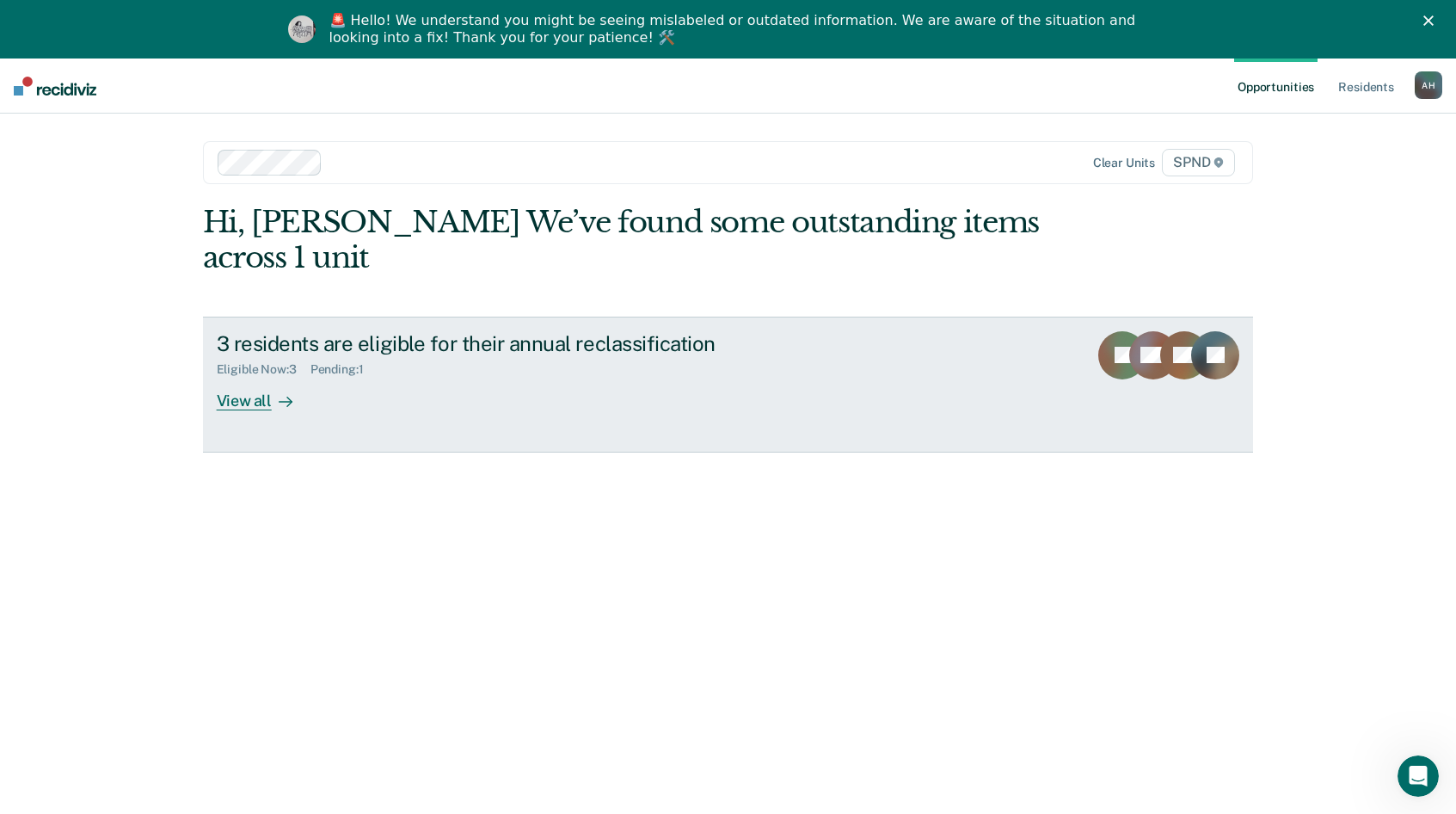
click at [232, 400] on div "View all" at bounding box center [264, 393] width 96 height 34
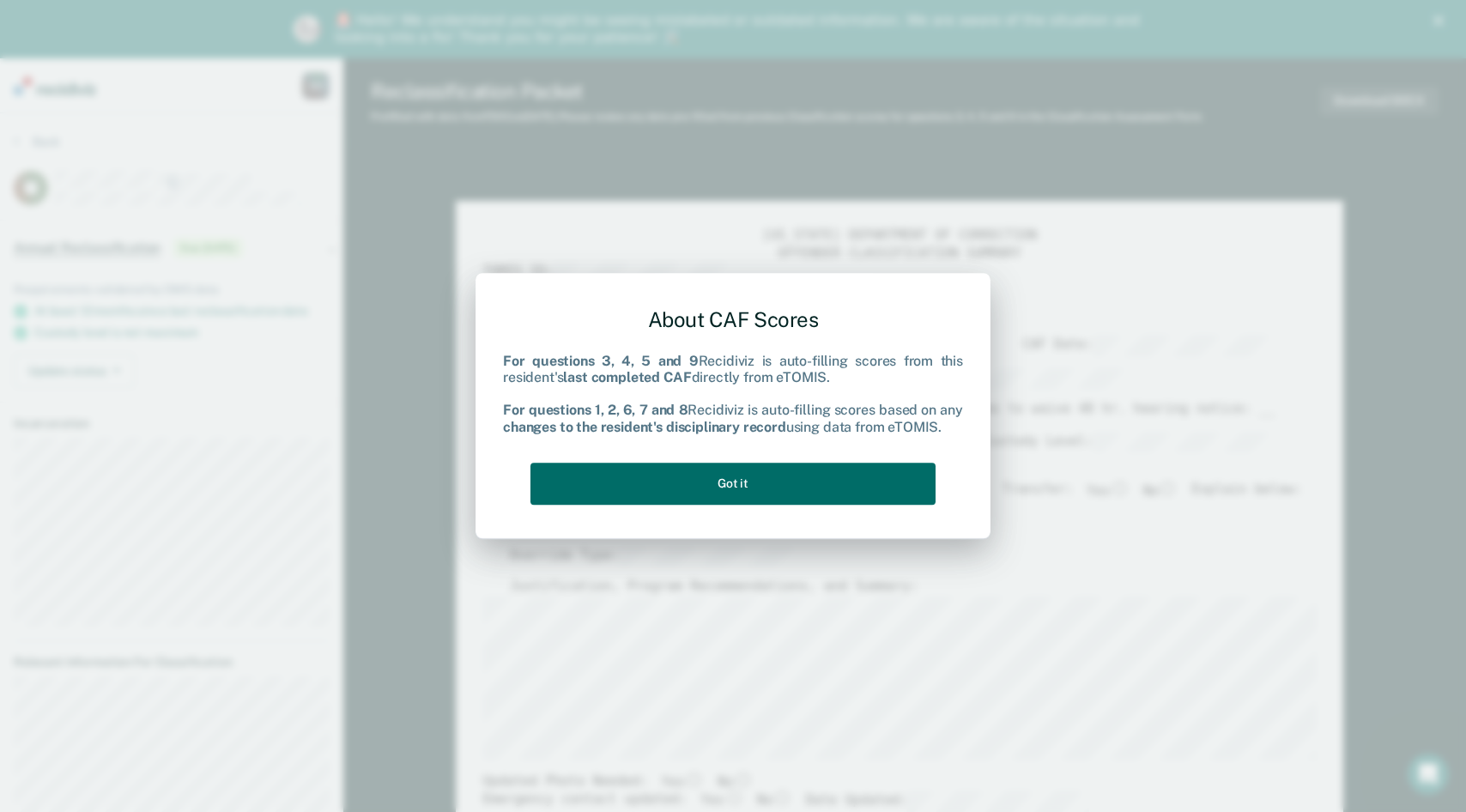
type textarea "x"
click at [745, 483] on button "Got it" at bounding box center [733, 483] width 405 height 42
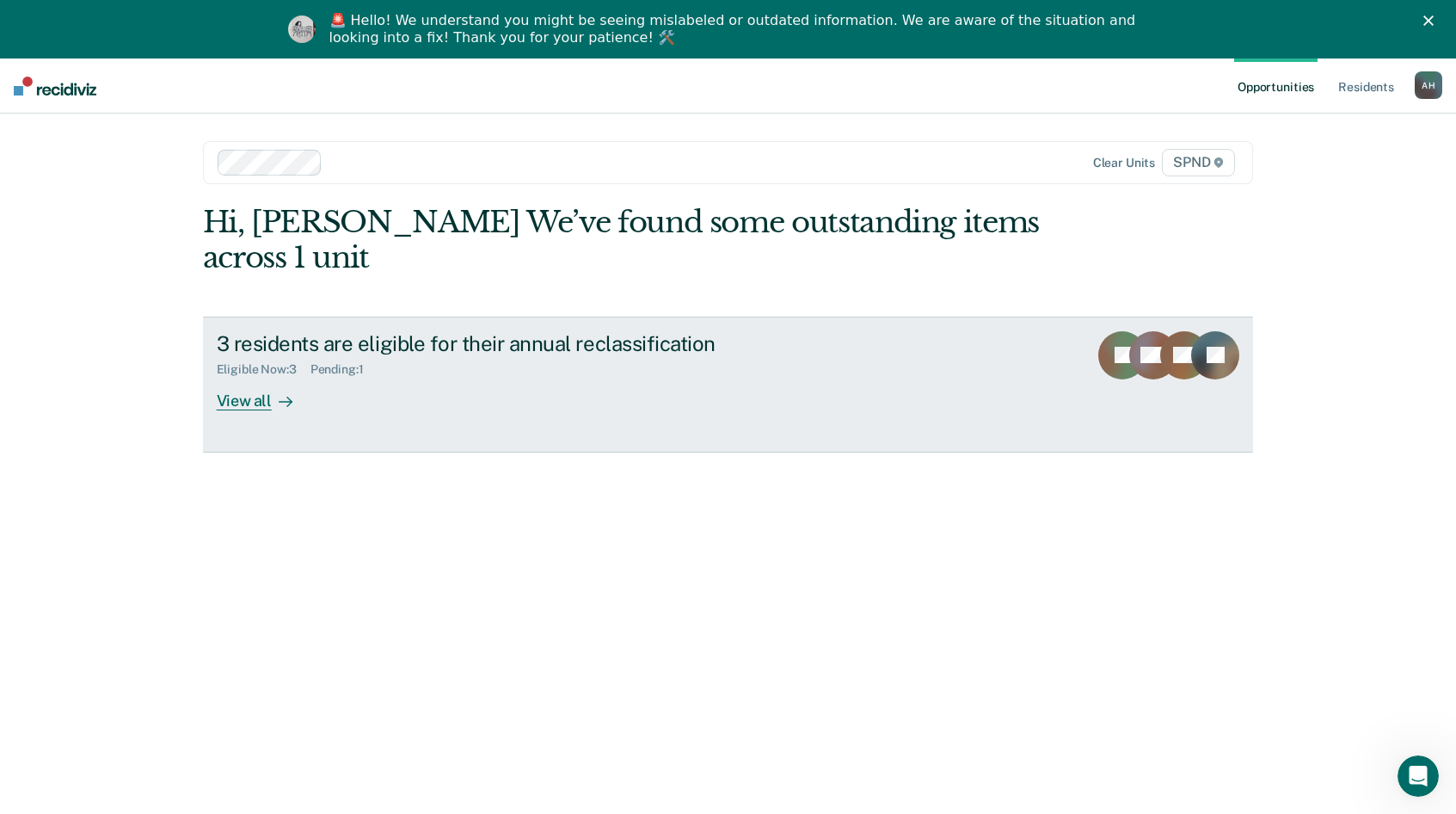
click at [238, 404] on div "View all" at bounding box center [264, 393] width 96 height 34
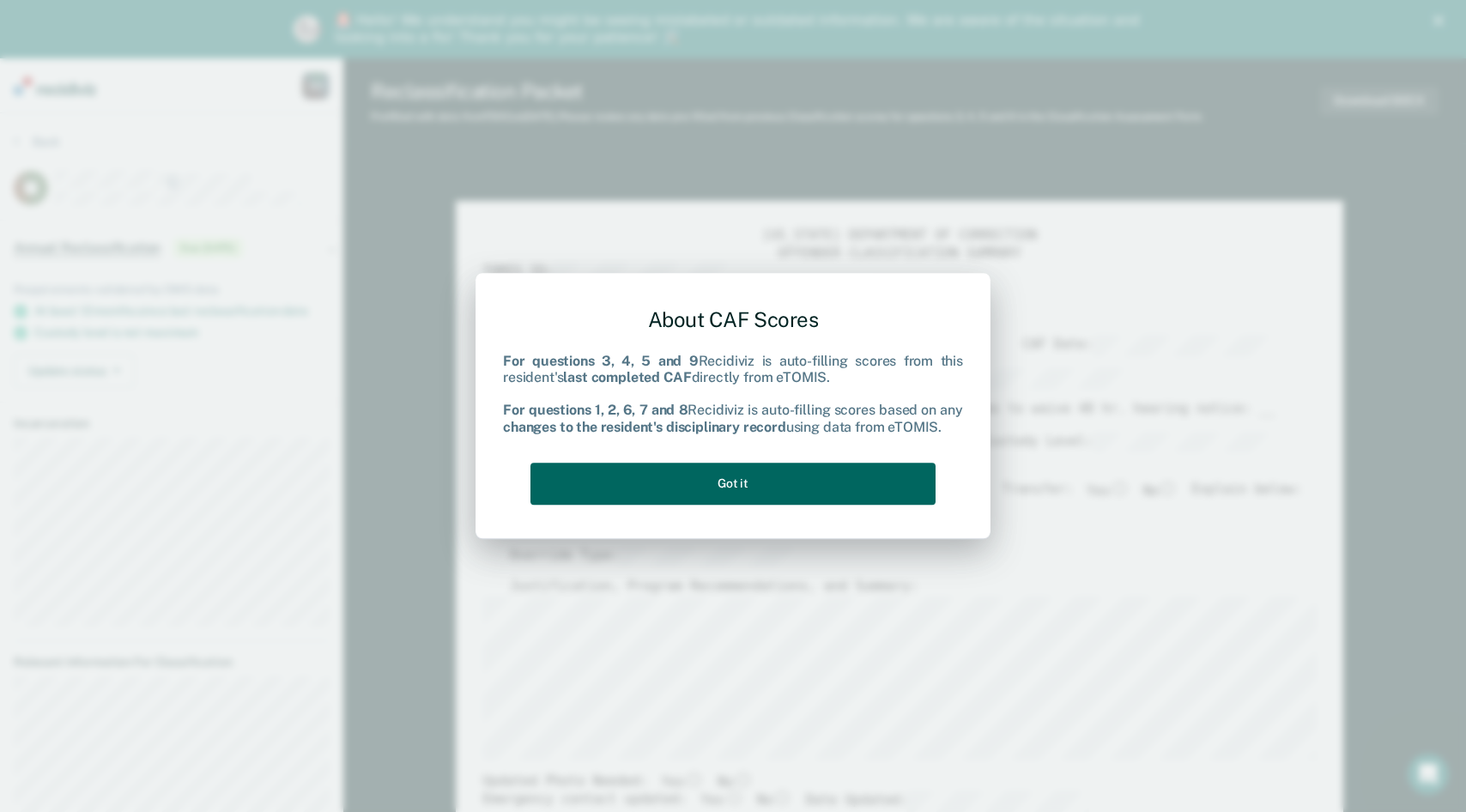
click at [719, 477] on button "Got it" at bounding box center [733, 483] width 405 height 42
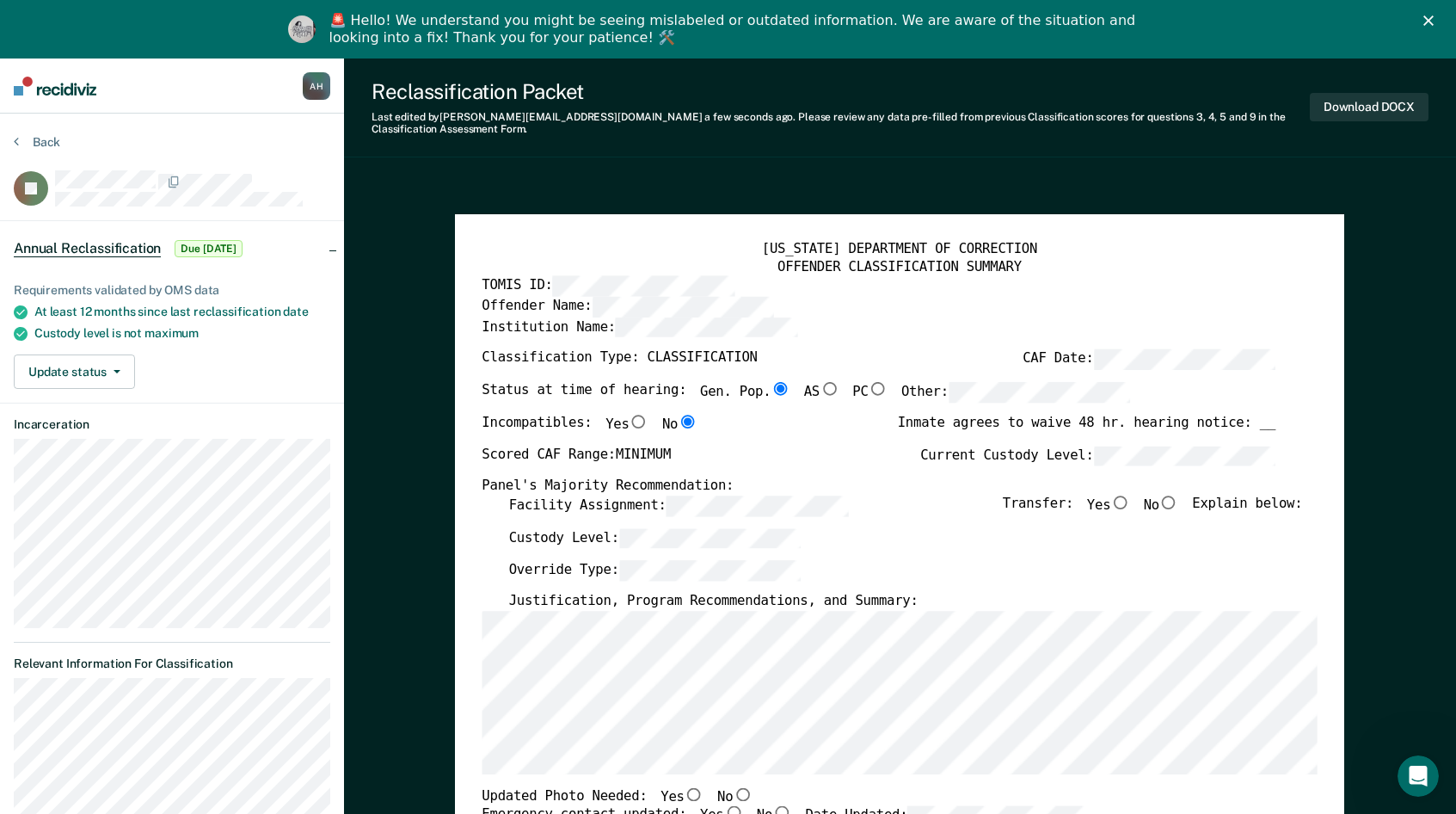
click at [1179, 495] on input "No" at bounding box center [1169, 502] width 20 height 14
type textarea "x"
radio input "true"
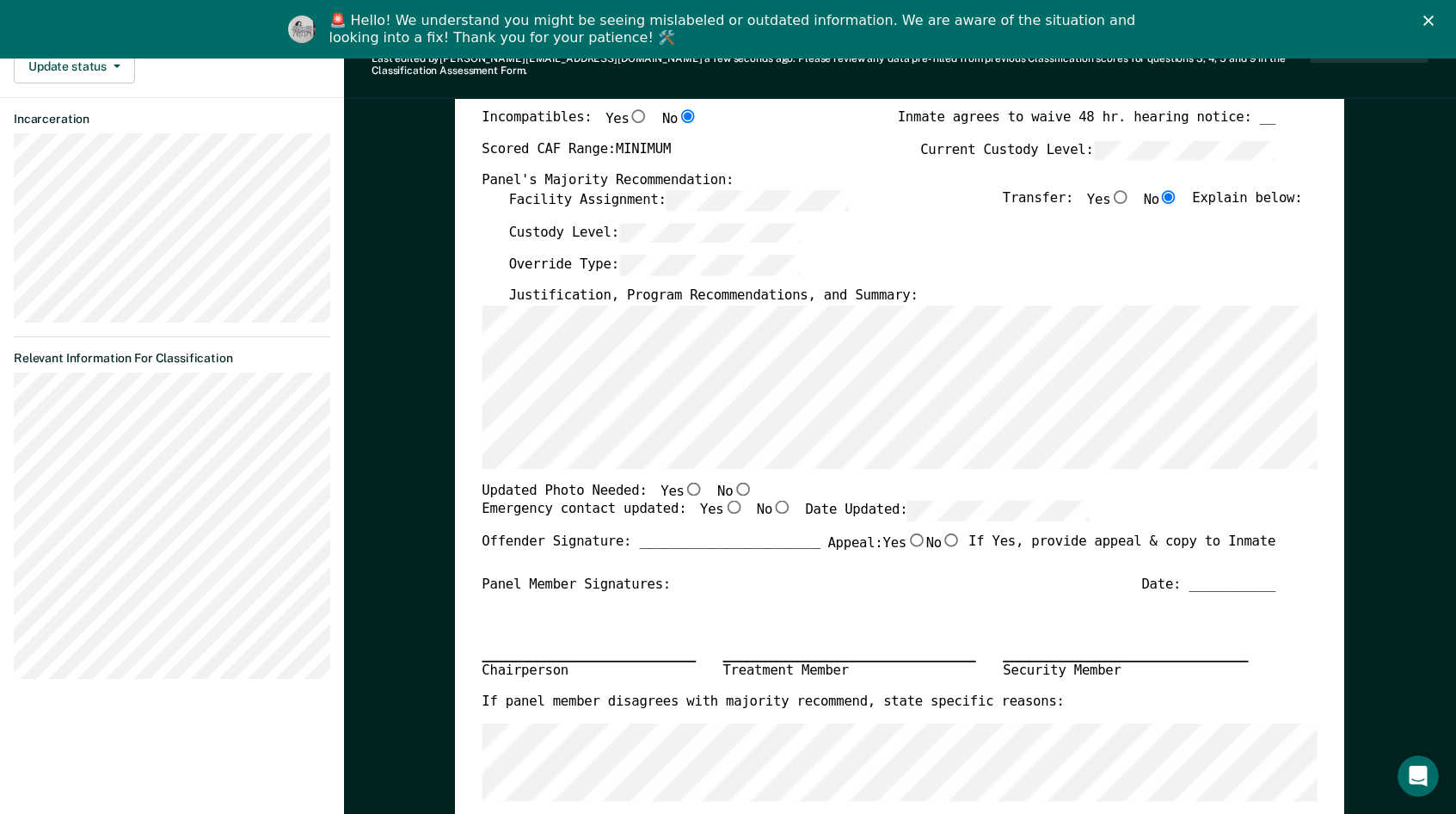
scroll to position [344, 0]
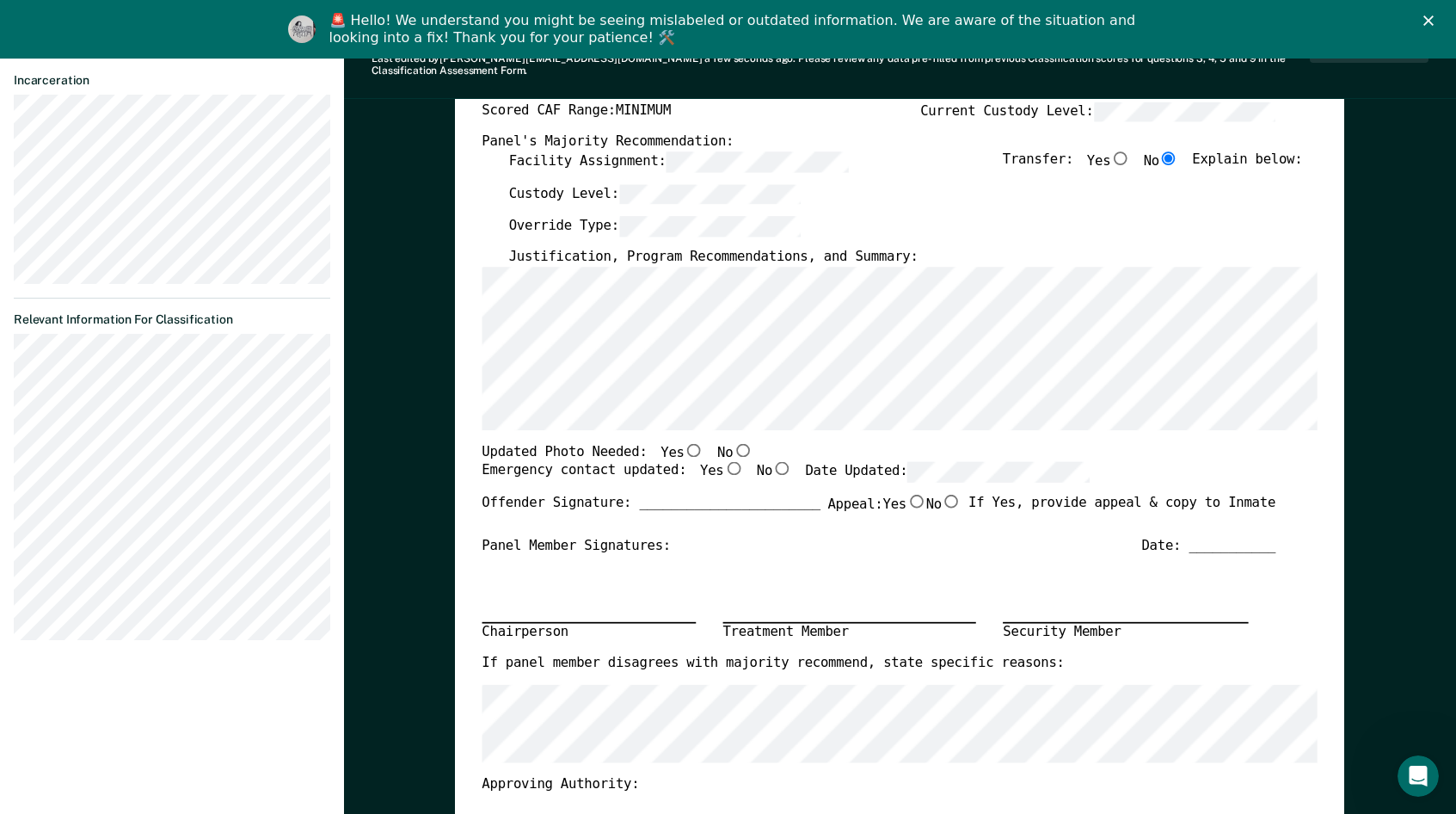
click at [734, 443] on input "No" at bounding box center [743, 450] width 20 height 14
type textarea "x"
radio input "true"
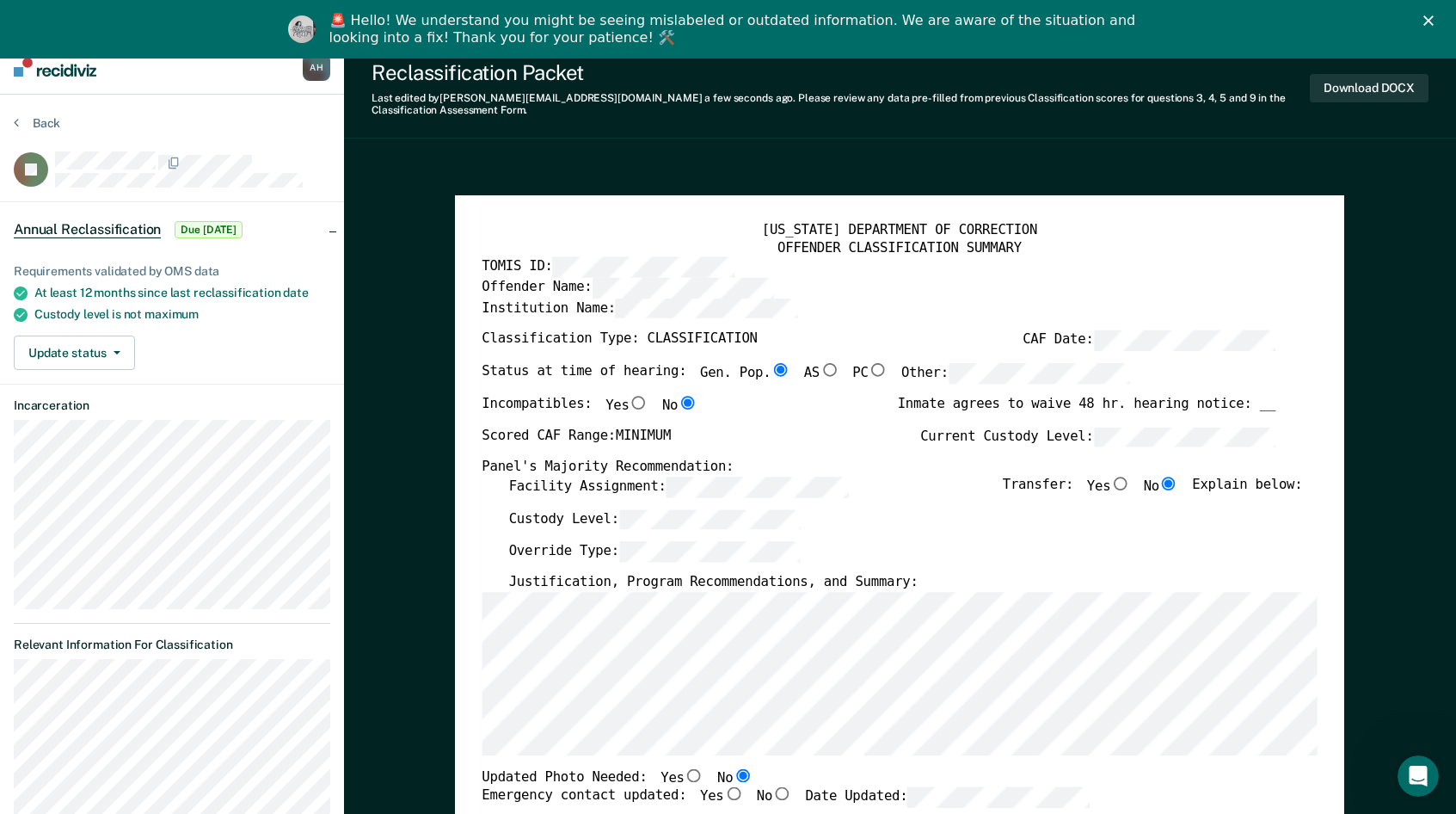
scroll to position [0, 0]
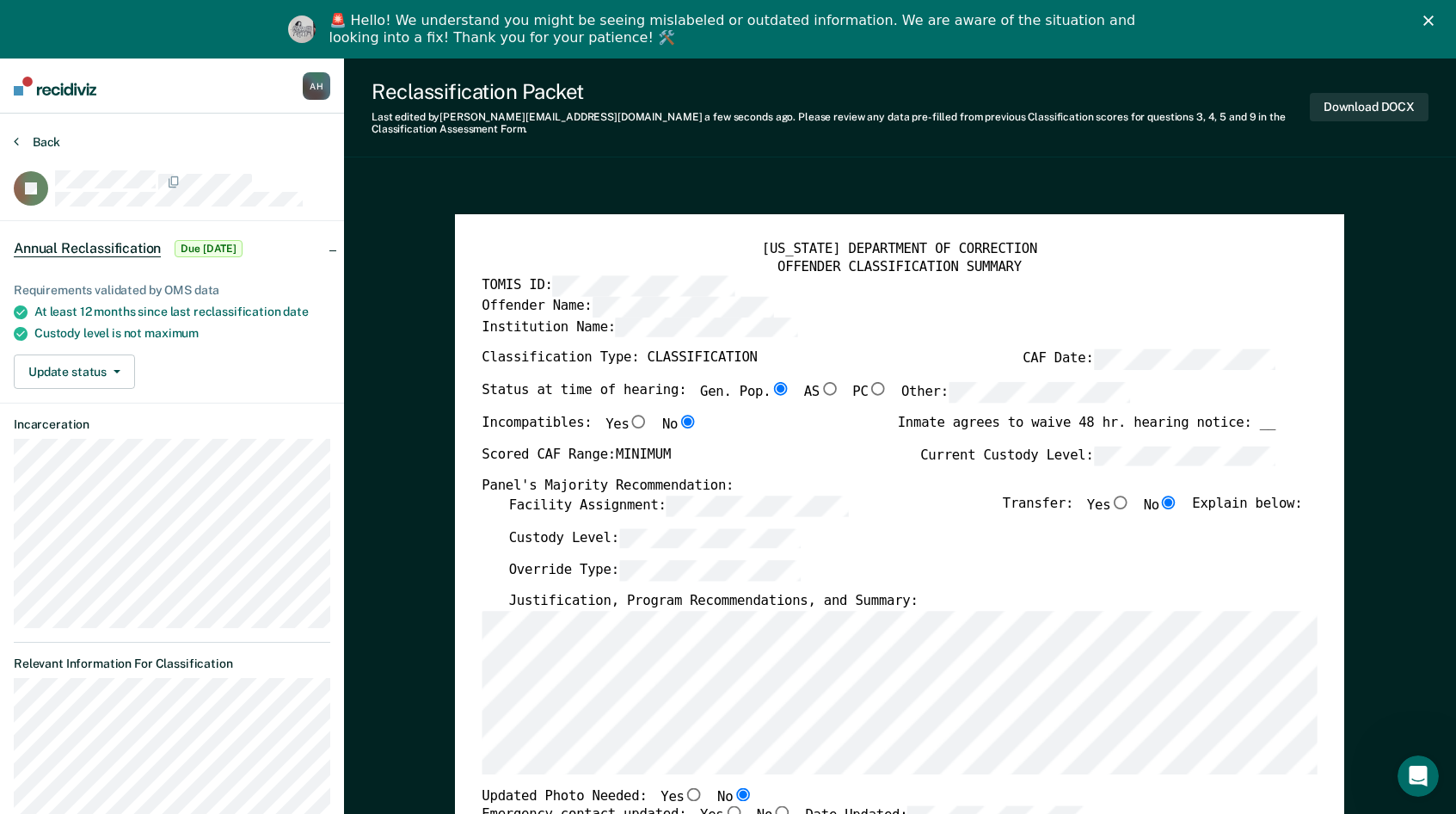
click at [15, 139] on icon at bounding box center [16, 141] width 5 height 14
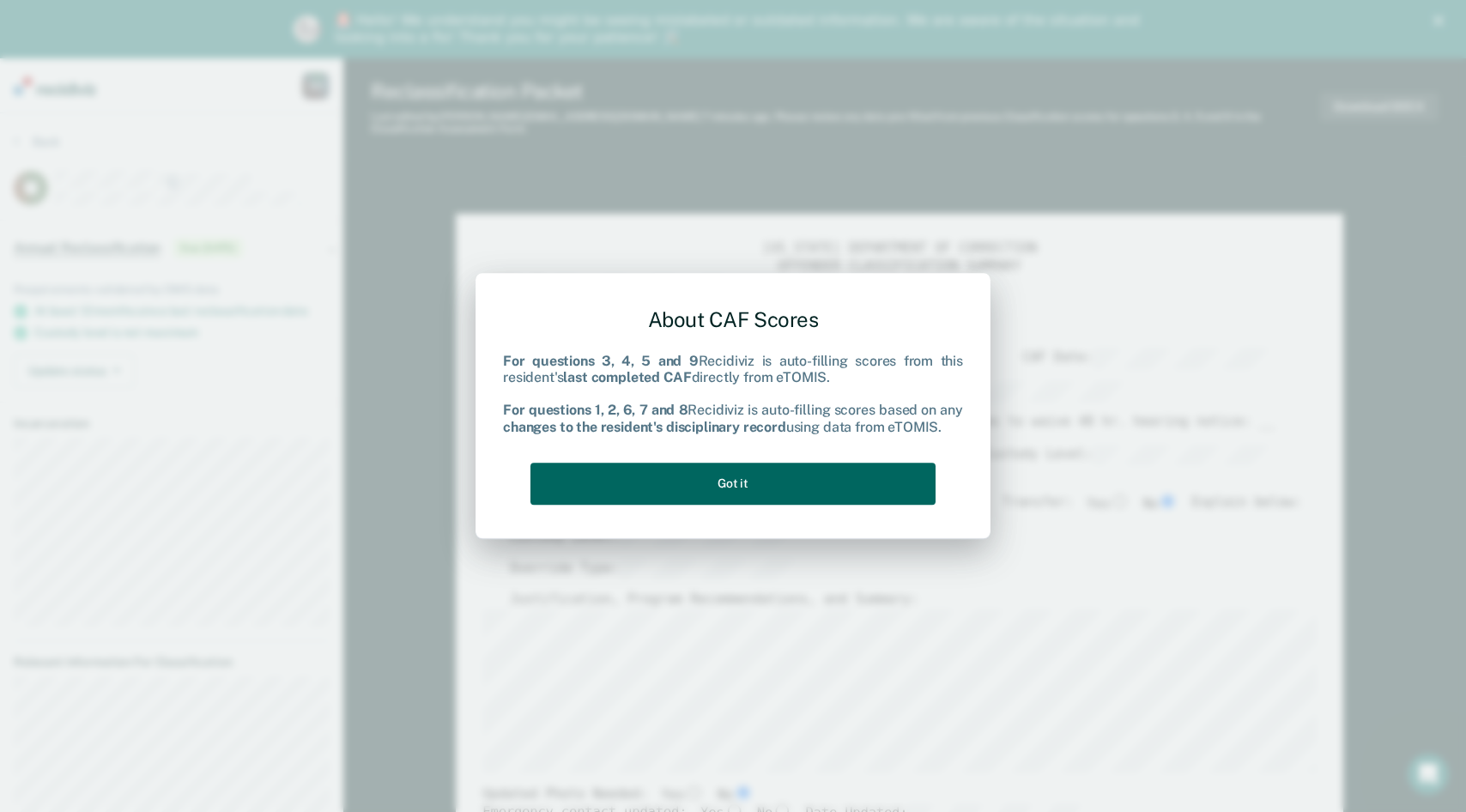
click at [739, 481] on button "Got it" at bounding box center [733, 483] width 405 height 42
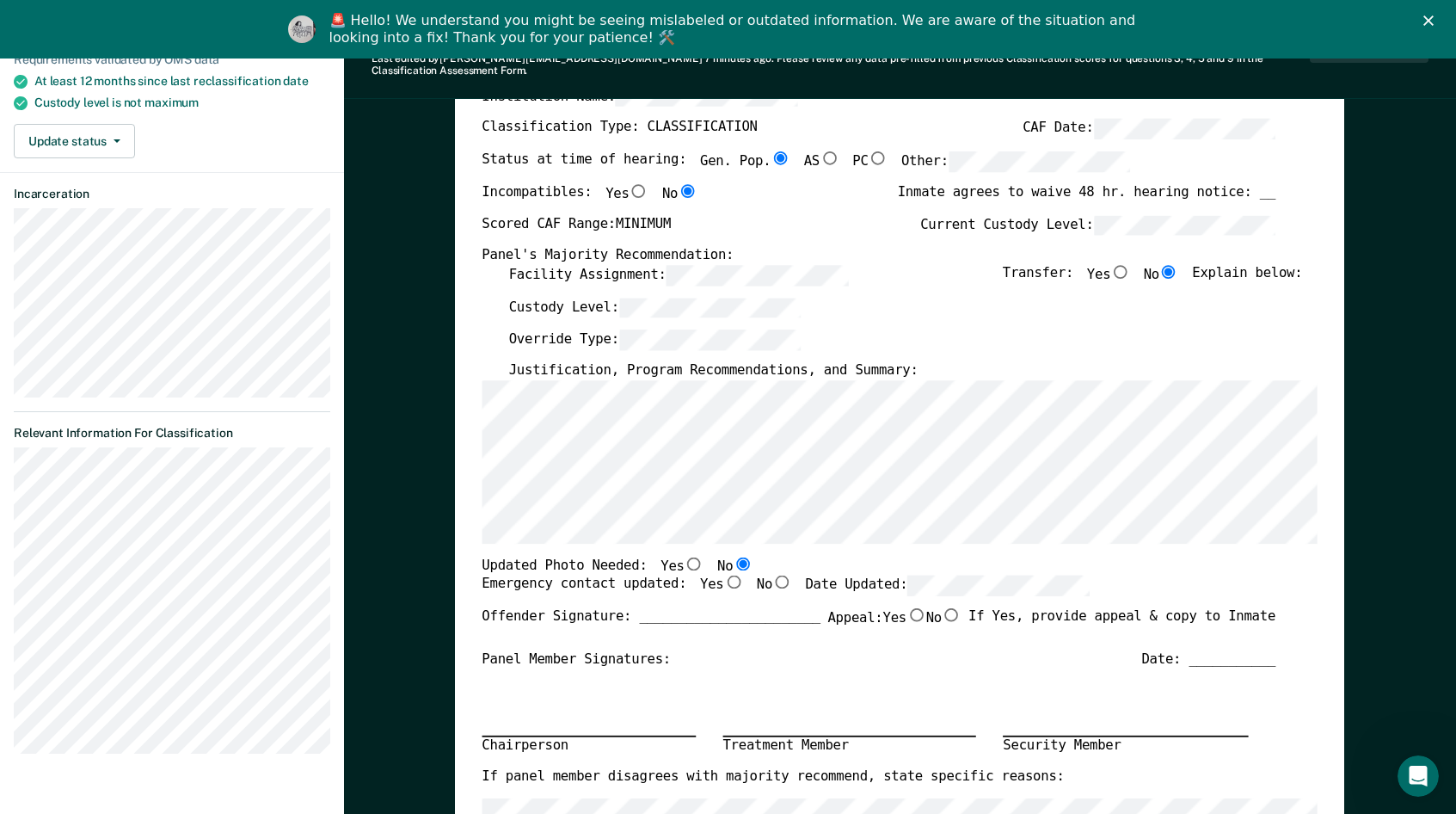
scroll to position [258, 0]
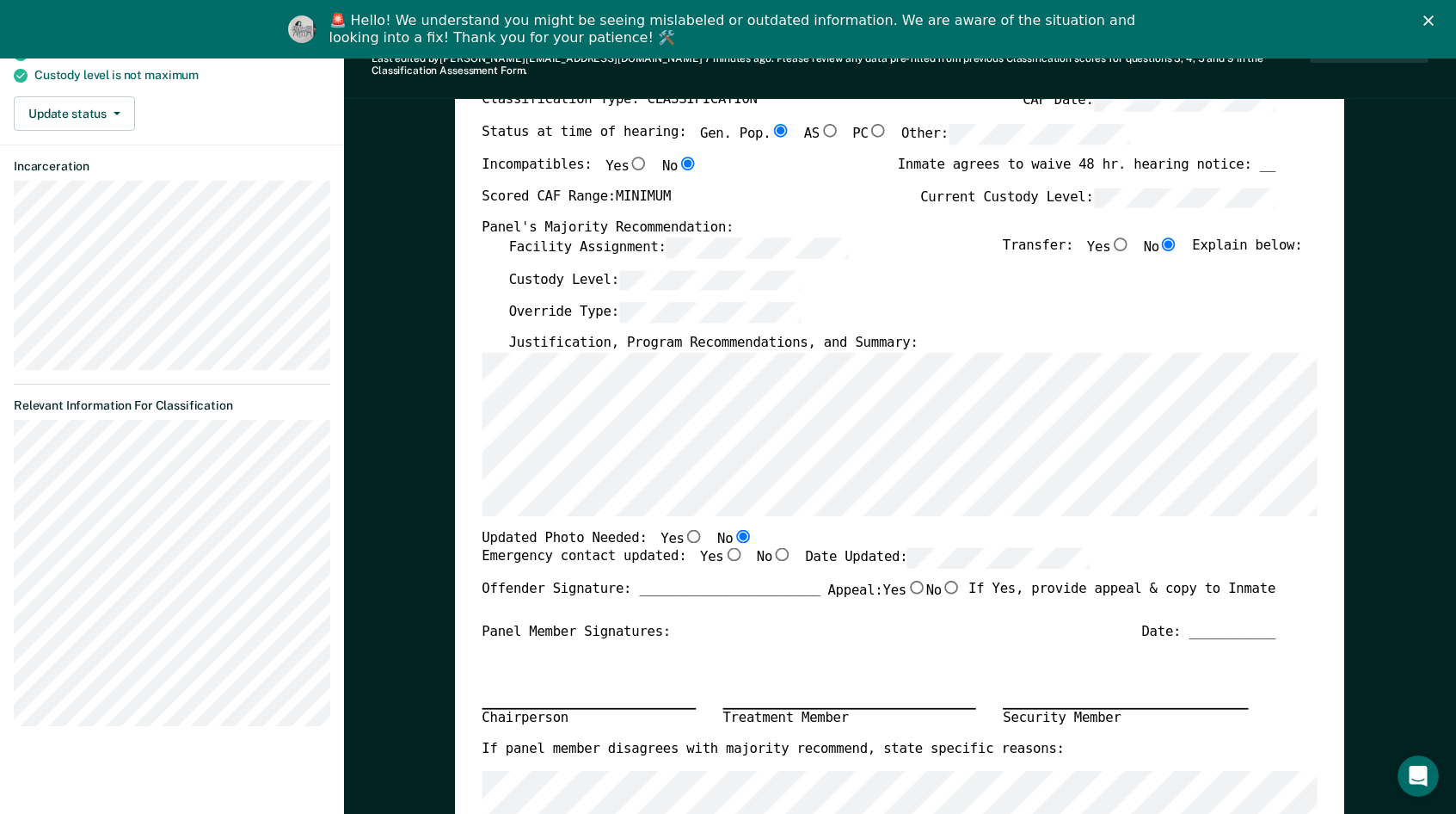
click at [724, 548] on input "Yes" at bounding box center [734, 555] width 20 height 14
type textarea "x"
radio input "true"
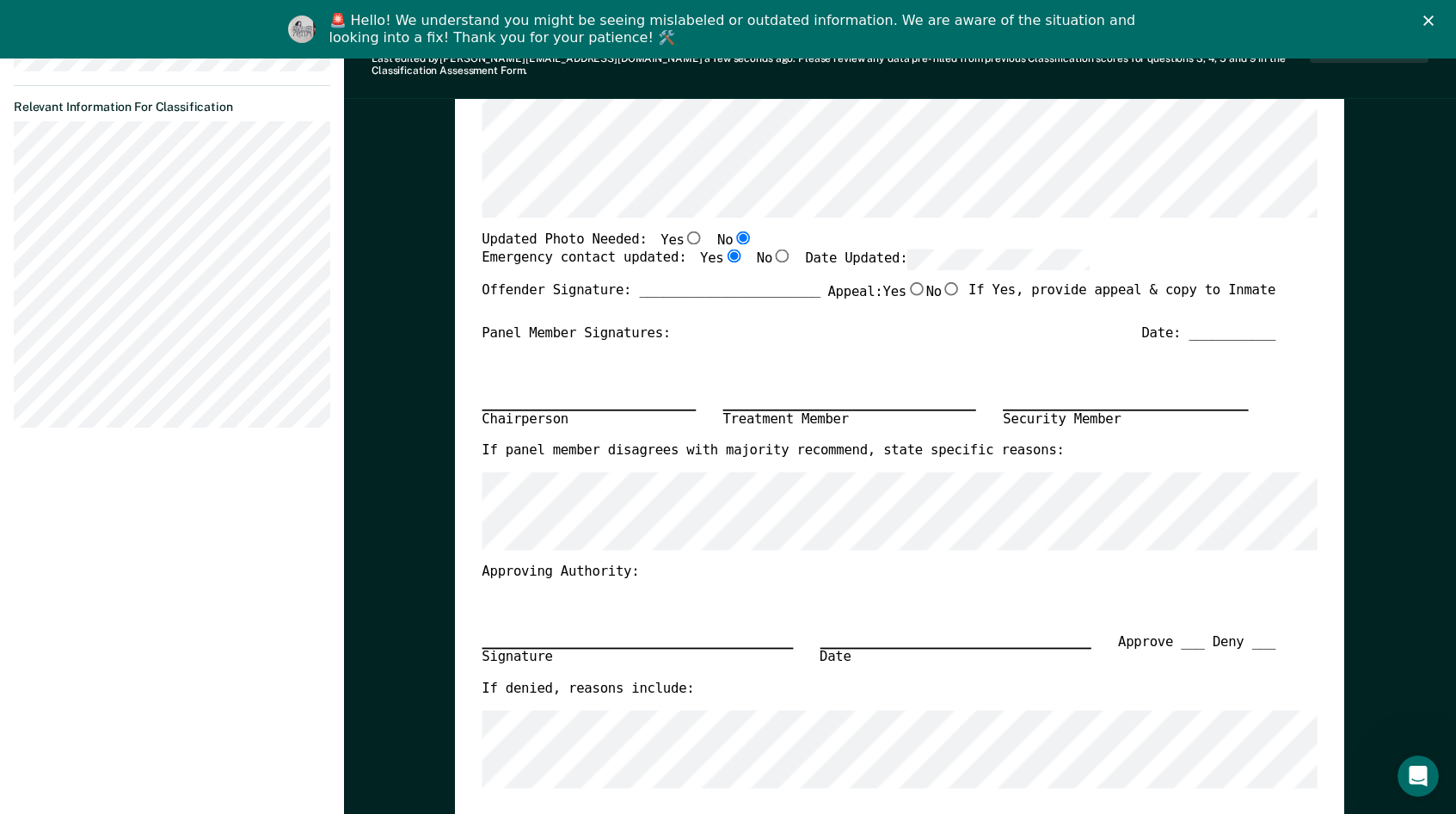
scroll to position [602, 0]
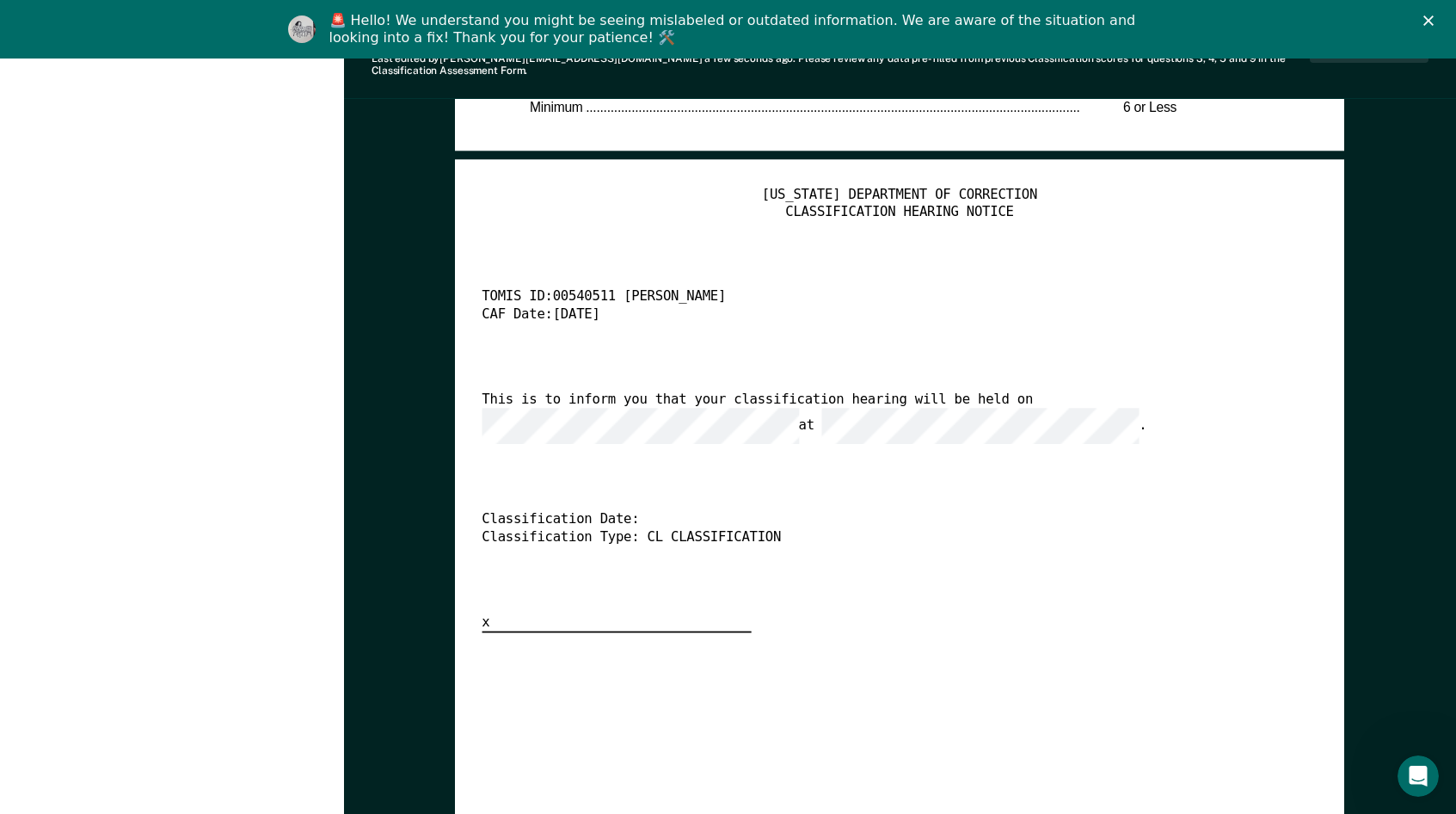
scroll to position [3698, 0]
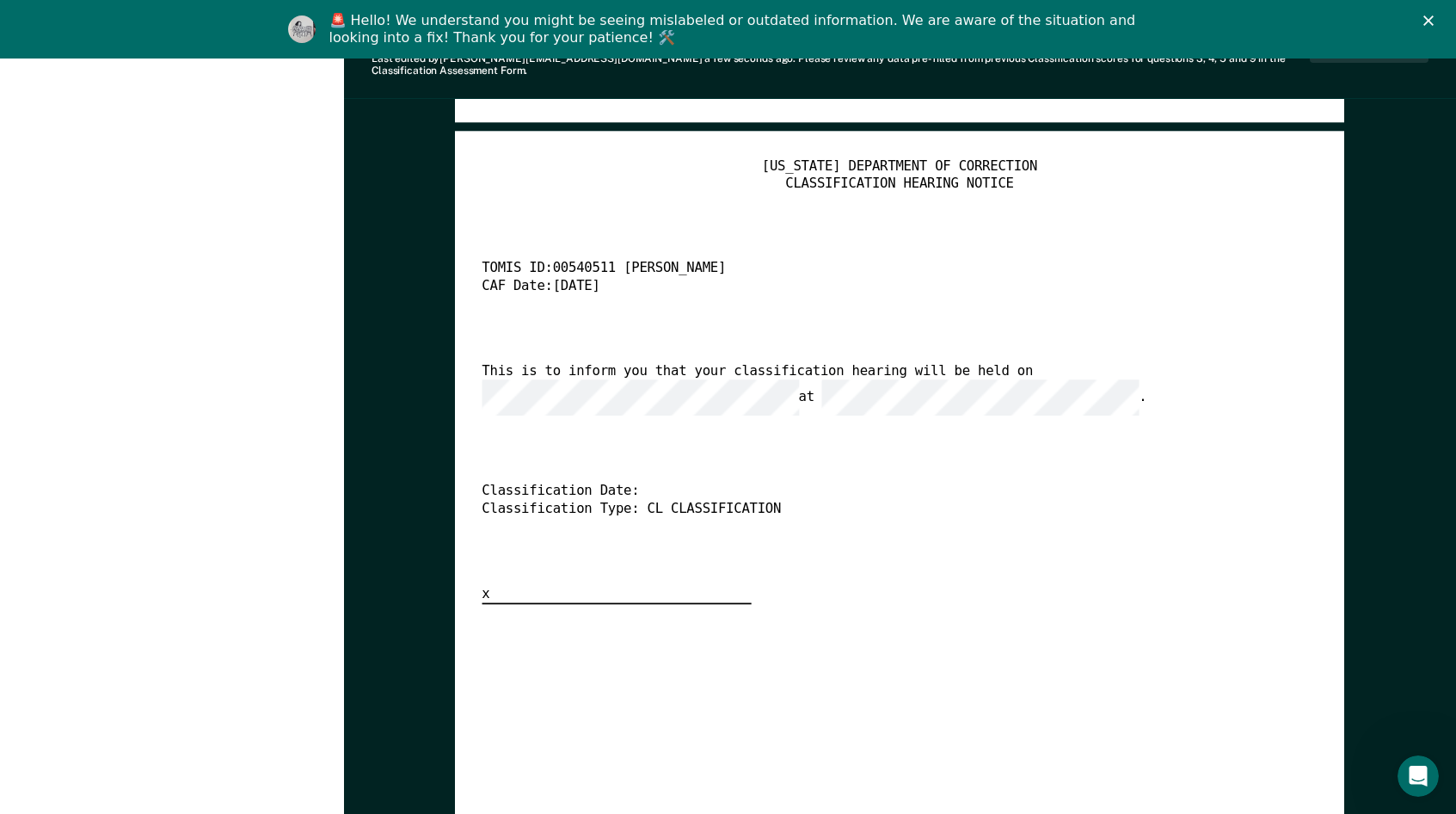
click at [1019, 420] on div "TENNESSEE DEPARTMENT OF CORRECTION CLASSIFICATION HEARING NOTICE TOMIS ID: 0054…" at bounding box center [900, 381] width 835 height 447
click at [569, 414] on div "TENNESSEE DEPARTMENT OF CORRECTION CLASSIFICATION HEARING NOTICE TOMIS ID: 0054…" at bounding box center [900, 381] width 835 height 447
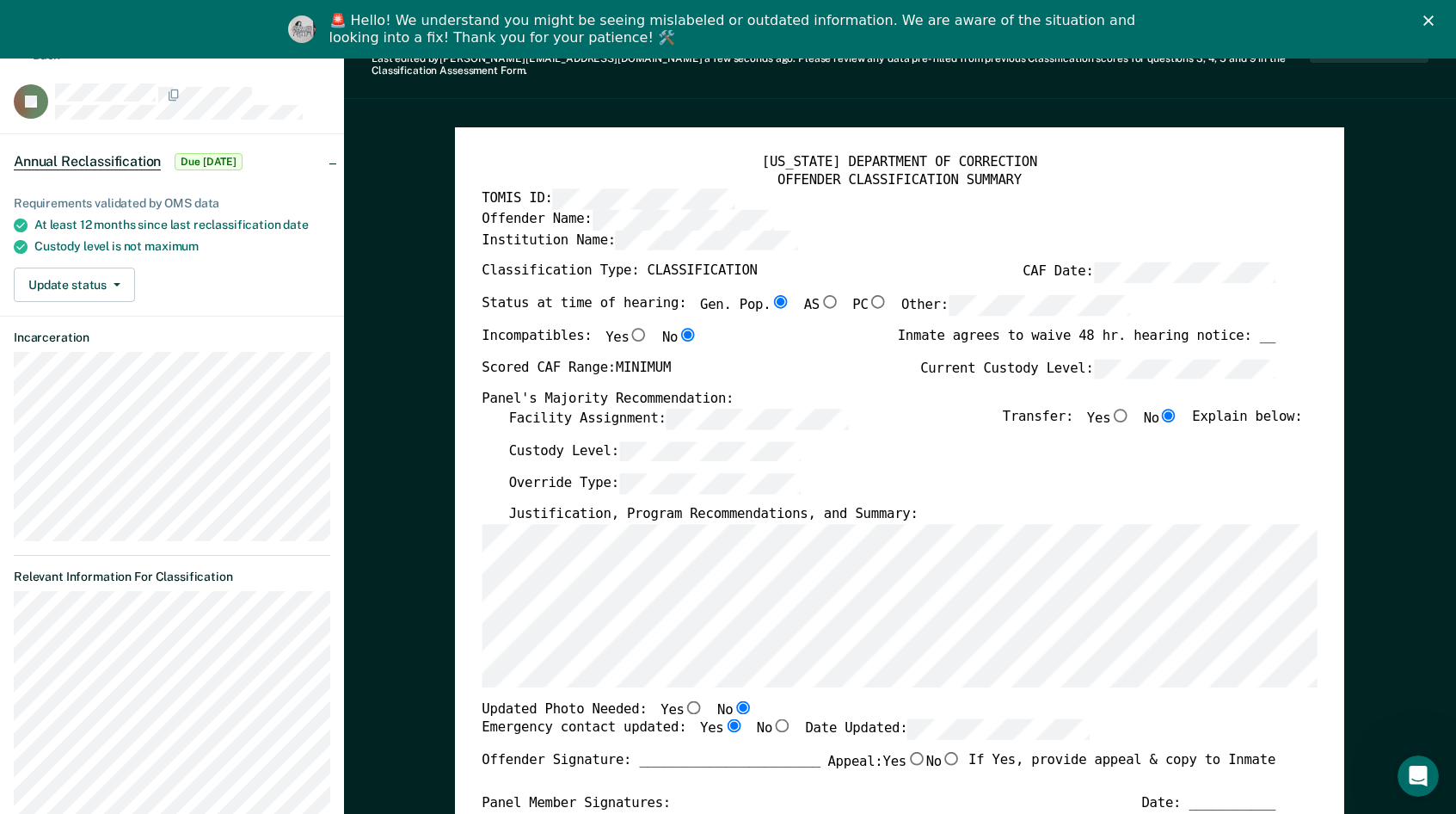
scroll to position [86, 0]
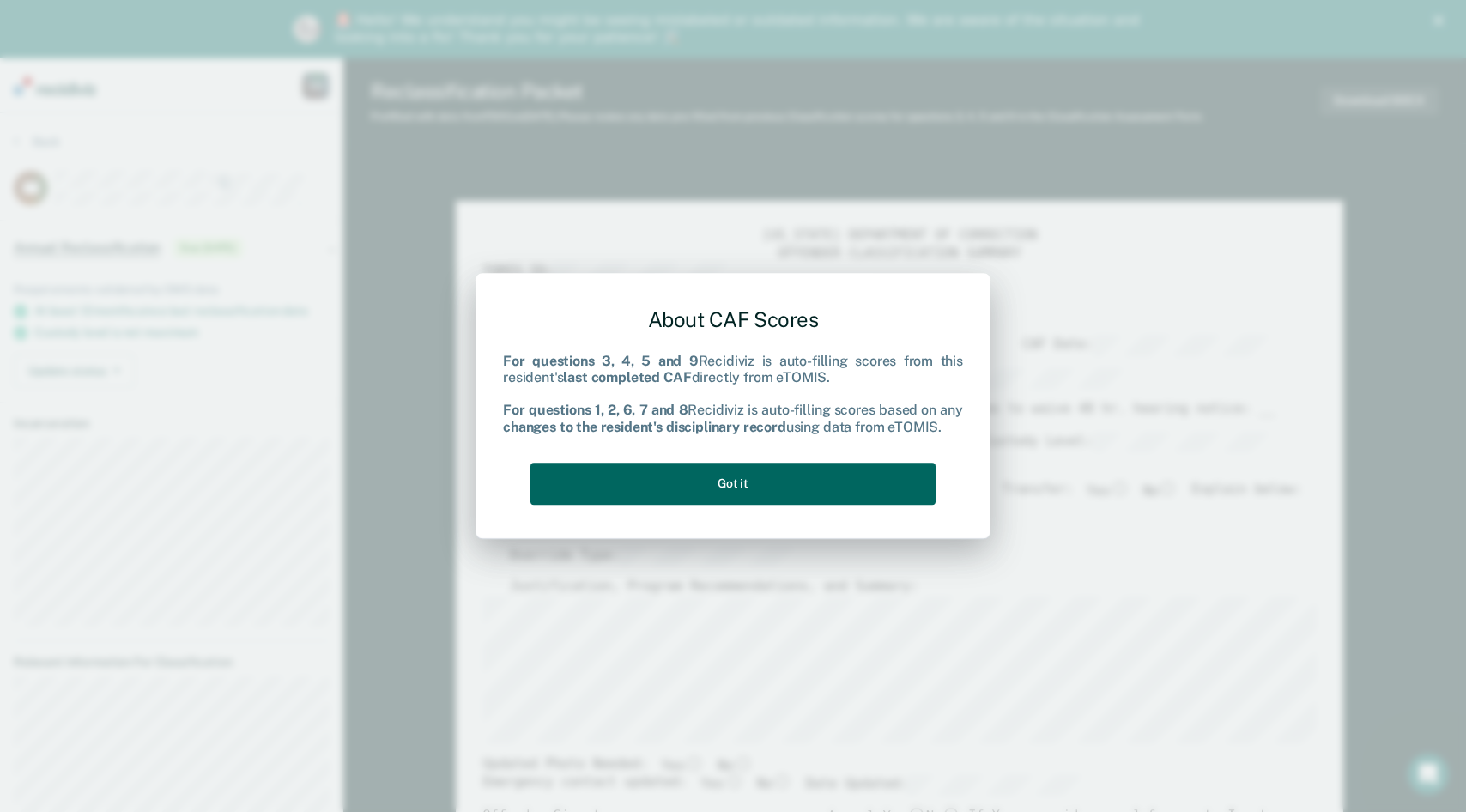
click at [804, 479] on button "Got it" at bounding box center [733, 483] width 405 height 42
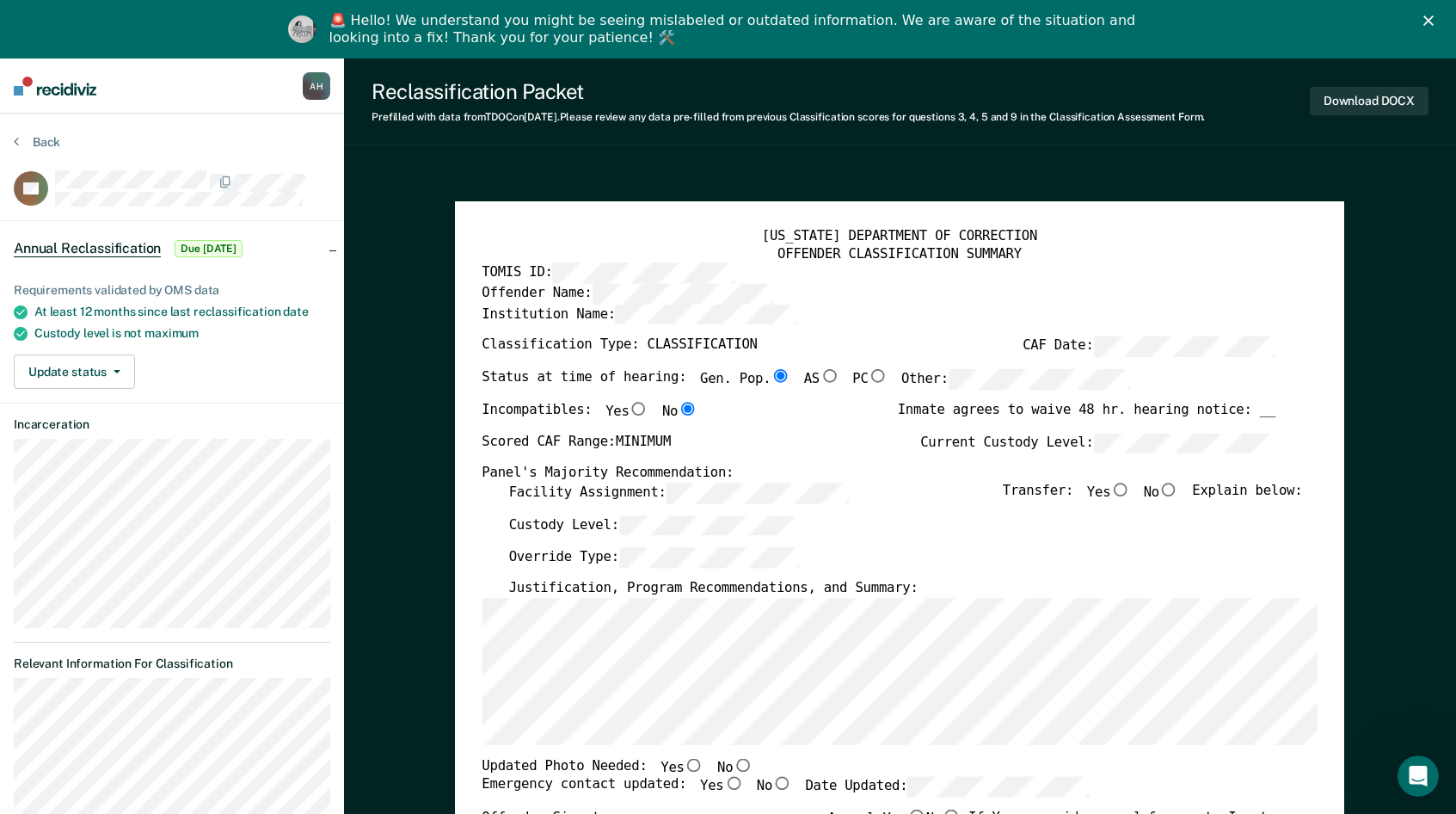
click at [471, 467] on div "TENNESSEE DEPARTMENT OF CORRECTION OFFENDER CLASSIFICATION SUMMARY TOMIS ID: Of…" at bounding box center [900, 780] width 889 height 1159
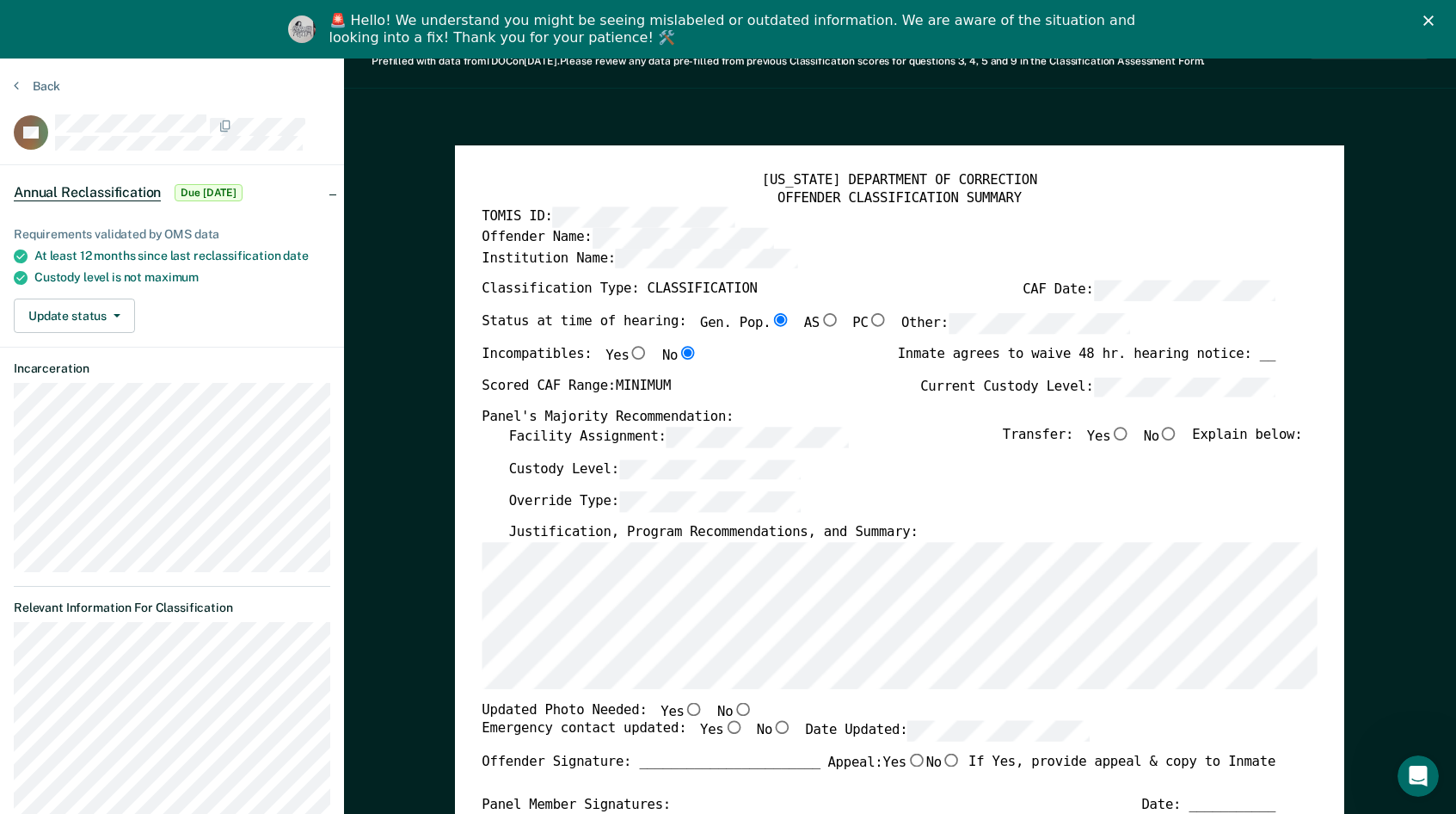
scroll to position [86, 0]
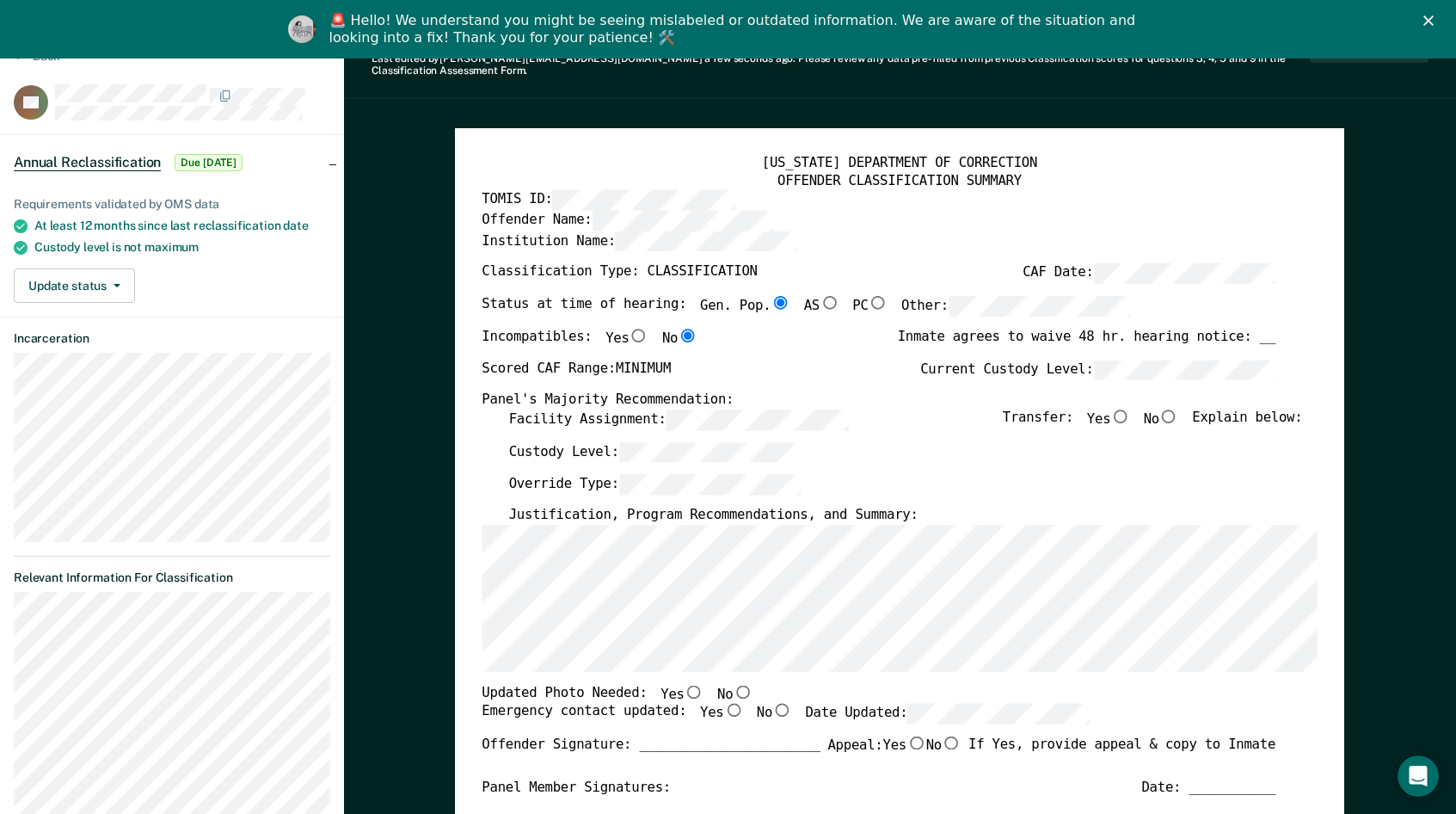
click at [1178, 410] on input "No" at bounding box center [1169, 417] width 20 height 14
type textarea "x"
radio input "true"
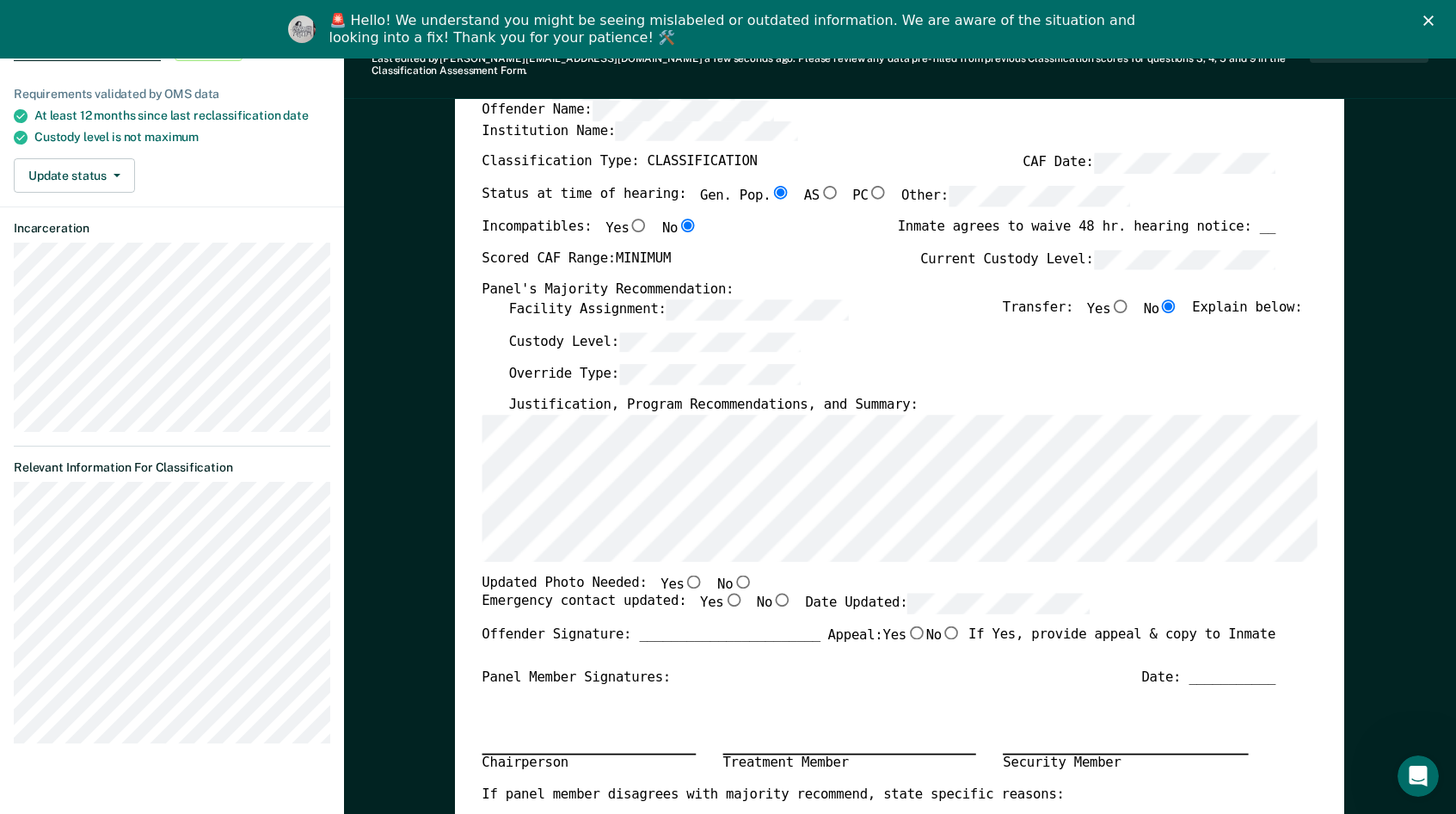
scroll to position [258, 0]
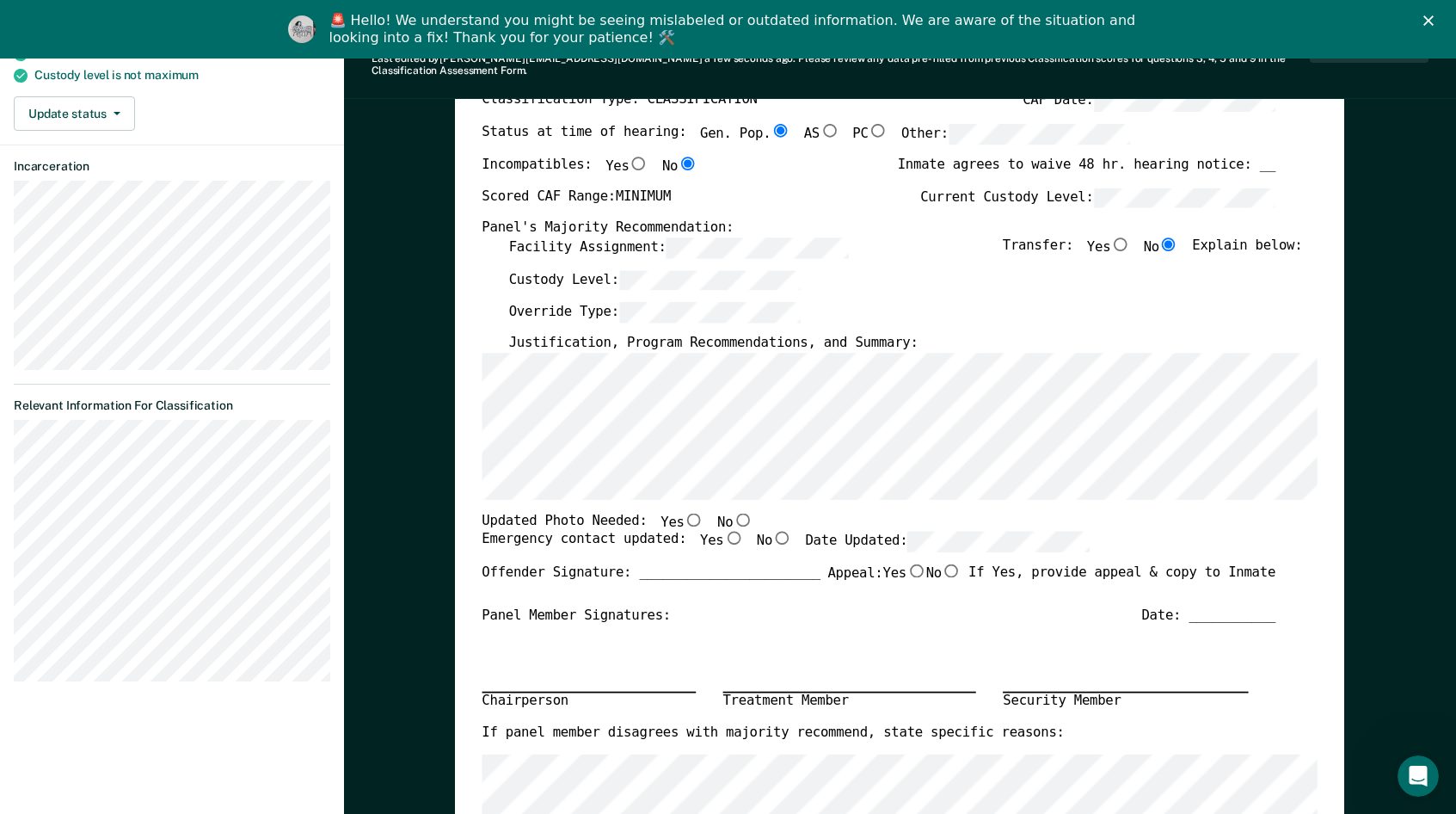
click at [465, 504] on div "TENNESSEE DEPARTMENT OF CORRECTION OFFENDER CLASSIFICATION SUMMARY TOMIS ID: Of…" at bounding box center [900, 535] width 889 height 1159
click at [734, 512] on input "No" at bounding box center [743, 518] width 20 height 14
type textarea "x"
radio input "true"
click at [724, 531] on input "Yes" at bounding box center [734, 538] width 20 height 14
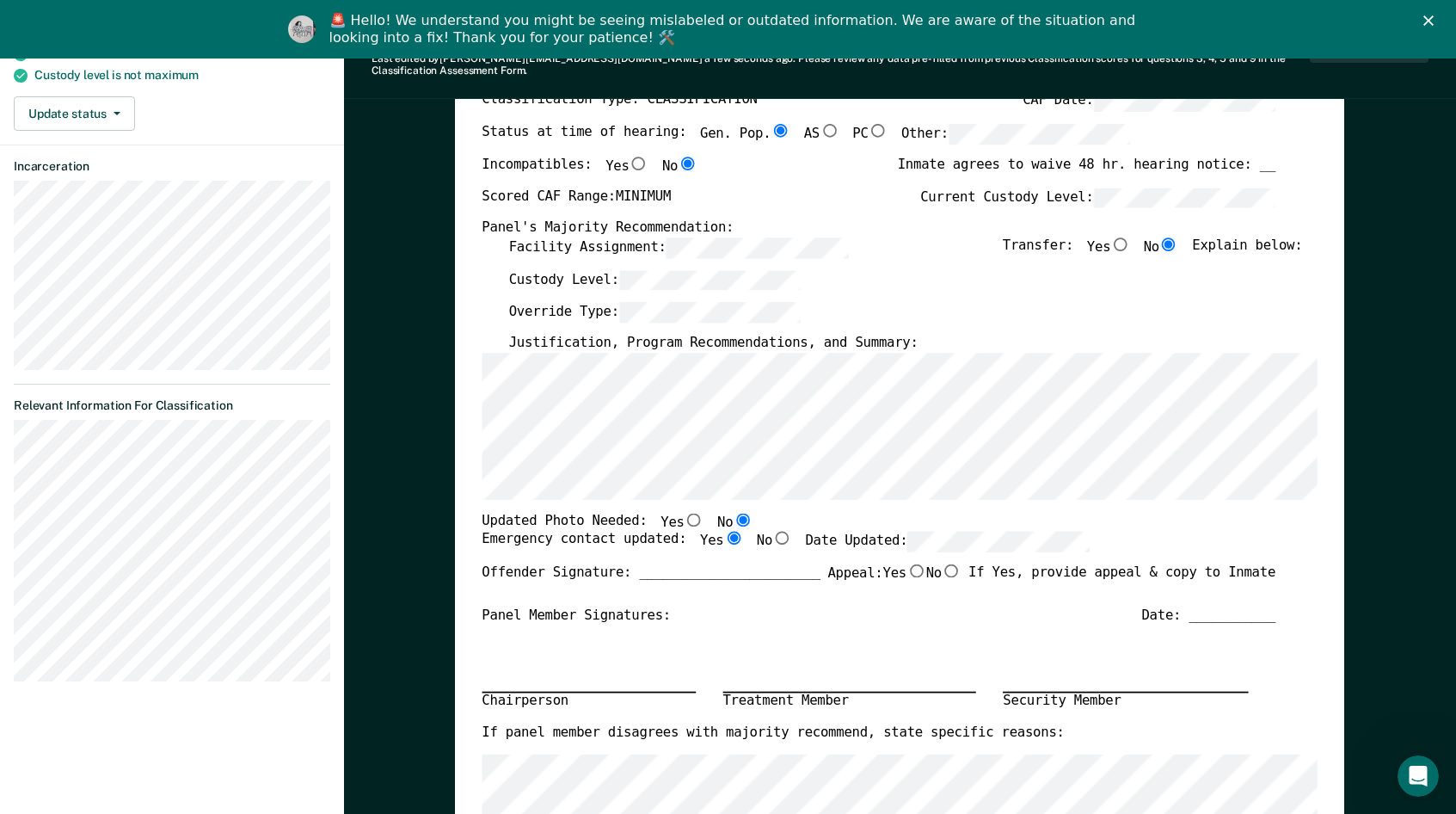
type textarea "x"
radio input "true"
drag, startPoint x: 945, startPoint y: 557, endPoint x: 938, endPoint y: 564, distance: 9.9
click at [944, 563] on input "No" at bounding box center [951, 570] width 20 height 14
type textarea "x"
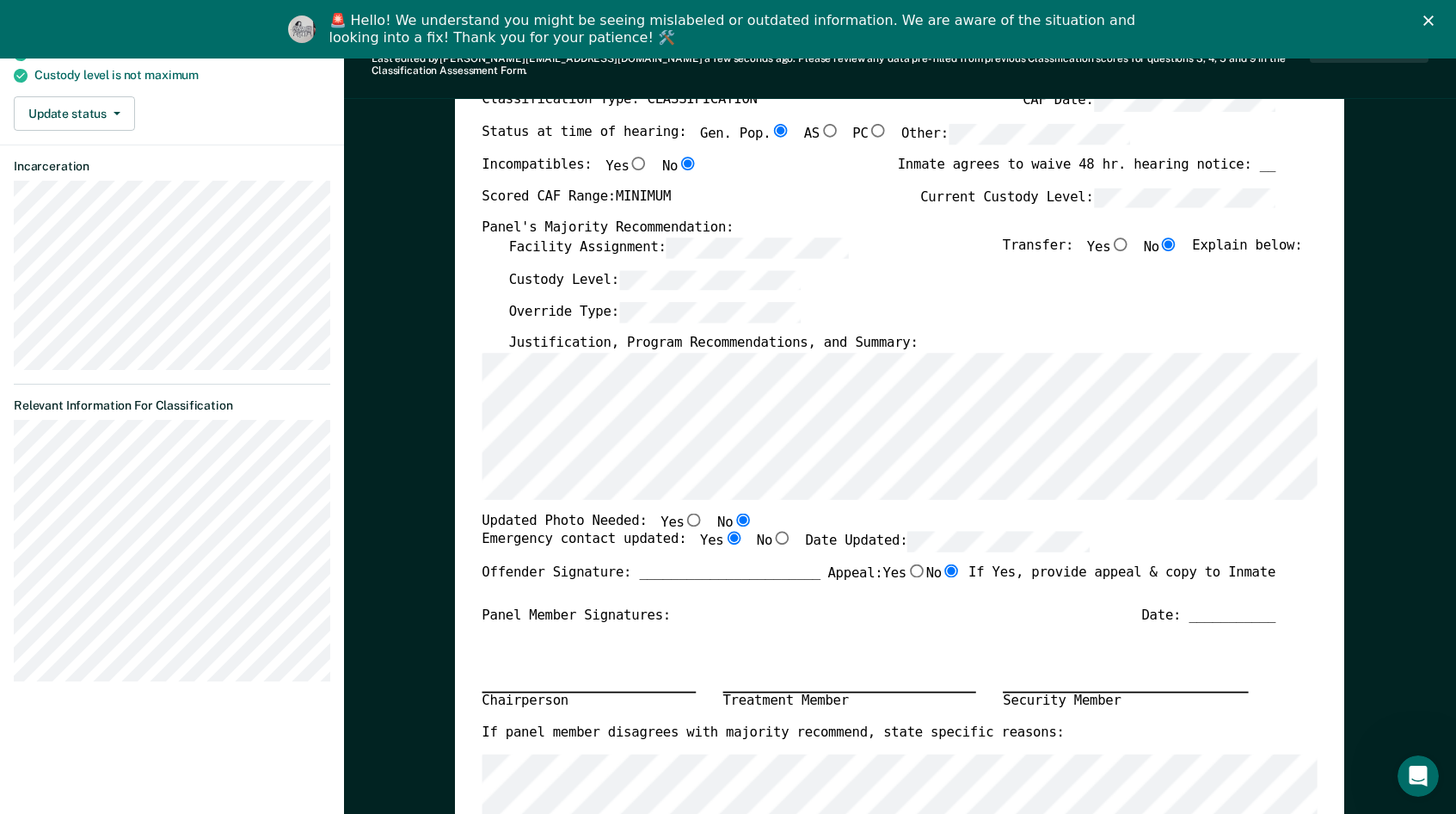
radio input "true"
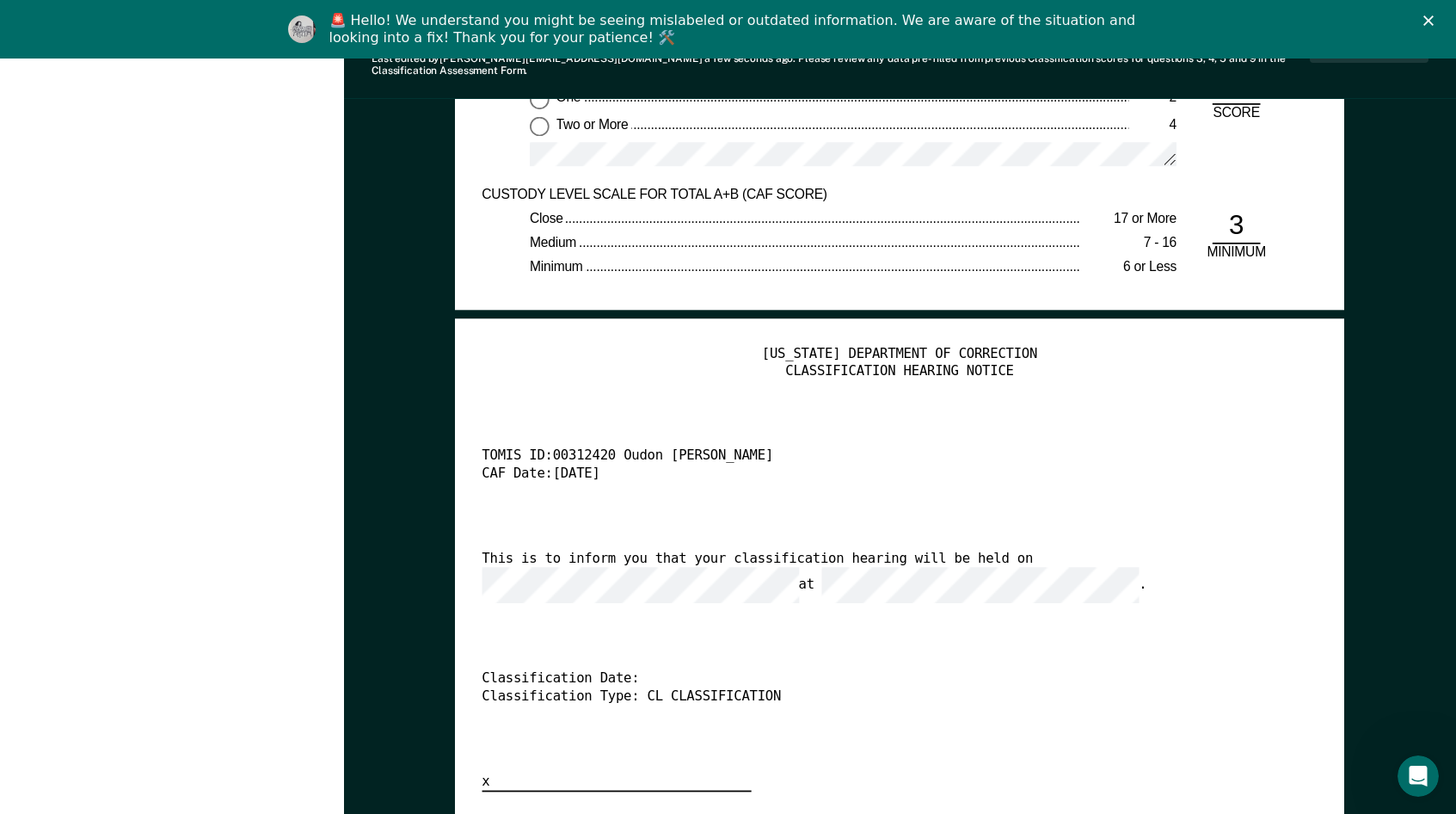
scroll to position [3526, 0]
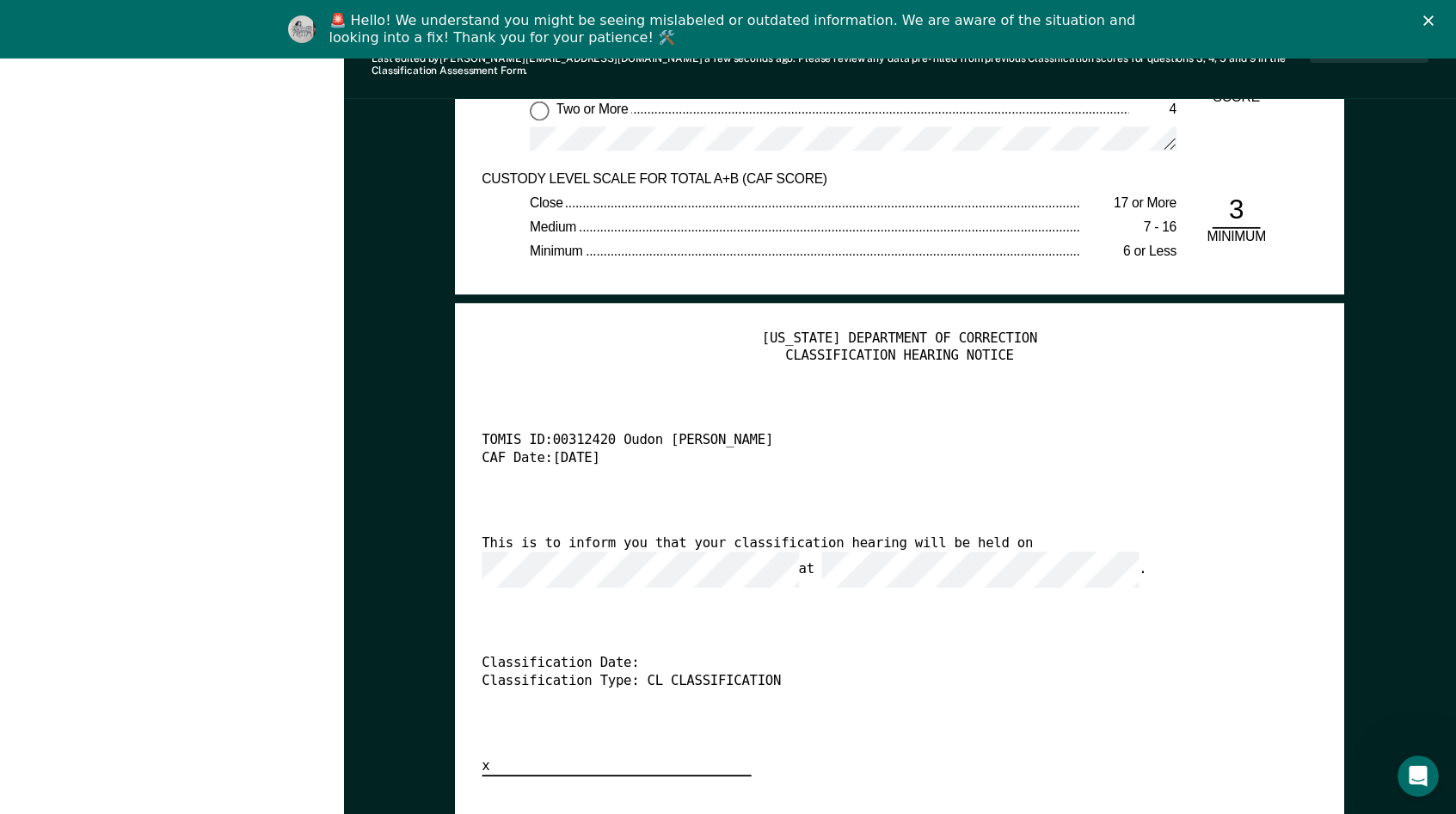
click at [1084, 598] on div "TENNESSEE DEPARTMENT OF CORRECTION CLASSIFICATION HEARING NOTICE TOMIS ID: 0031…" at bounding box center [900, 553] width 835 height 447
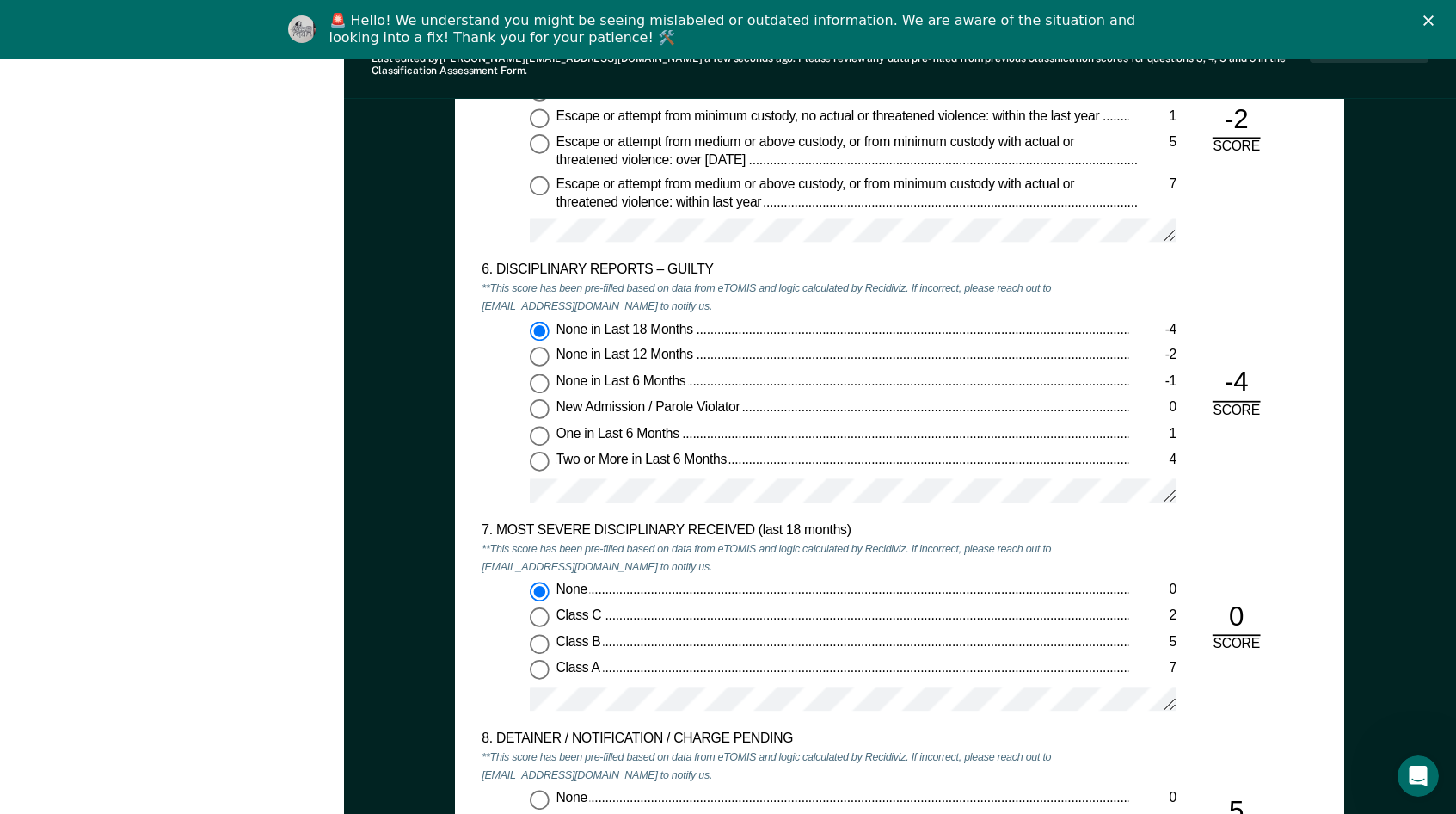
scroll to position [2494, 0]
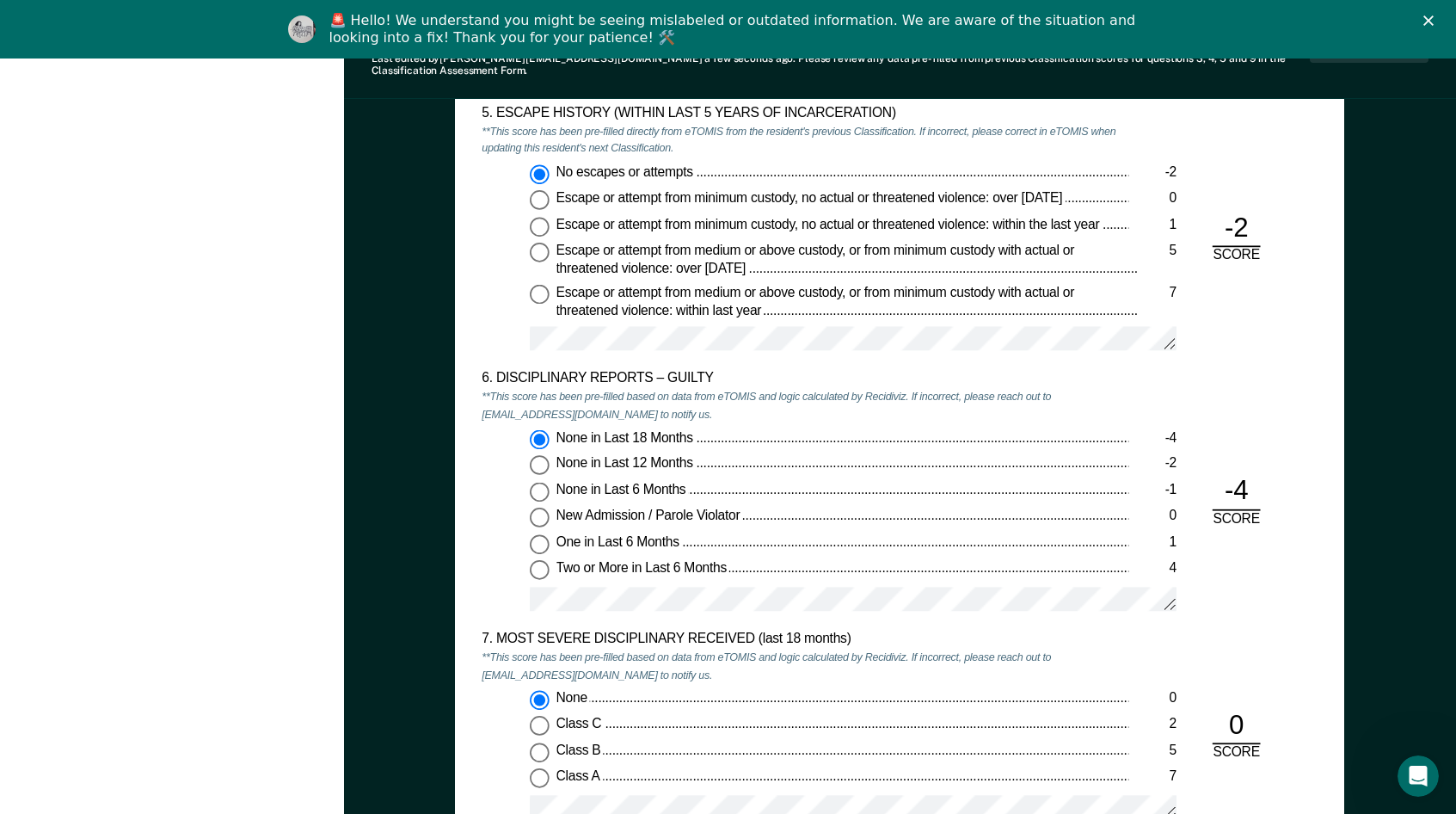
click at [489, 486] on div "None in Last 18 Months -4 None in Last 12 Months -2 None in Last 6 Months -1 Ne…" at bounding box center [805, 527] width 646 height 194
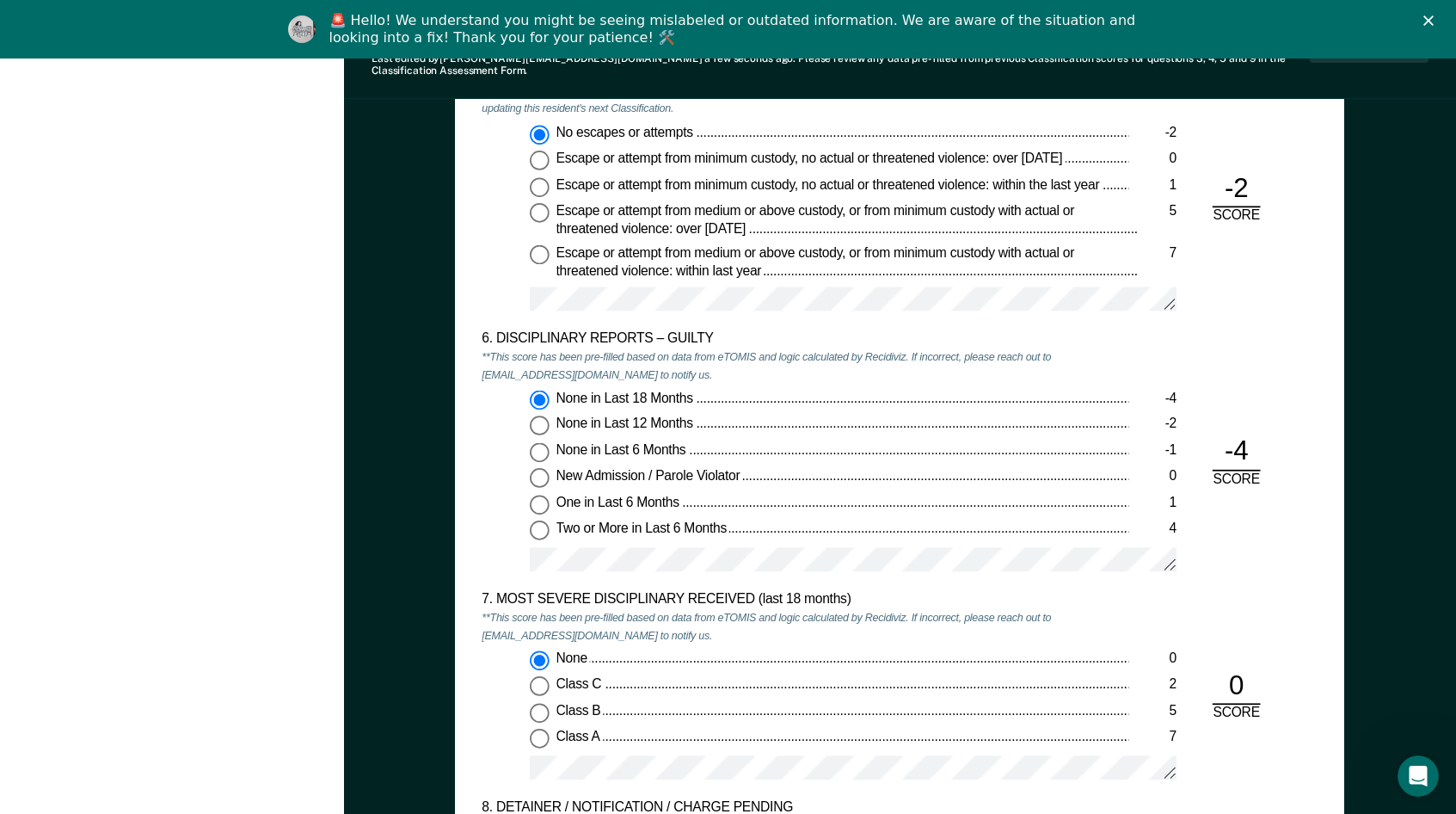
scroll to position [2580, 0]
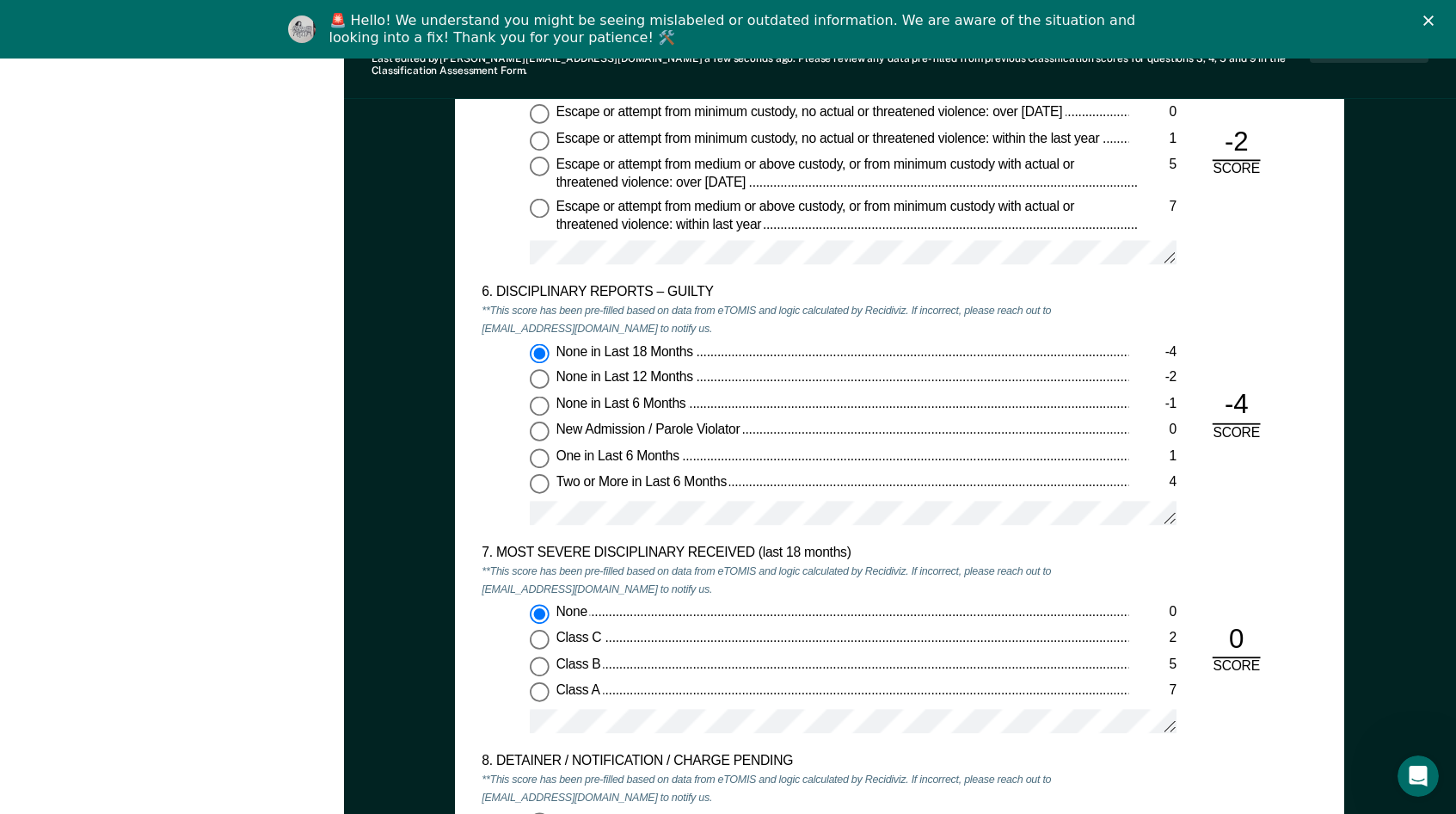
click at [475, 450] on div "5. ESCAPE HISTORY (WITHIN LAST 5 YEARS OF INCARCERATION) **This score has been …" at bounding box center [900, 616] width 889 height 1249
click at [486, 445] on div "None in Last 18 Months -4 None in Last 12 Months -2 None in Last 6 Months -1 Ne…" at bounding box center [805, 441] width 646 height 194
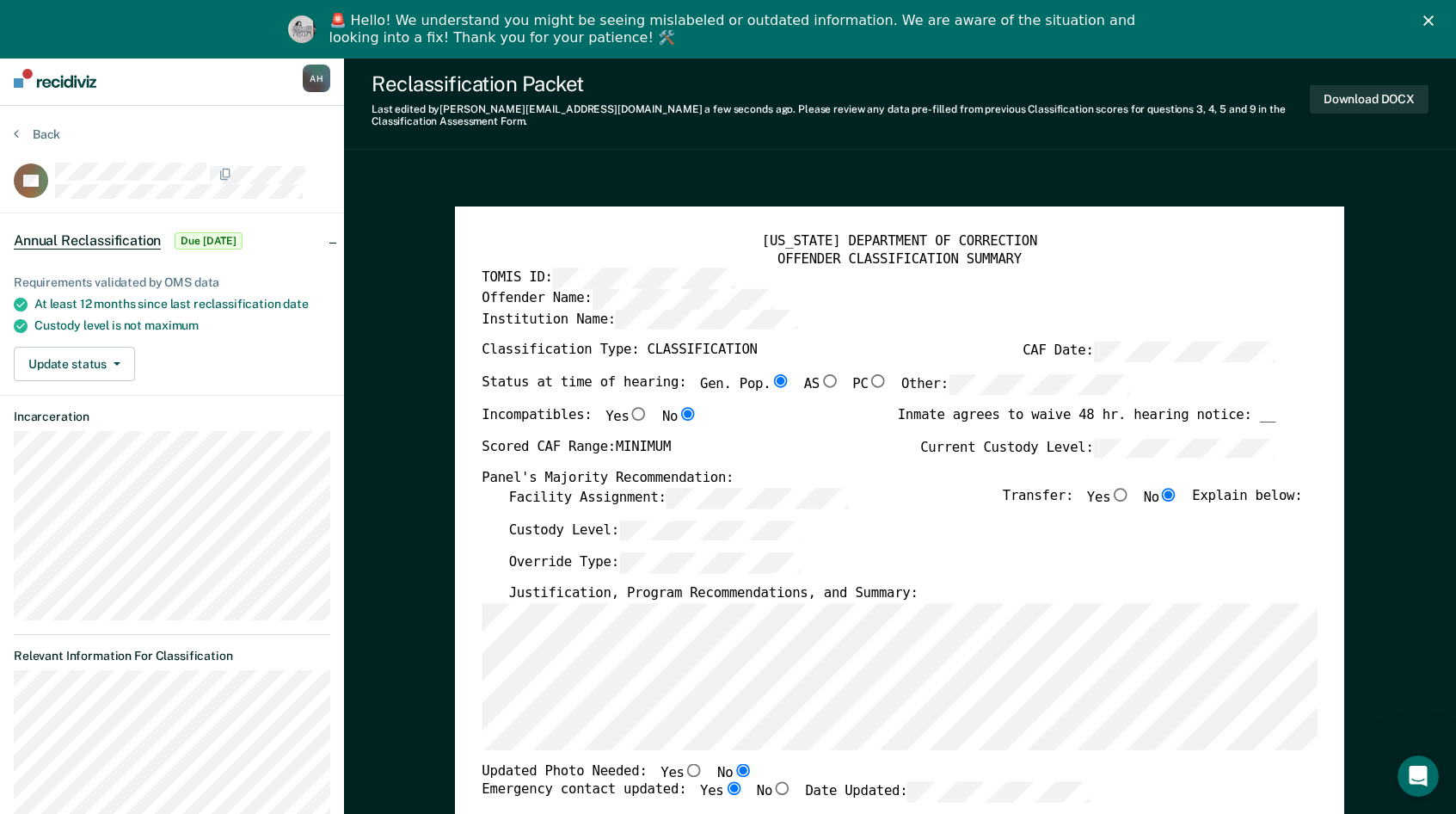
scroll to position [0, 0]
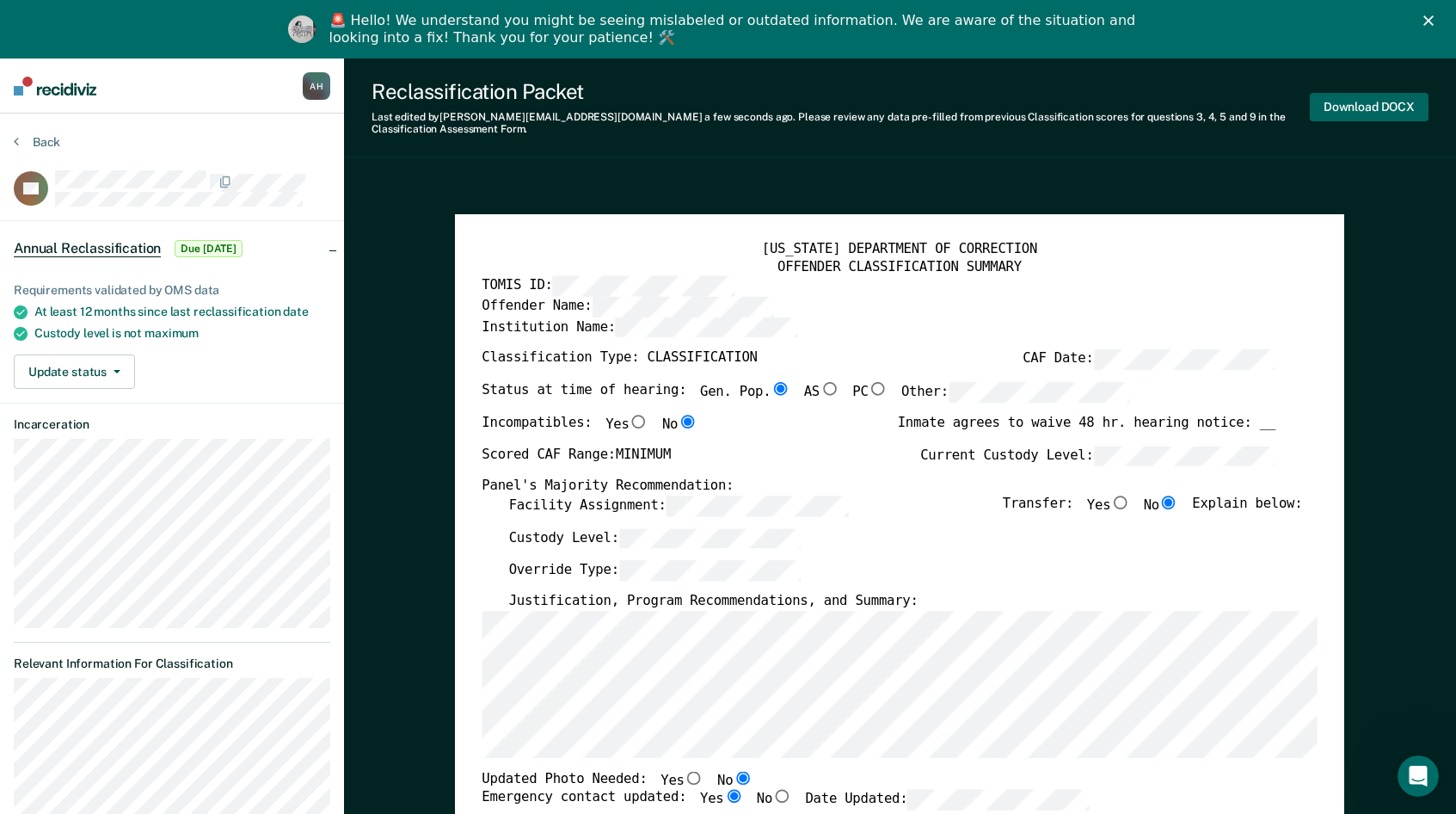
click at [1387, 92] on button "Download DOCX" at bounding box center [1369, 106] width 118 height 29
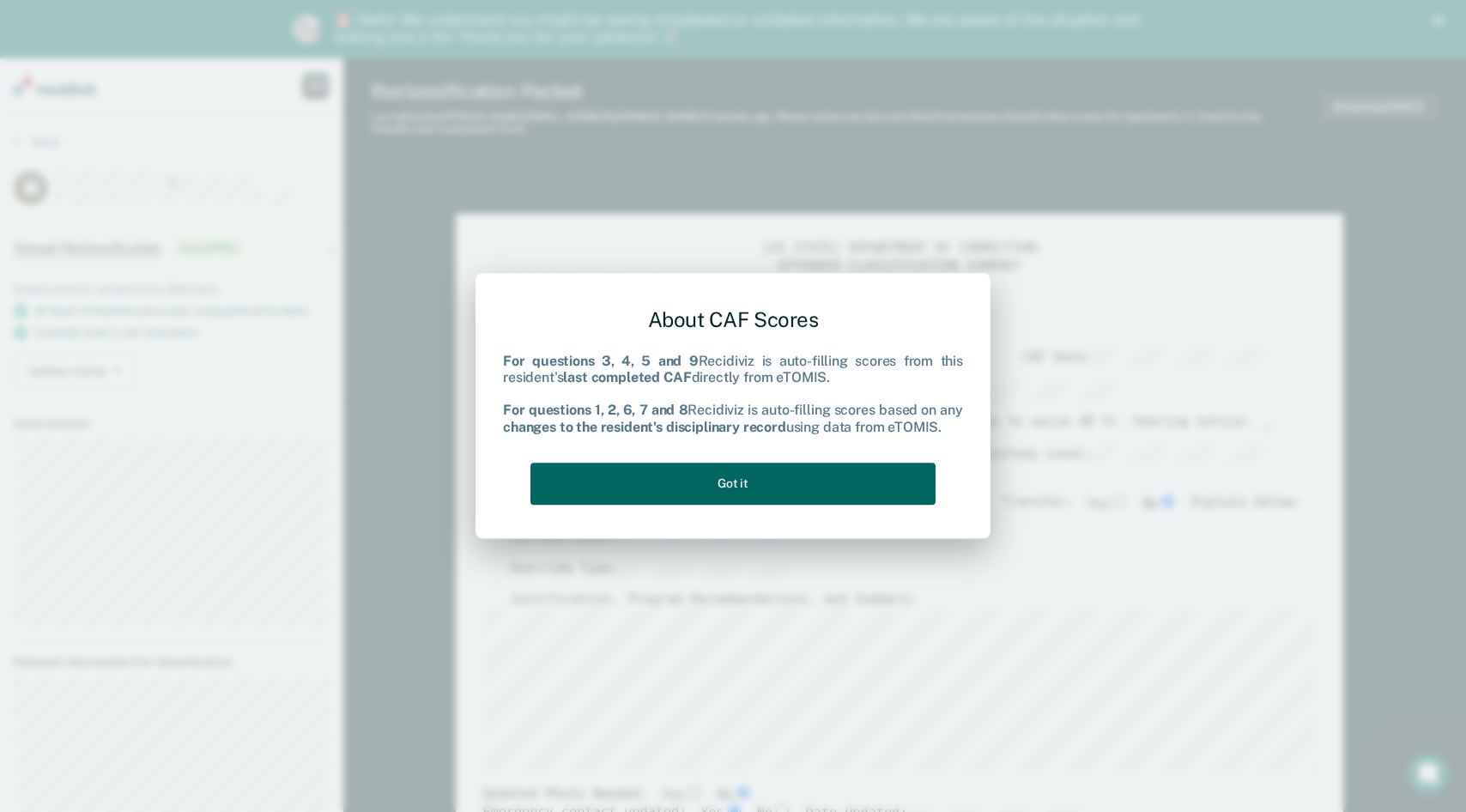
click at [741, 481] on button "Got it" at bounding box center [733, 483] width 405 height 42
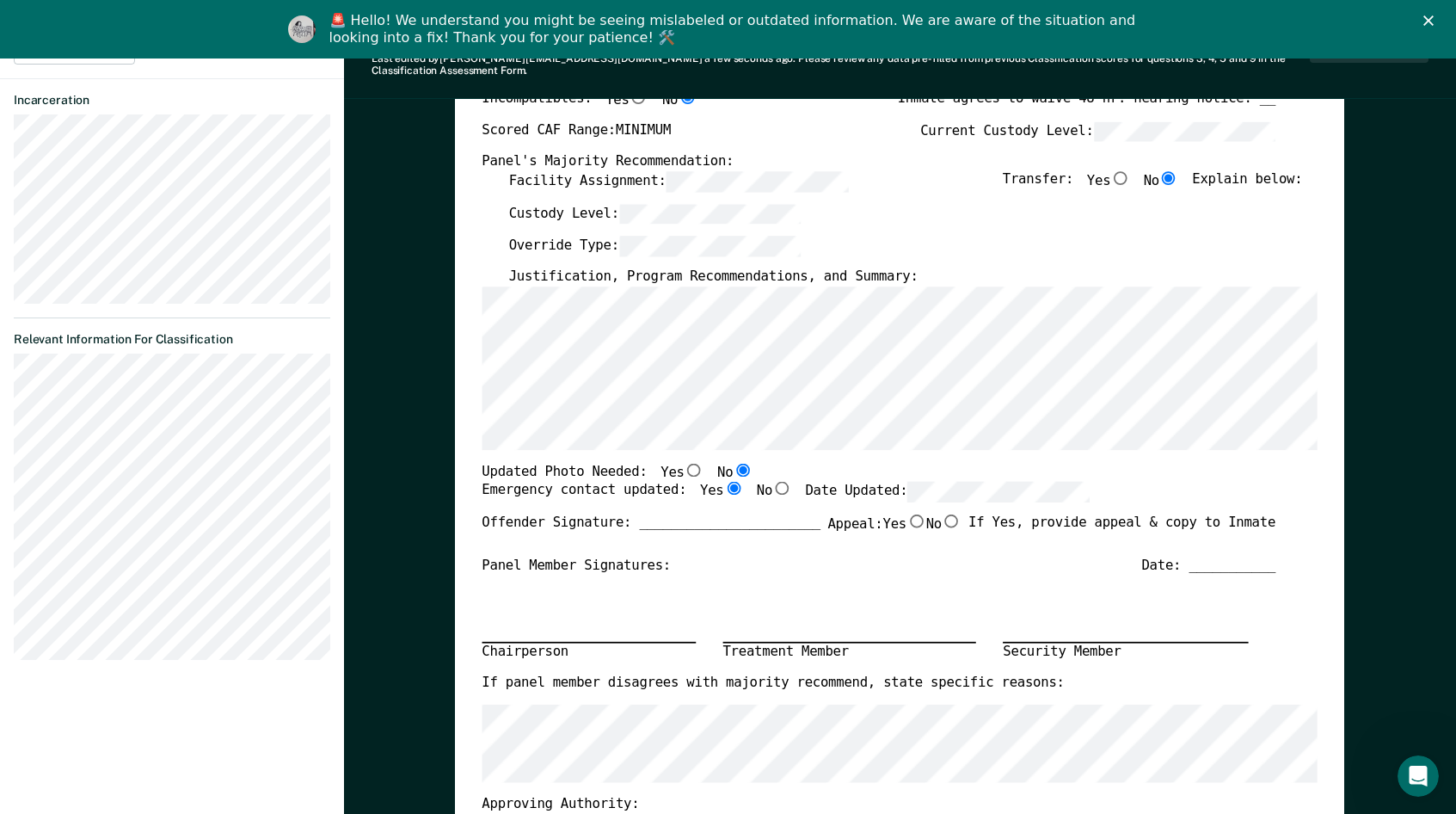
scroll to position [344, 0]
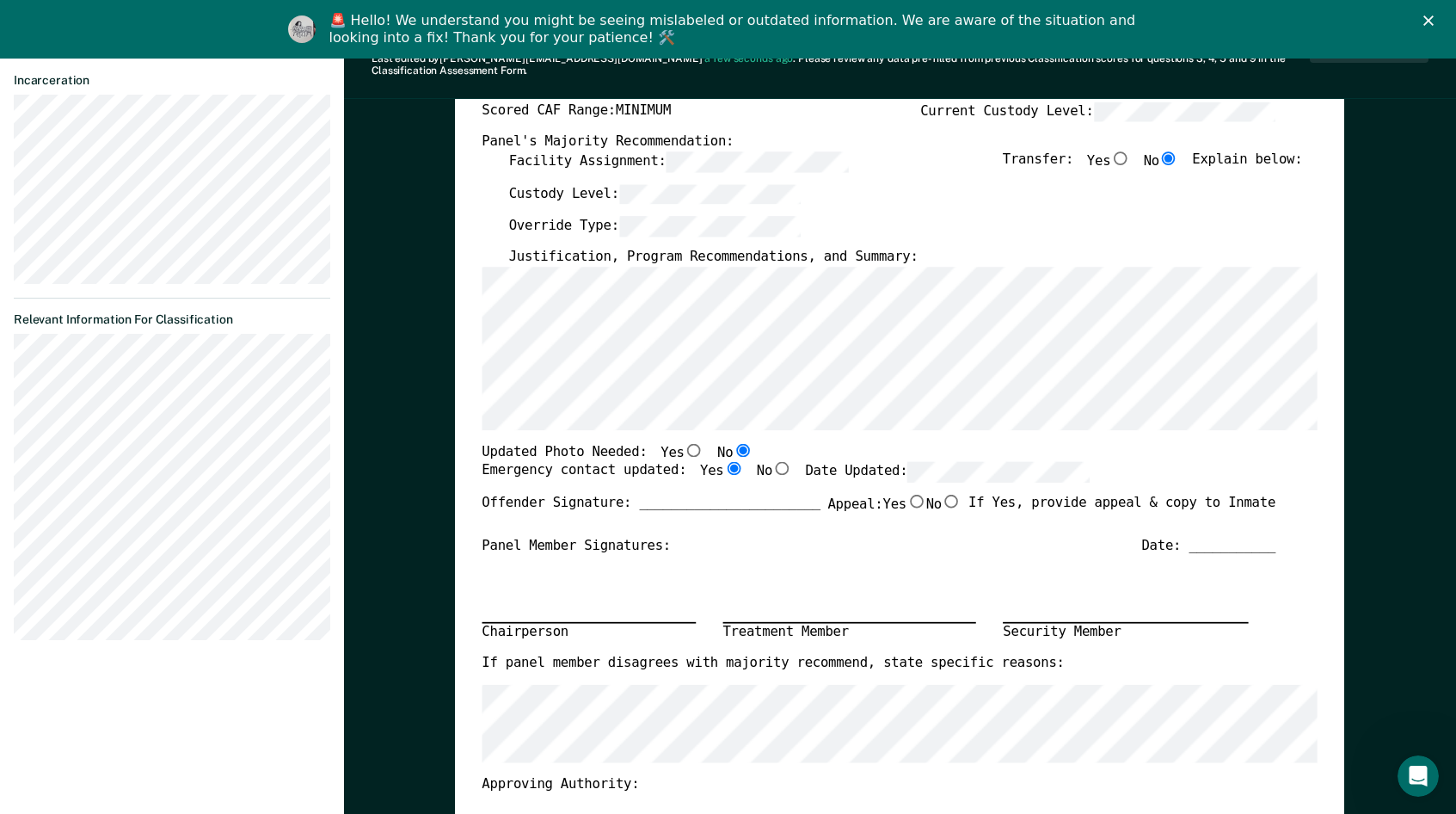
click at [942, 493] on input "No" at bounding box center [951, 500] width 20 height 14
type textarea "x"
radio input "true"
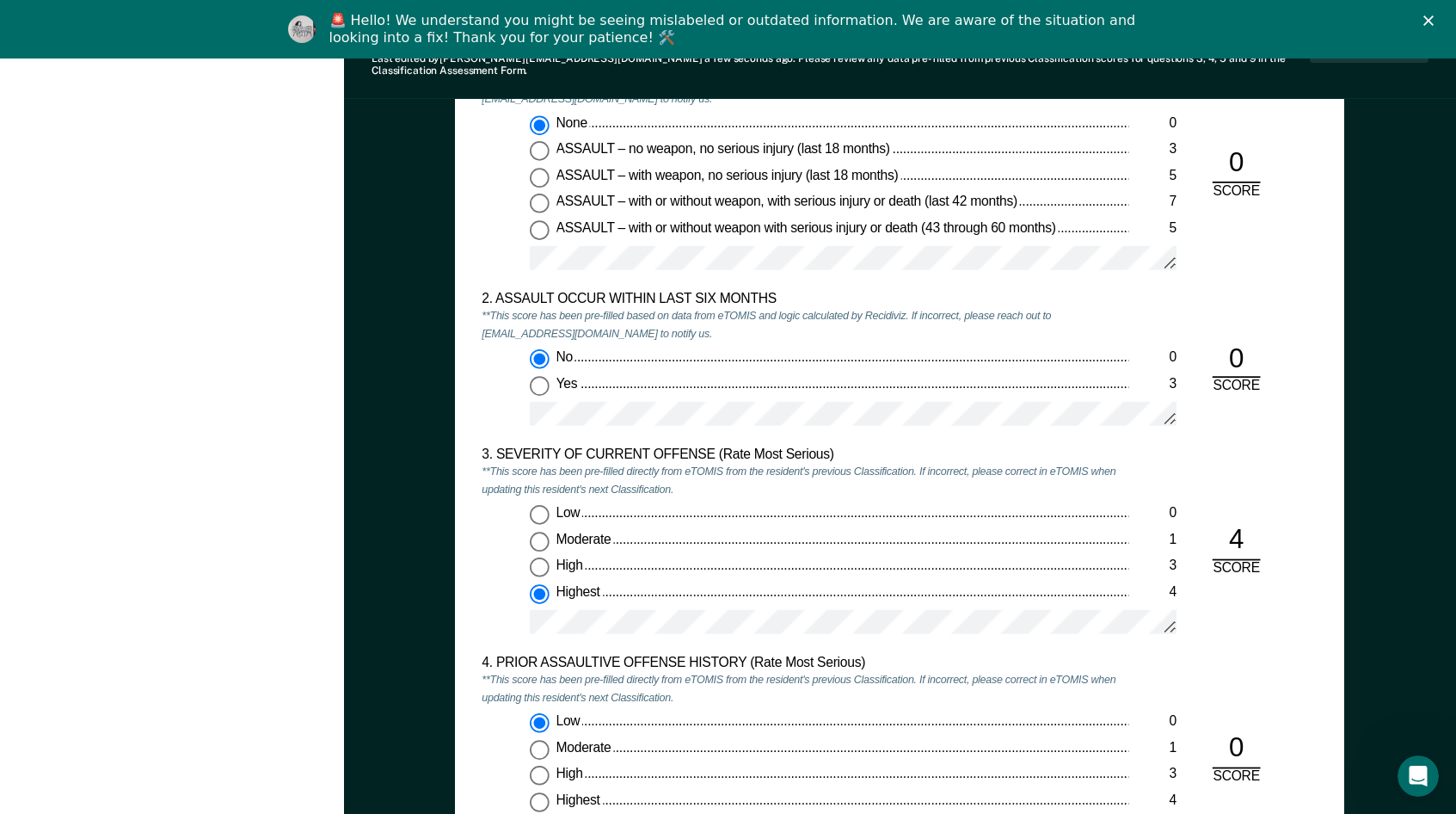
scroll to position [1200, 0]
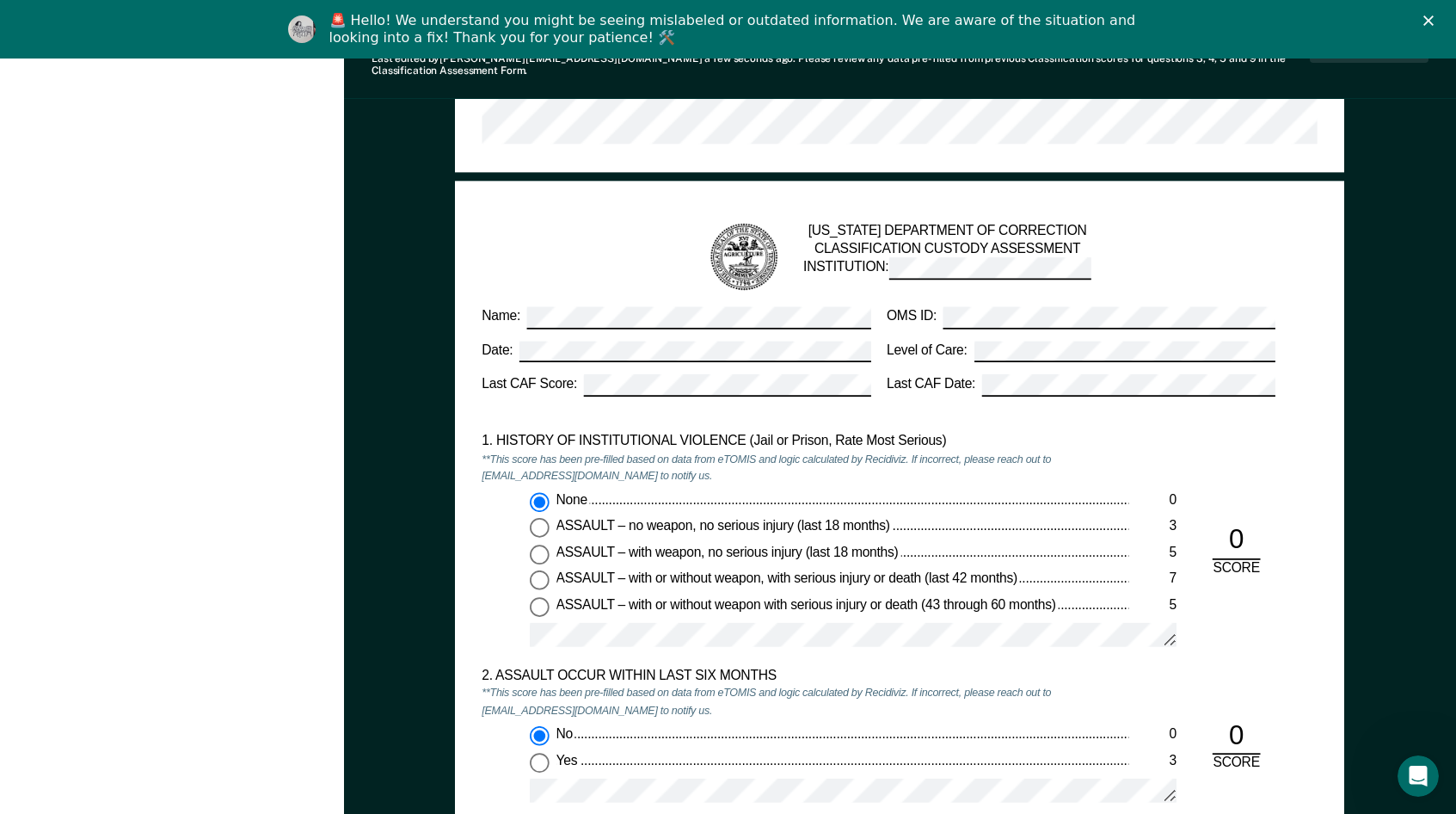
click at [1434, 22] on icon "Close" at bounding box center [1428, 21] width 10 height 10
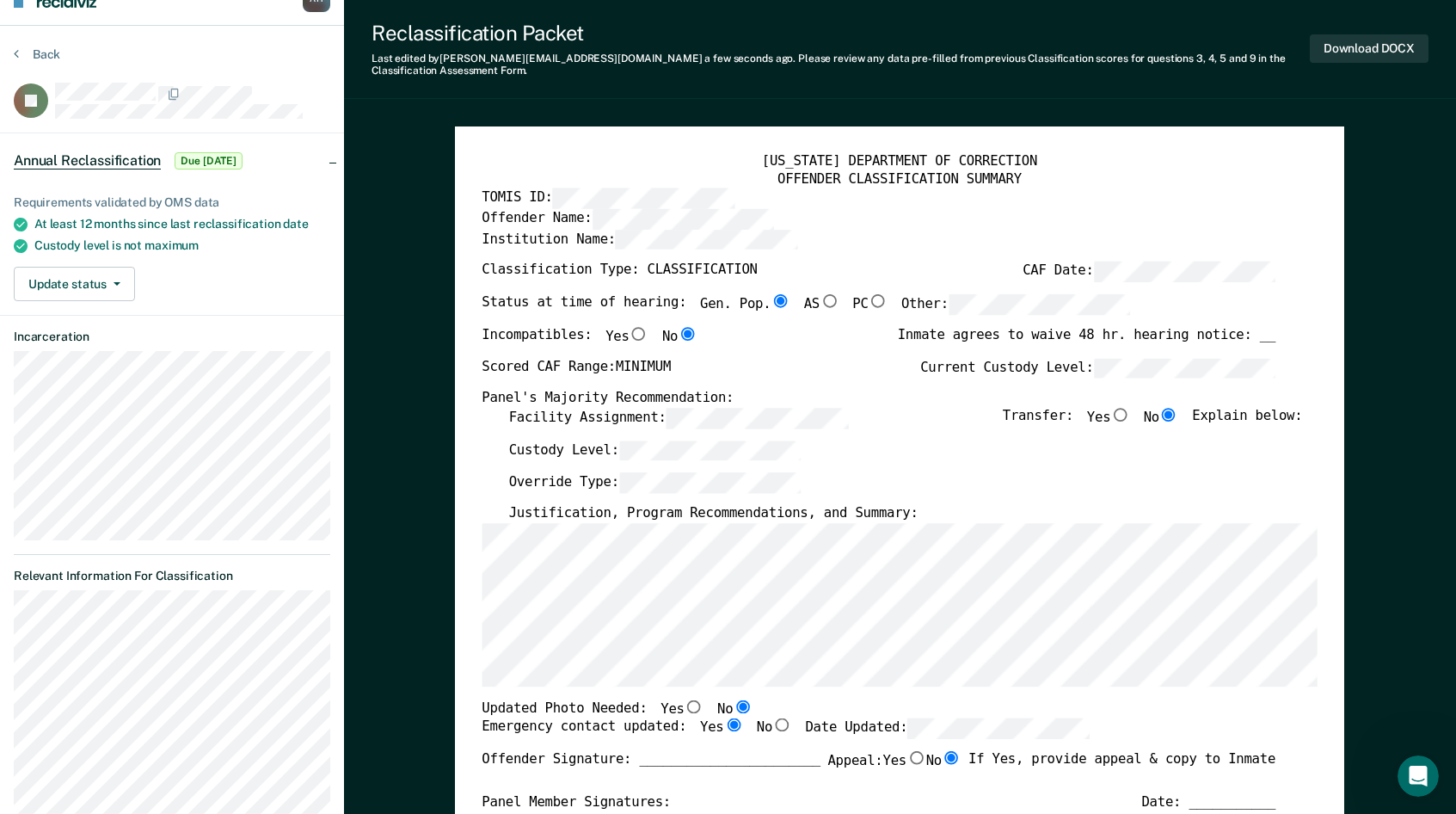
scroll to position [0, 0]
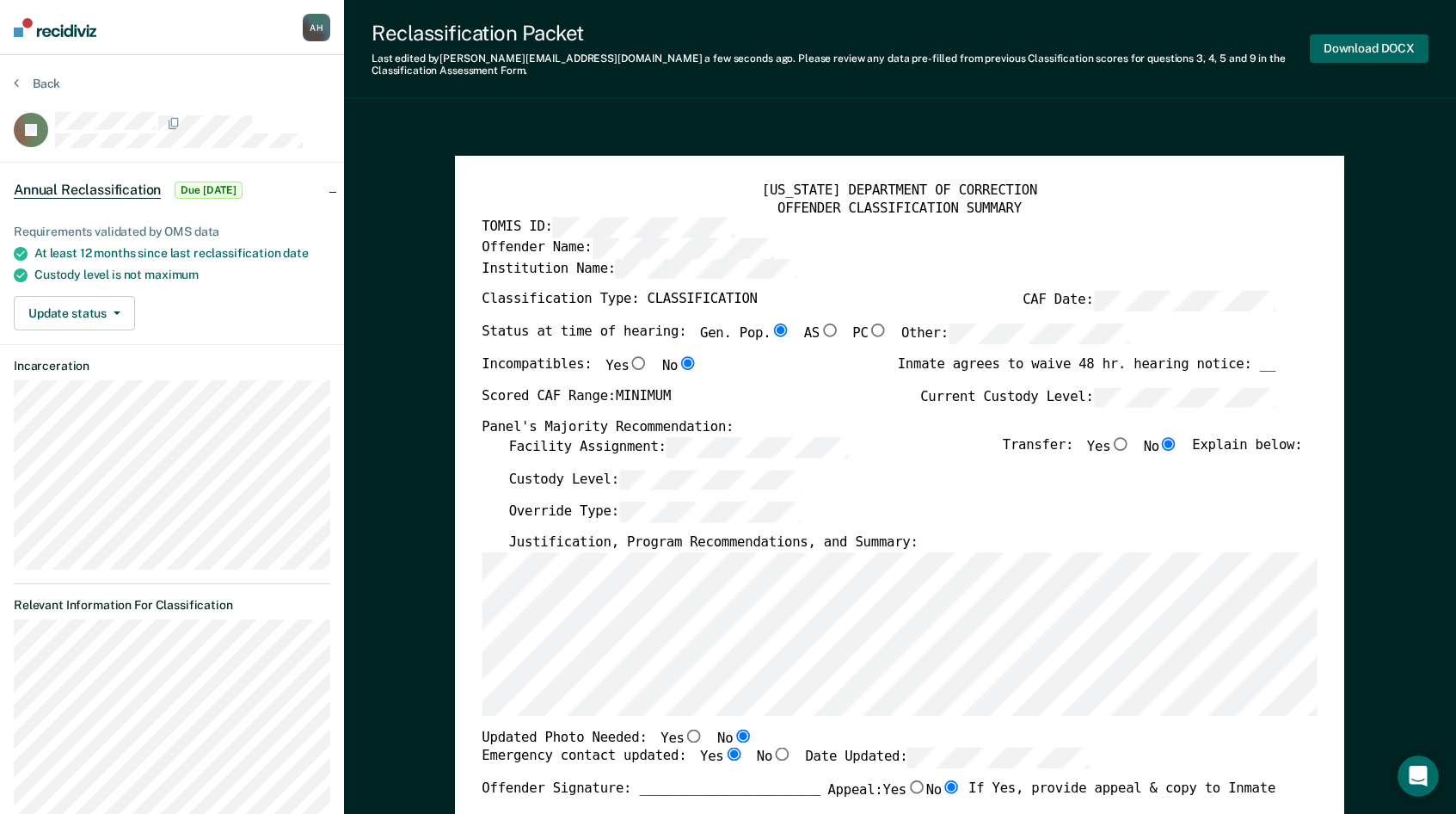
click at [1369, 44] on button "Download DOCX" at bounding box center [1369, 48] width 118 height 29
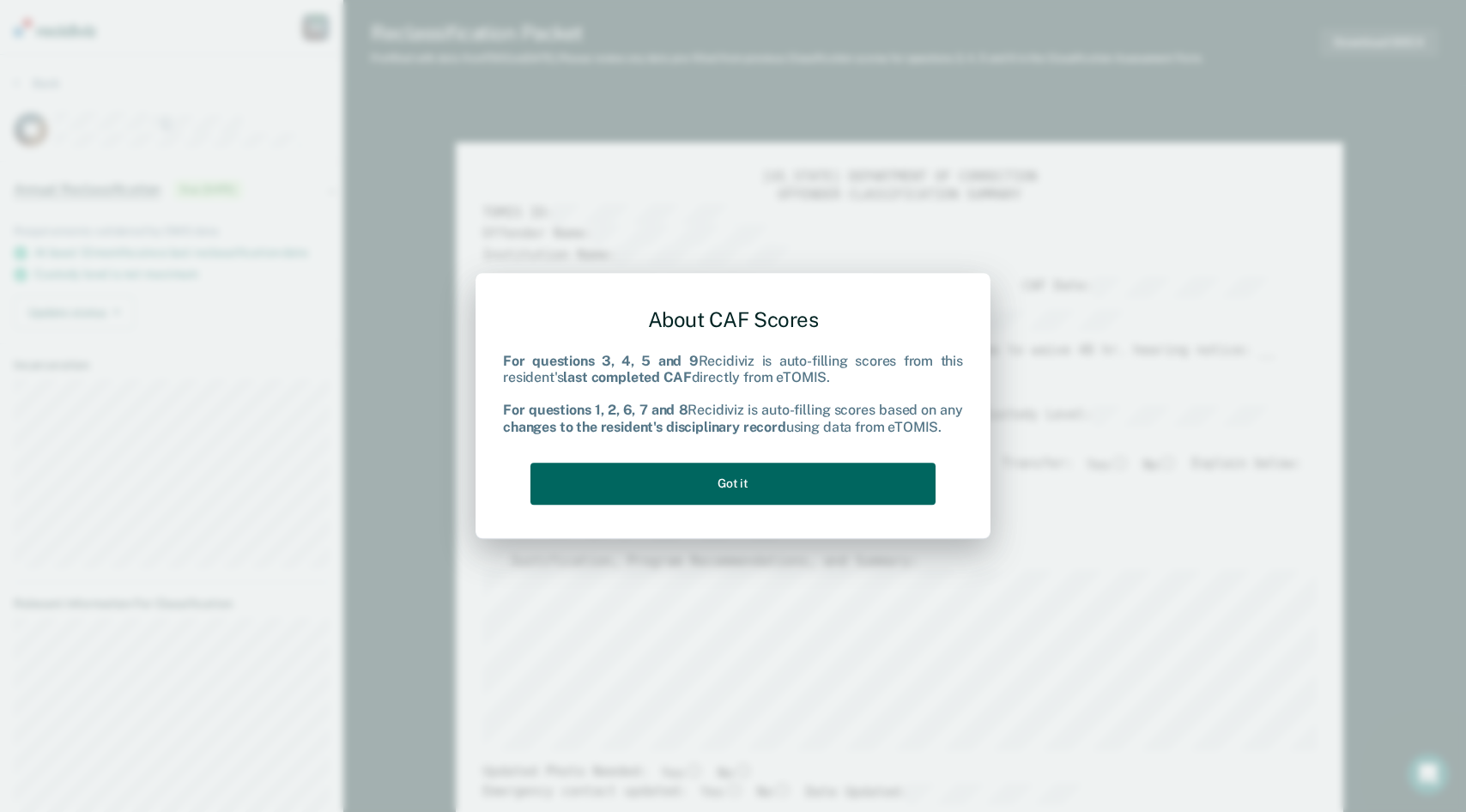
click at [734, 482] on button "Got it" at bounding box center [733, 483] width 405 height 42
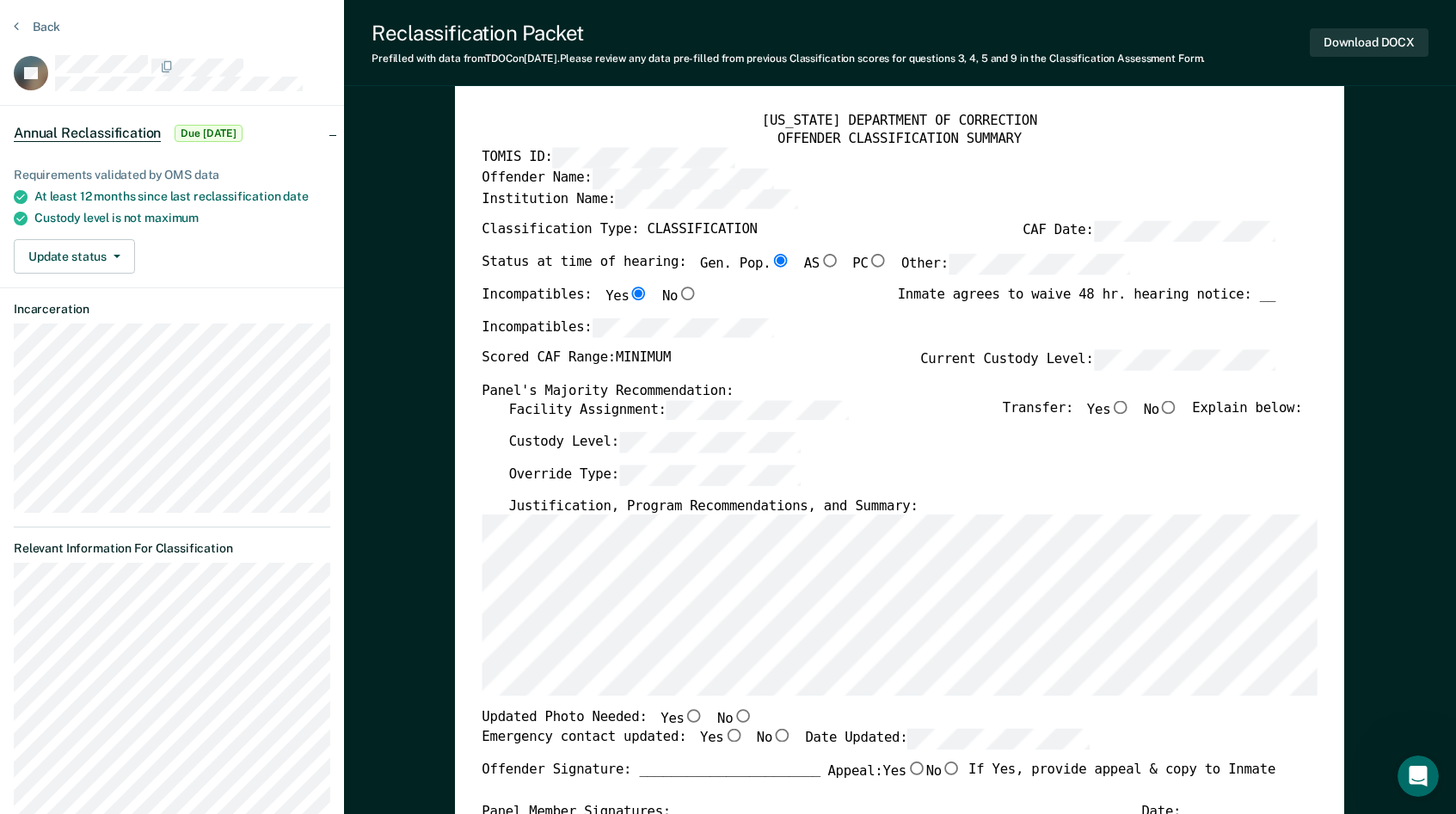
scroll to position [86, 0]
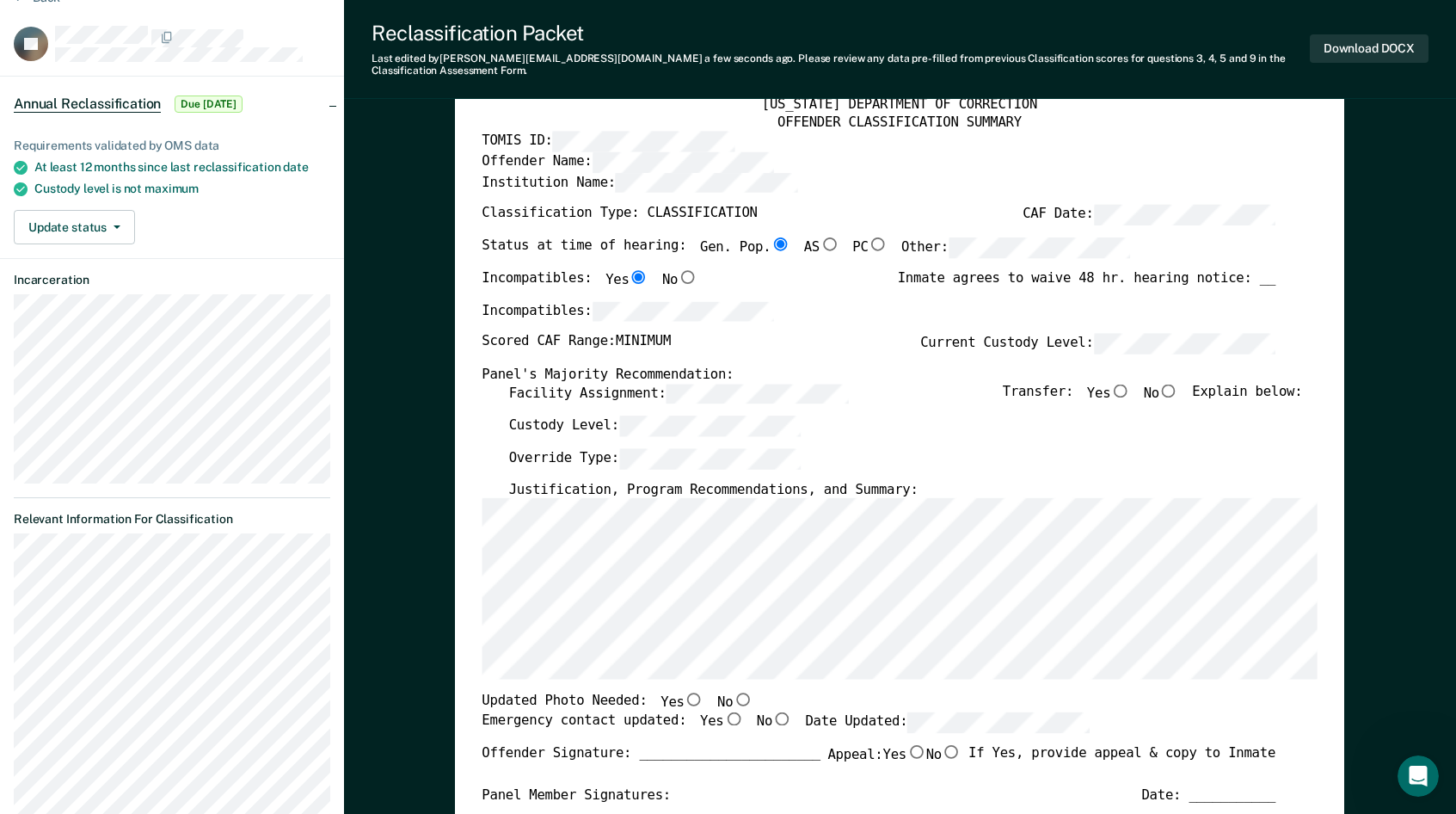
scroll to position [172, 0]
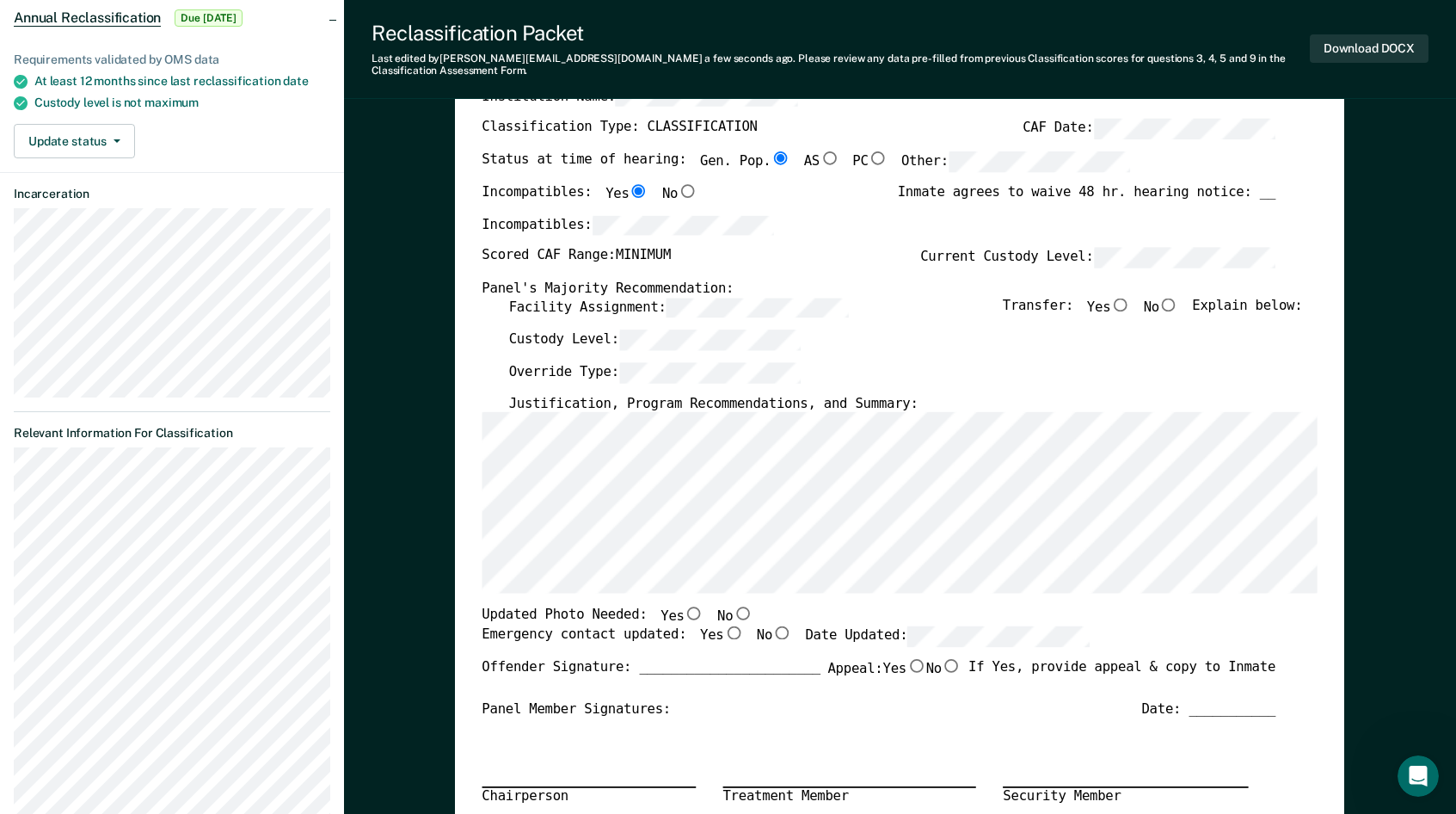
click at [734, 607] on input "No" at bounding box center [743, 614] width 20 height 14
type textarea "x"
radio input "true"
click at [724, 626] on input "Yes" at bounding box center [734, 633] width 20 height 14
type textarea "x"
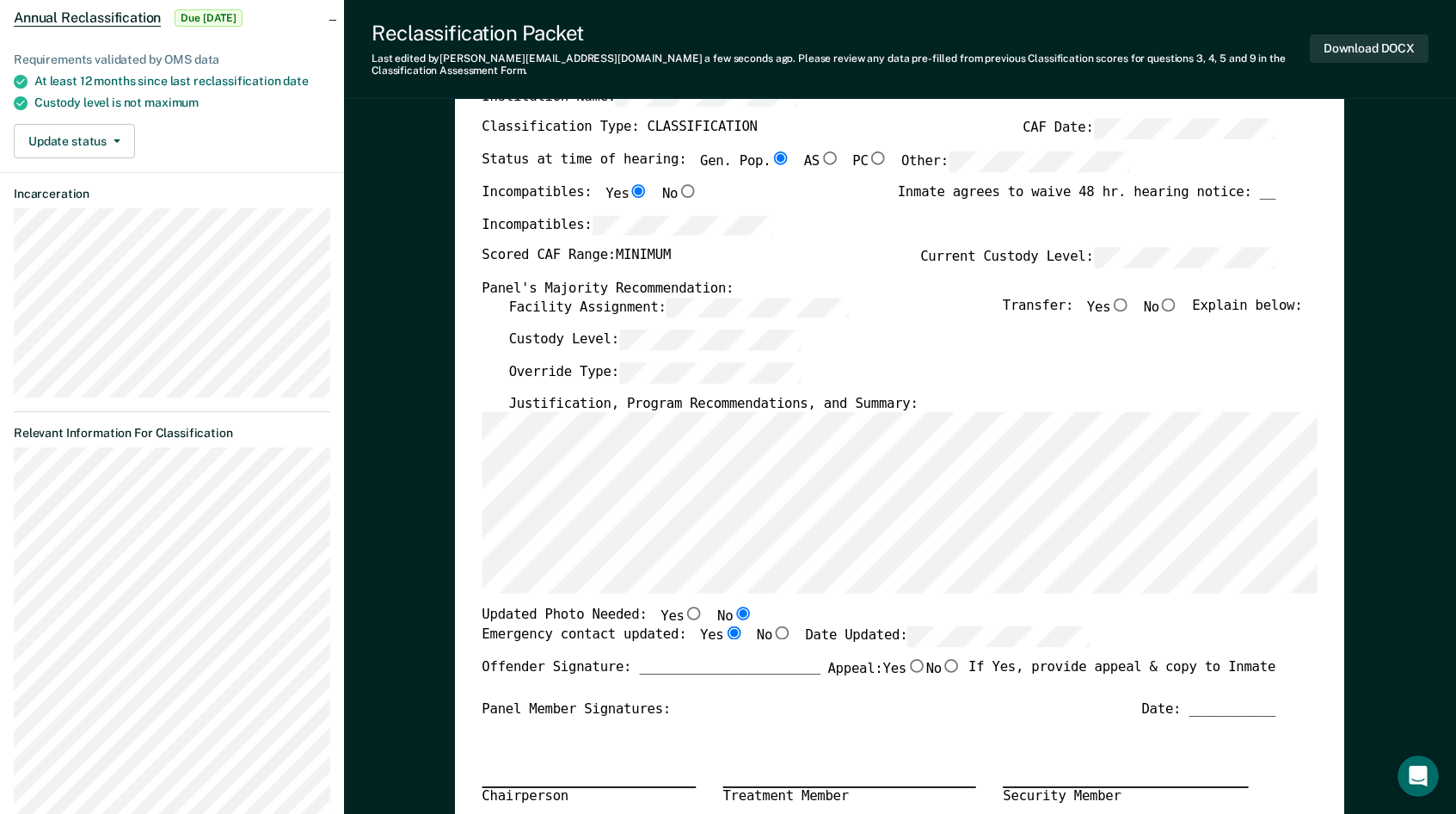
radio input "true"
click at [950, 658] on input "No" at bounding box center [951, 665] width 20 height 14
type textarea "x"
radio input "true"
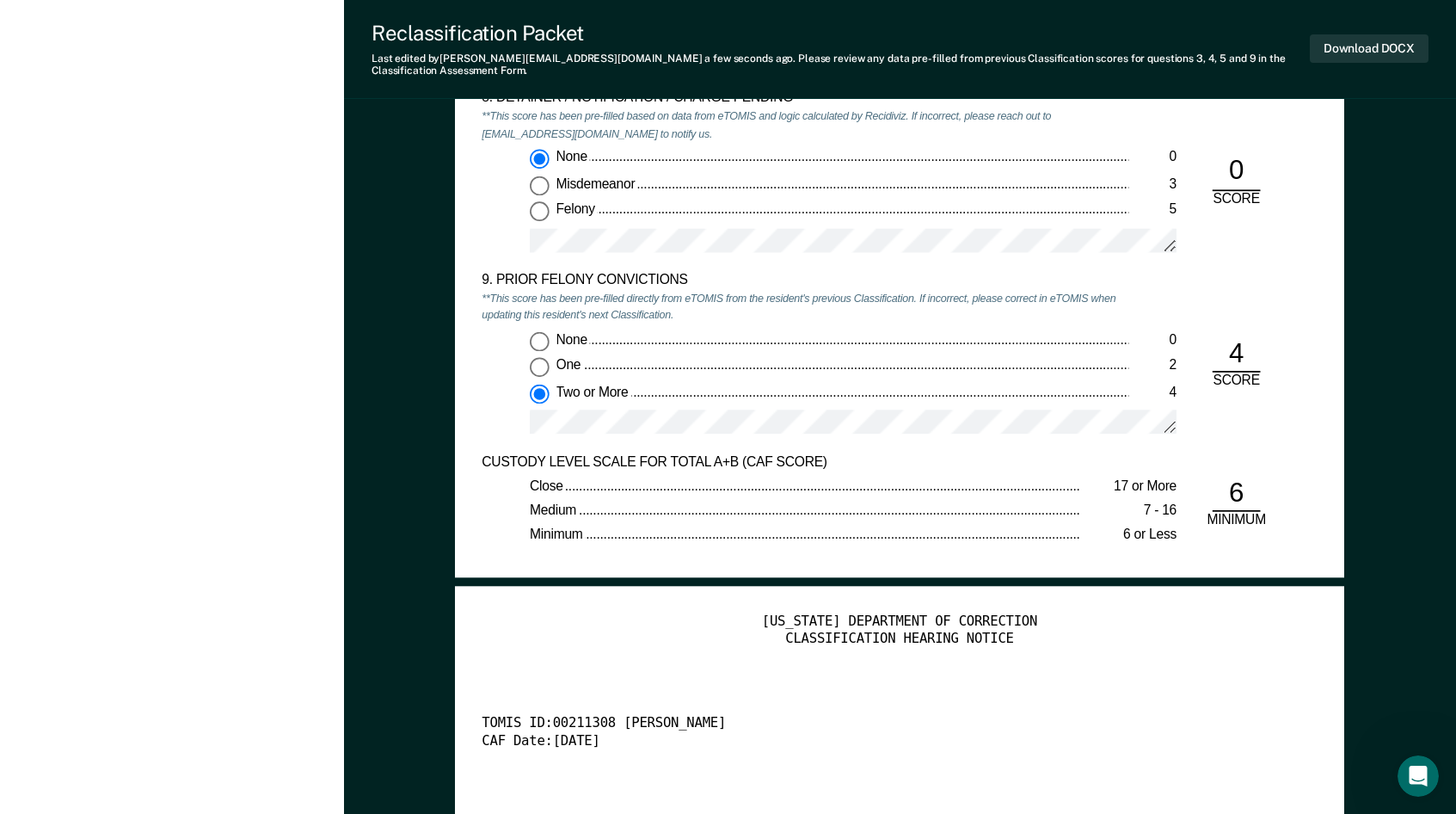
scroll to position [3096, 0]
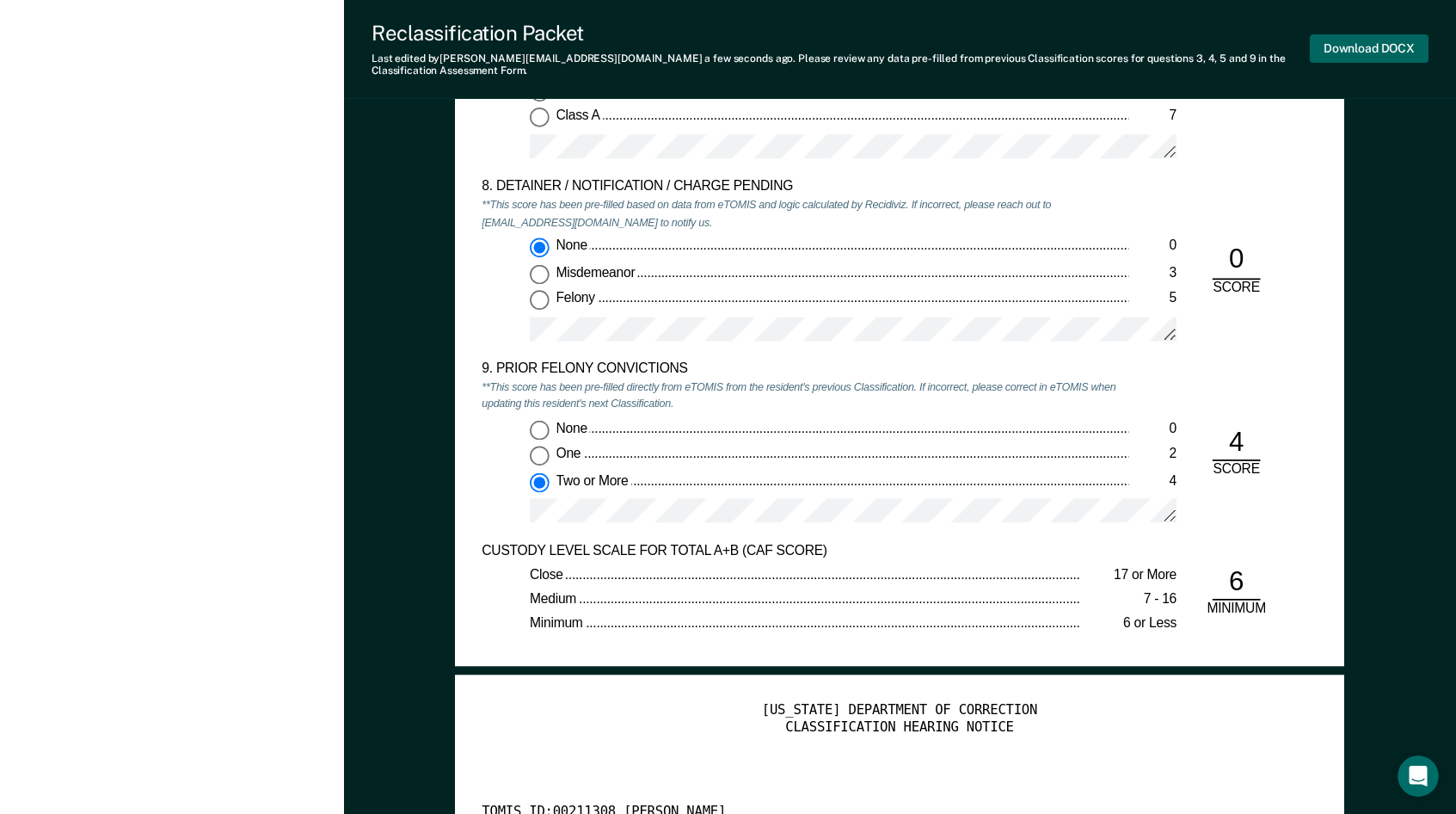
click at [1367, 45] on button "Download DOCX" at bounding box center [1369, 48] width 118 height 29
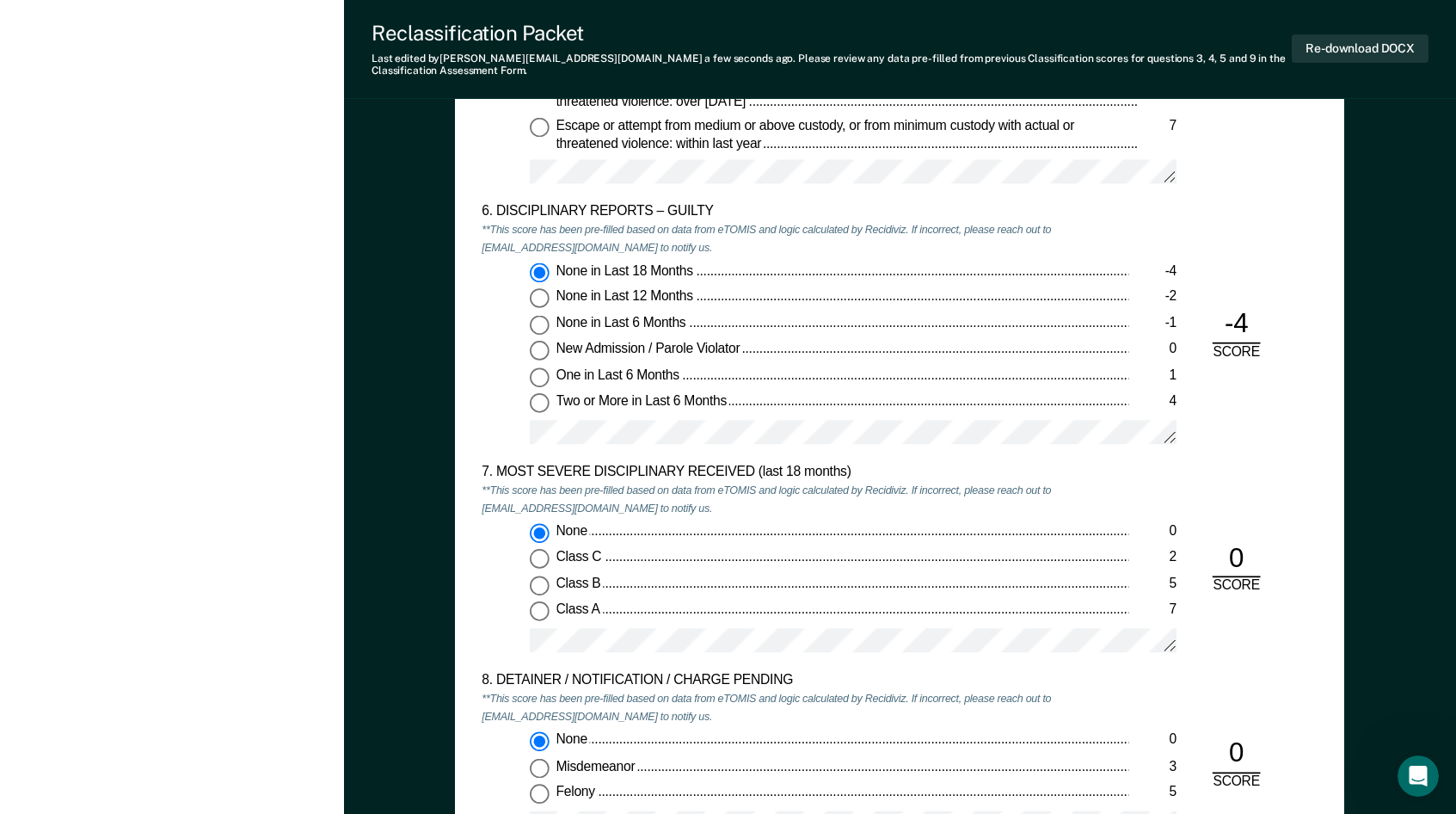
scroll to position [2580, 0]
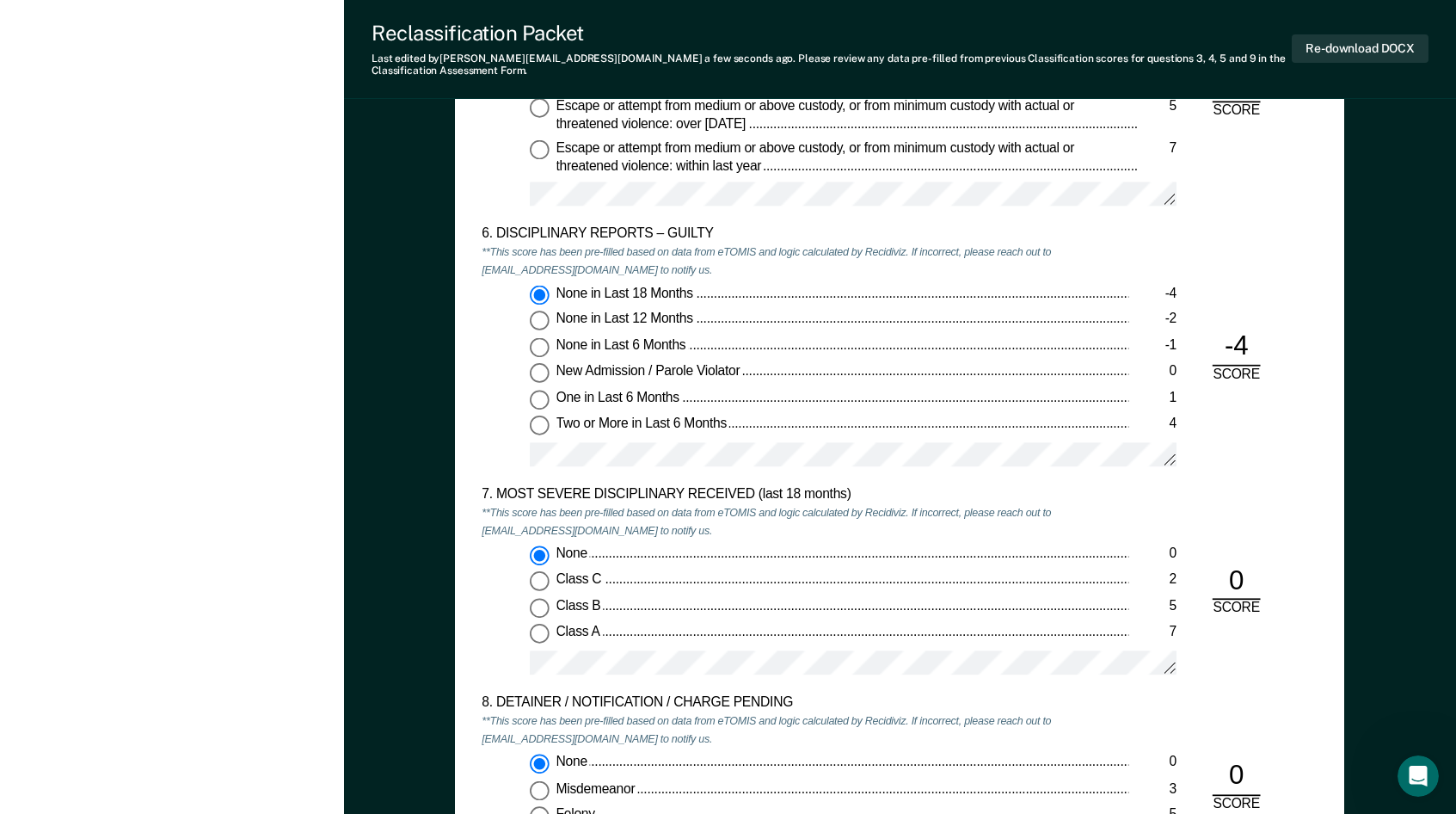
click at [401, 440] on div "TENNESSEE DEPARTMENT OF CORRECTION OFFENDER CLASSIFICATION SUMMARY TOMIS ID: Of…" at bounding box center [900, 17] width 1112 height 4957
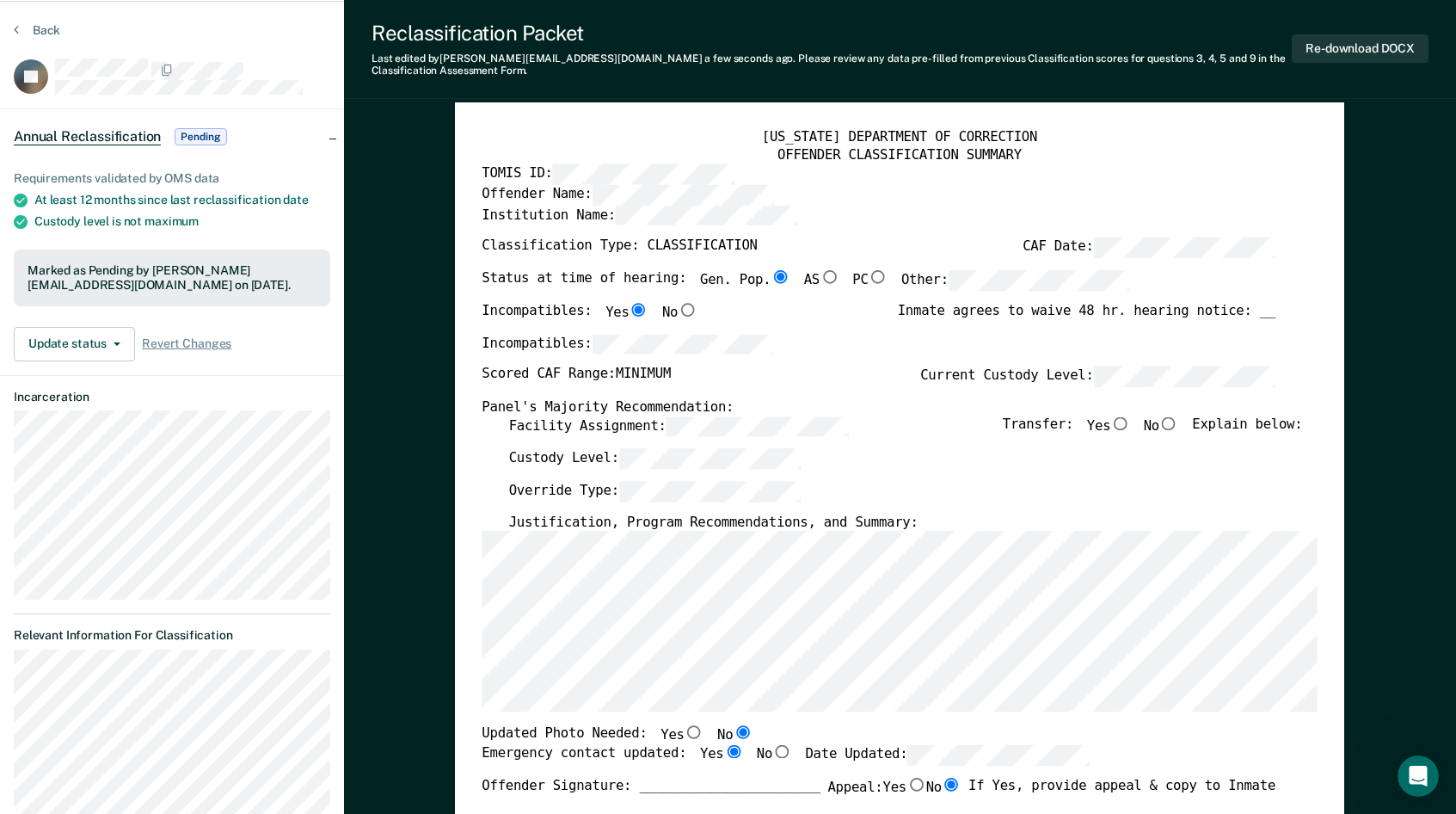
scroll to position [0, 0]
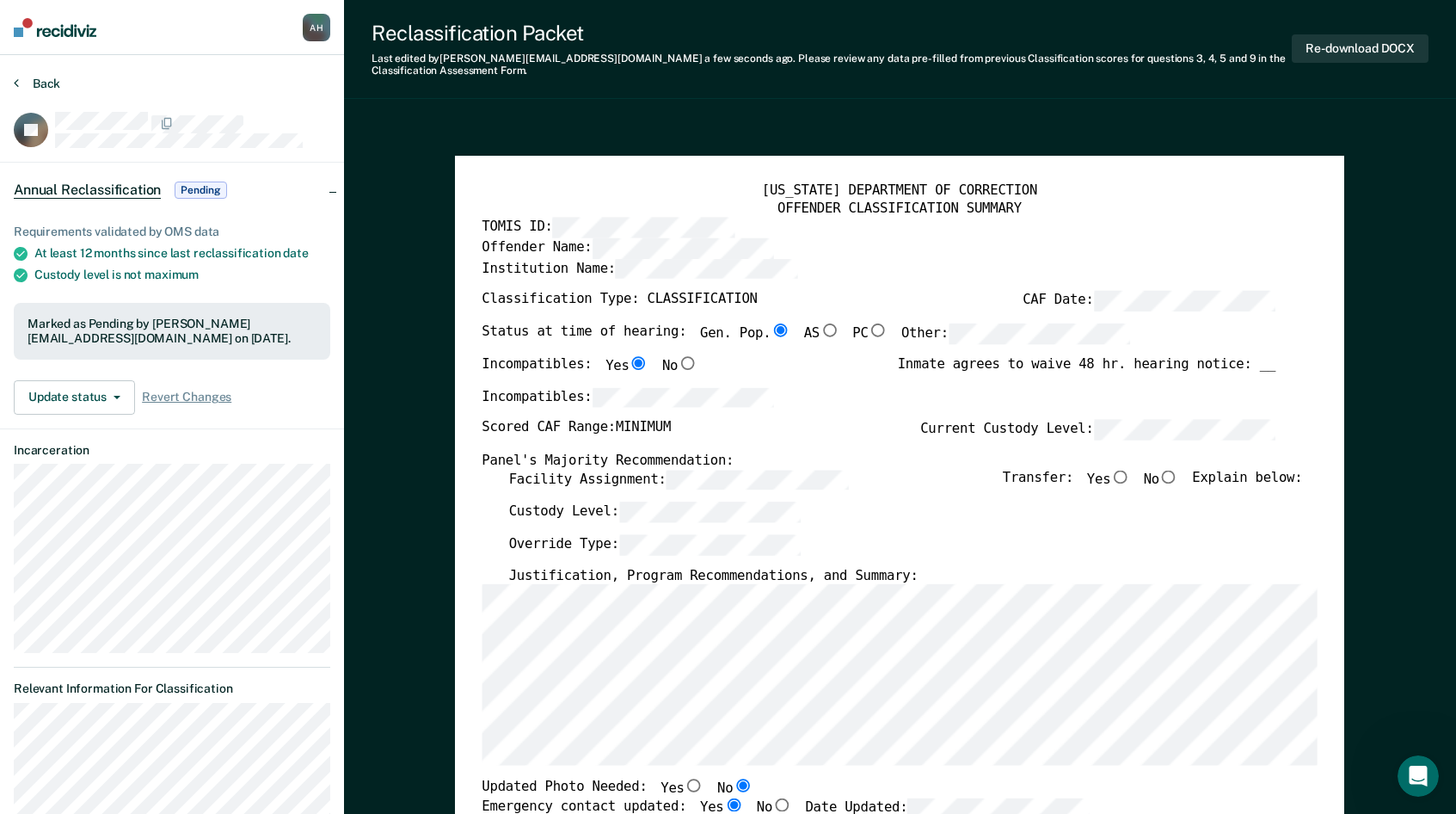
click at [17, 82] on icon at bounding box center [16, 83] width 5 height 14
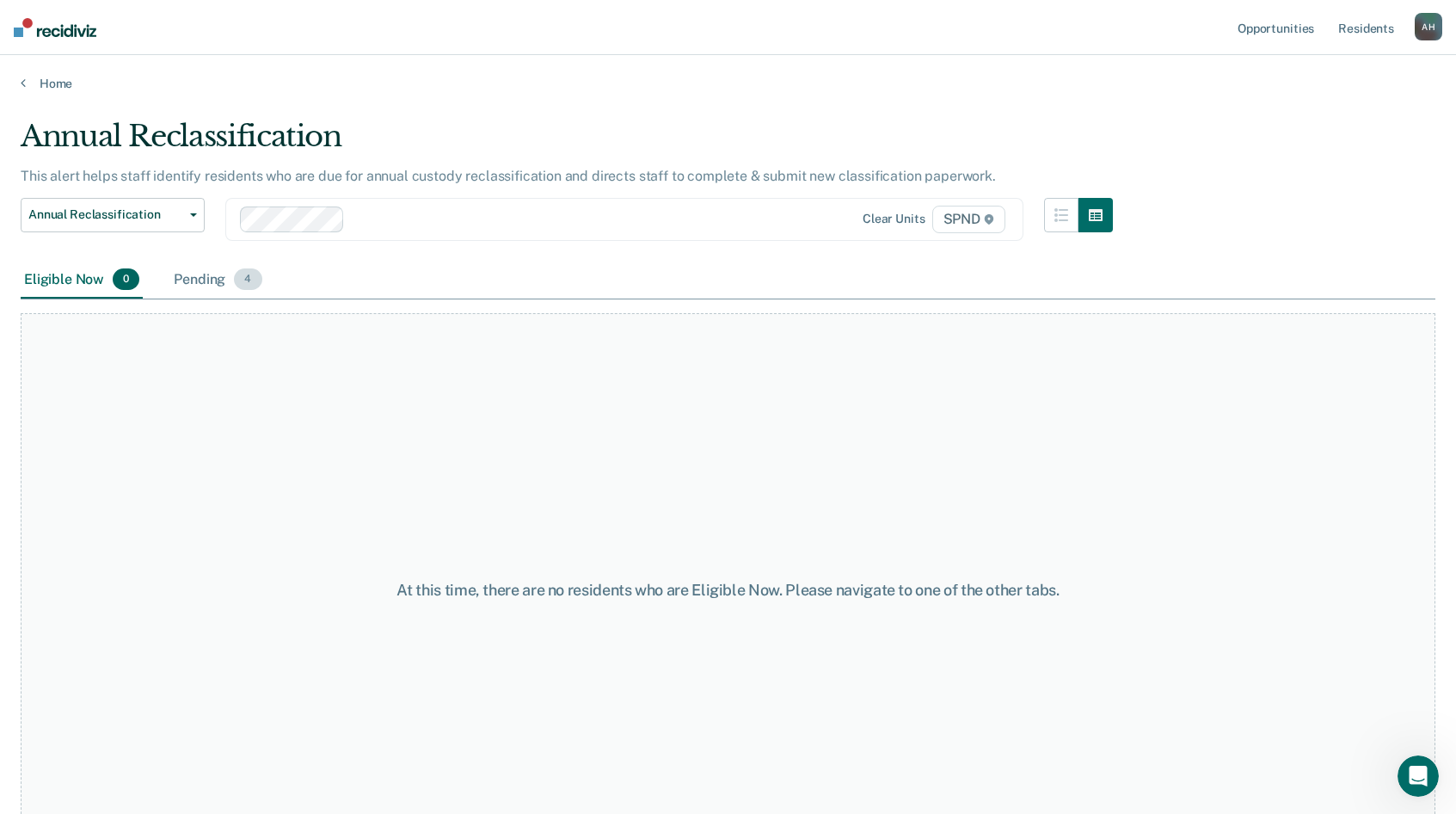
click at [232, 280] on div "Pending 4" at bounding box center [217, 281] width 94 height 38
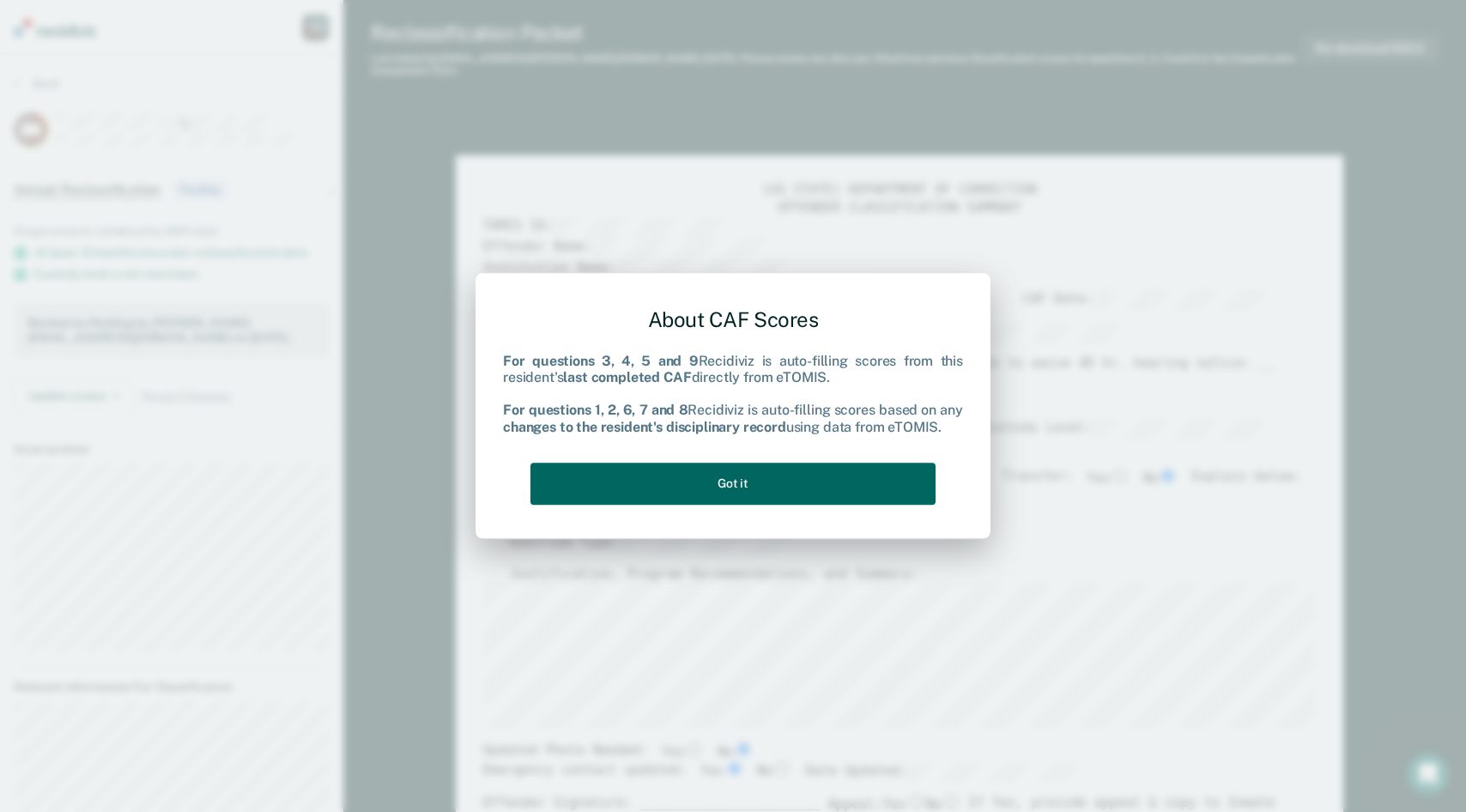
click at [805, 478] on button "Got it" at bounding box center [733, 483] width 405 height 42
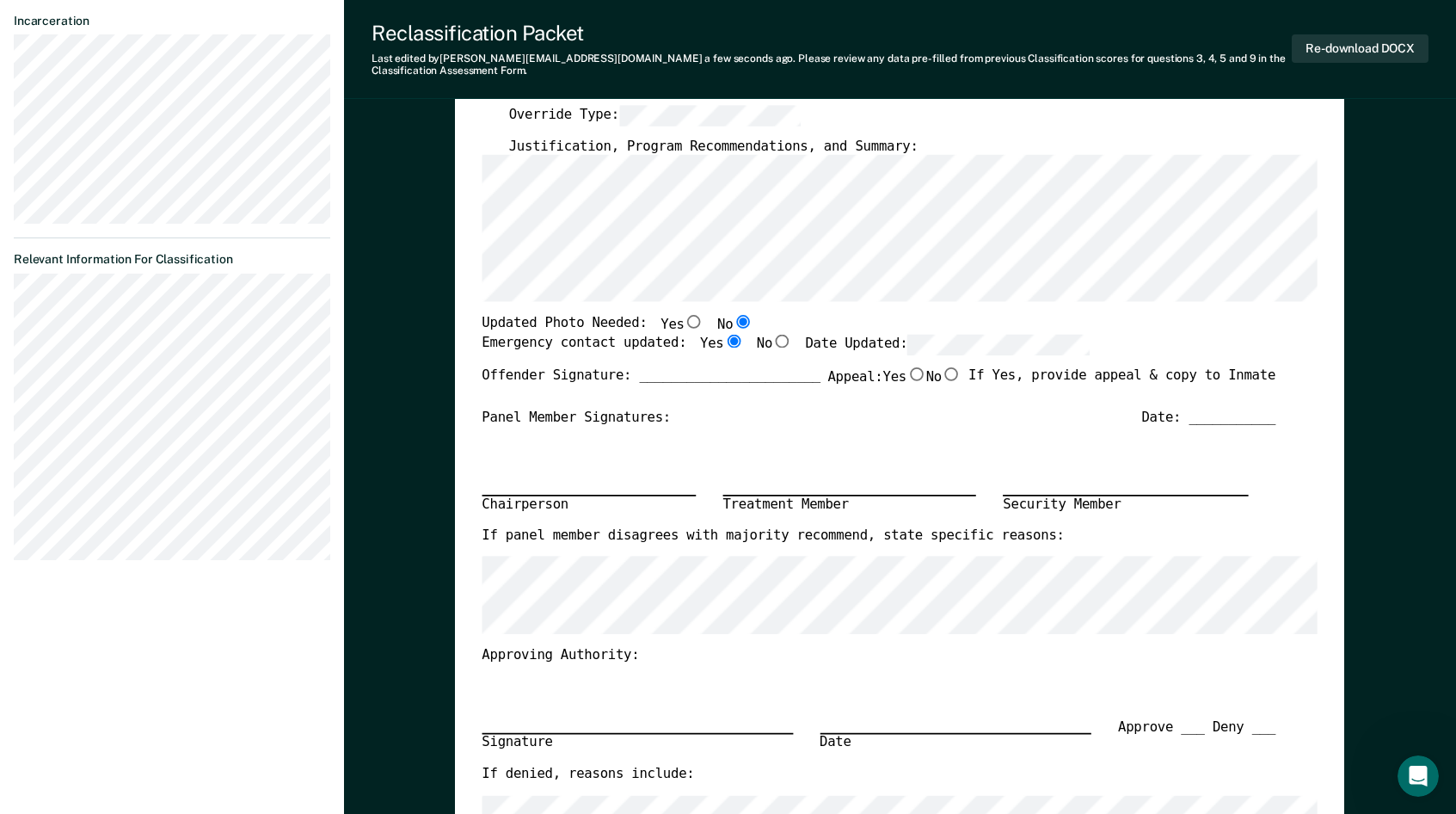
scroll to position [430, 0]
click at [943, 372] on input "No" at bounding box center [951, 372] width 20 height 14
type textarea "x"
radio input "true"
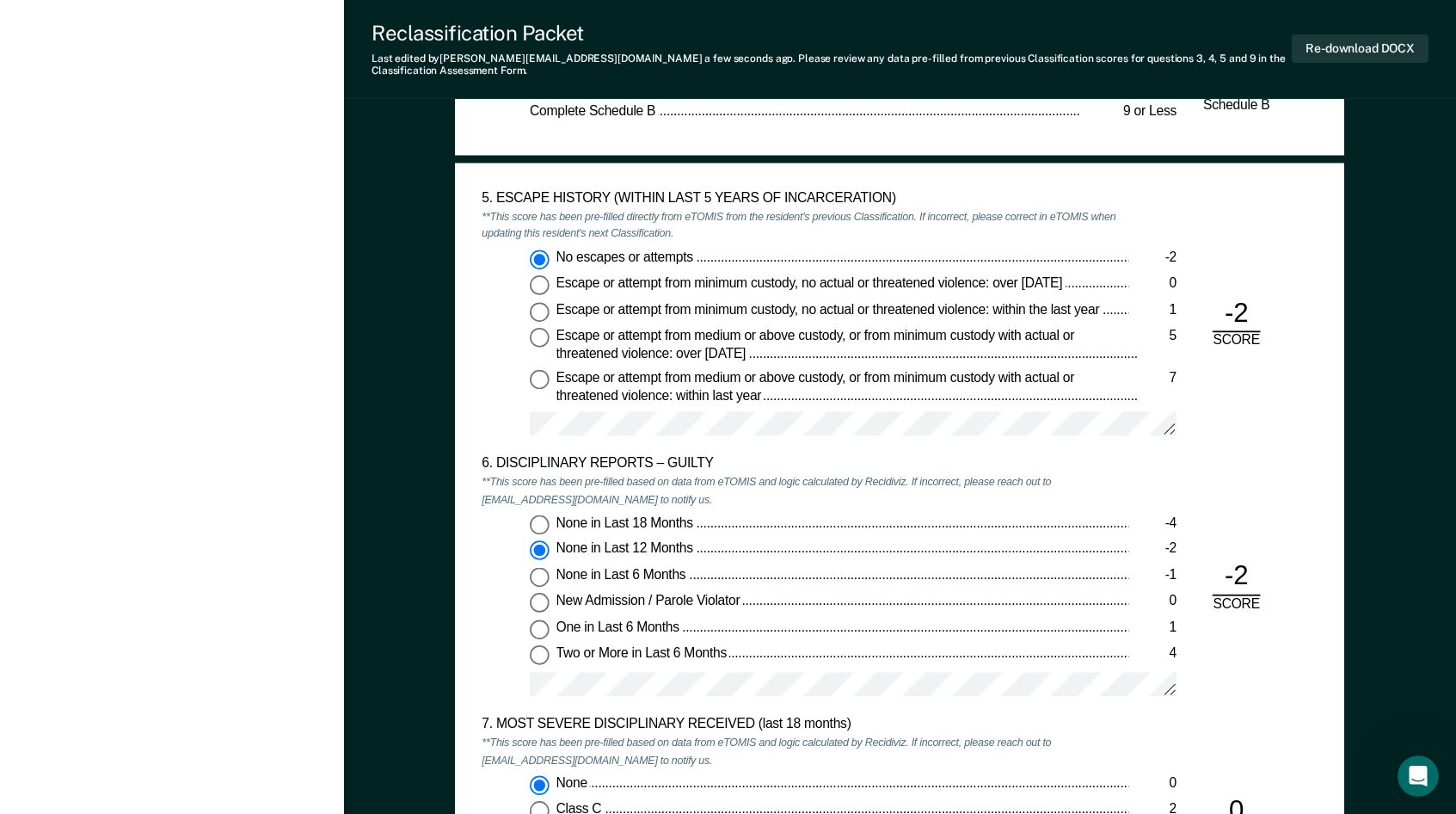
scroll to position [2408, 0]
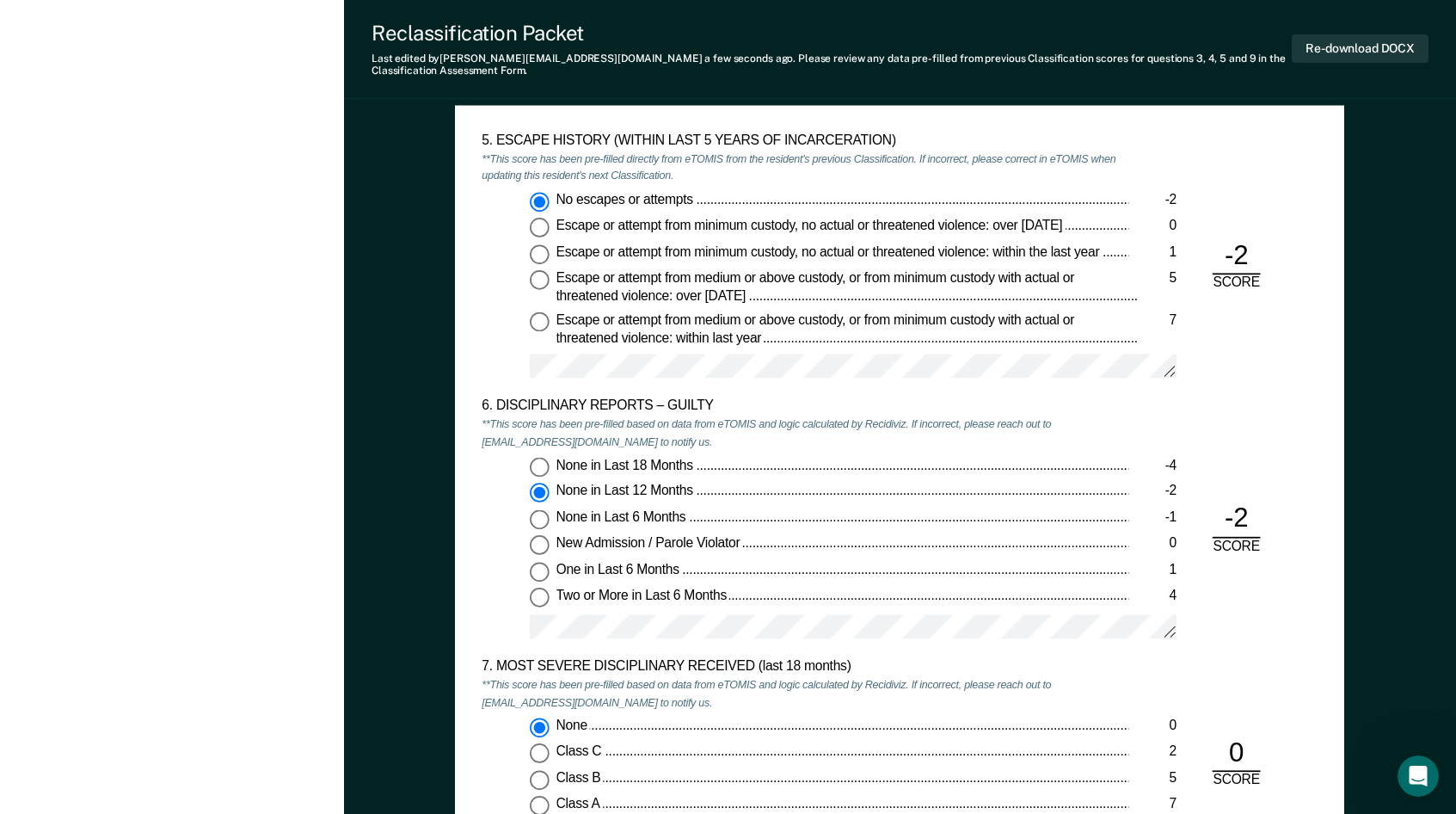
click at [486, 508] on div "None in Last 18 Months -4 None in Last 12 Months -2 None in Last 6 Months -1 Ne…" at bounding box center [805, 555] width 646 height 194
click at [538, 465] on input "None in Last 18 Months -4" at bounding box center [539, 467] width 20 height 20
type textarea "x"
radio input "true"
radio input "false"
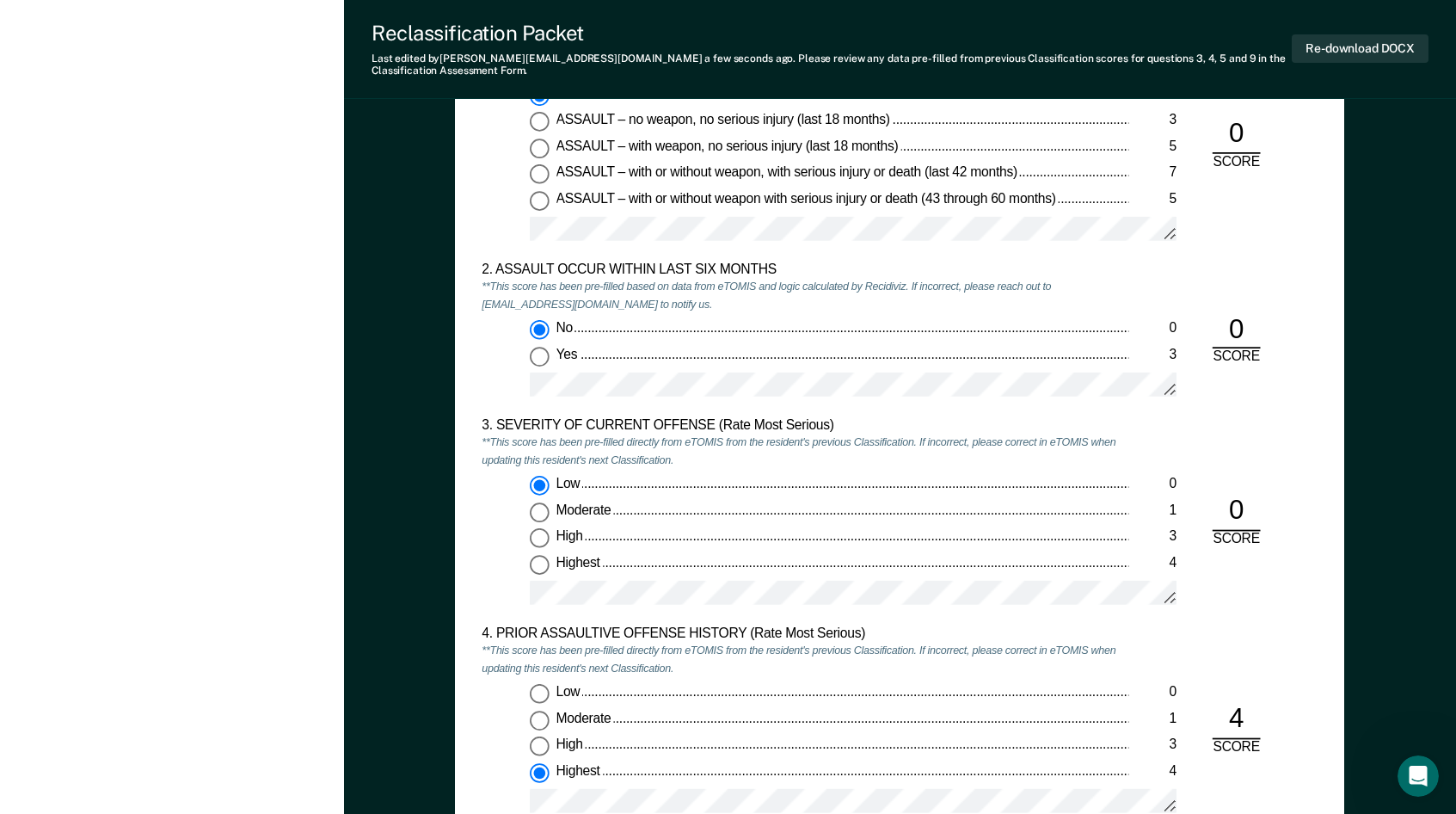
scroll to position [1634, 0]
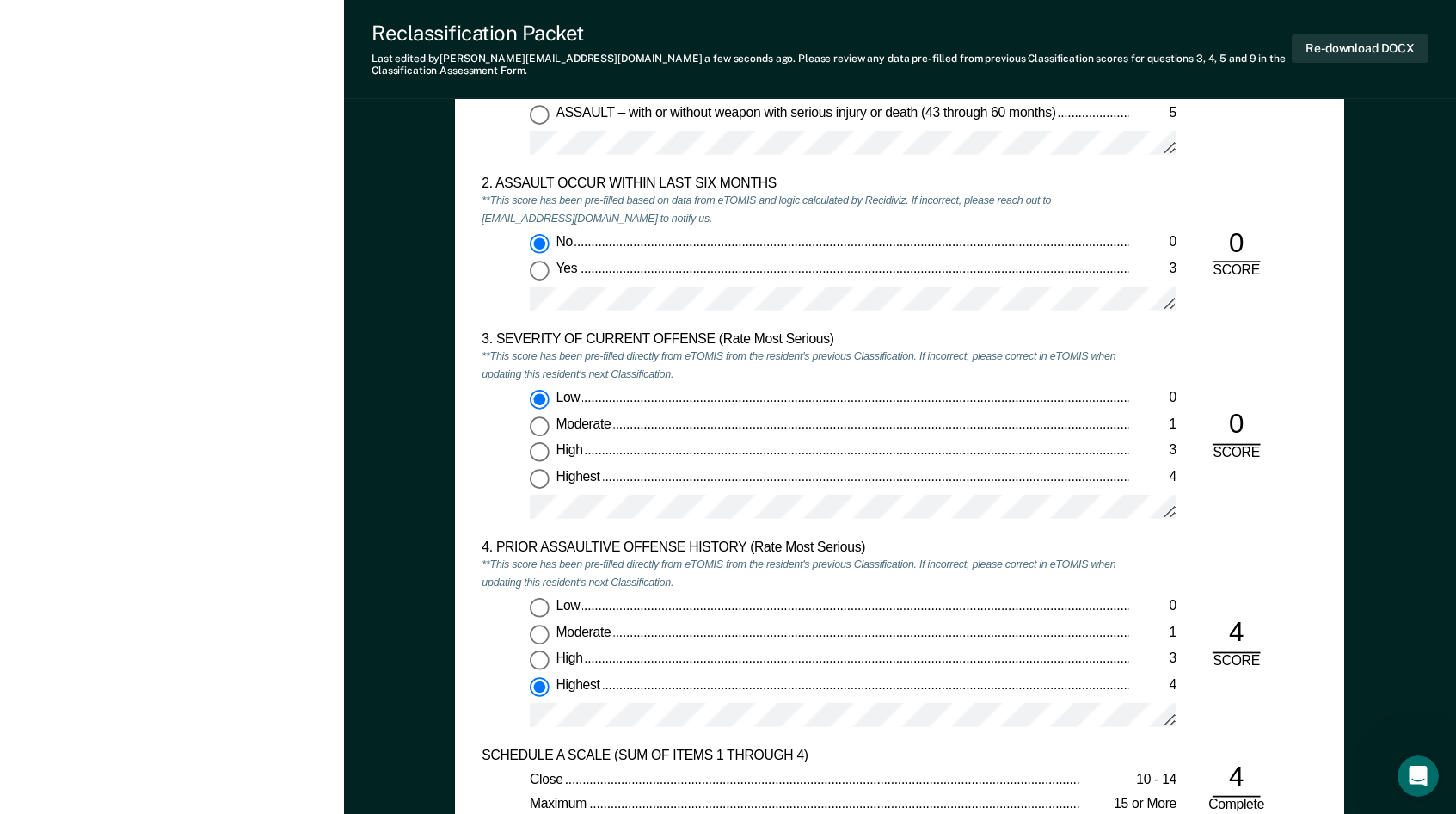
click at [463, 404] on div "TENNESSEE DEPARTMENT OF CORRECTION CLASSIFICATION CUSTODY ASSESSMENT INSTITUTIO…" at bounding box center [900, 280] width 889 height 1182
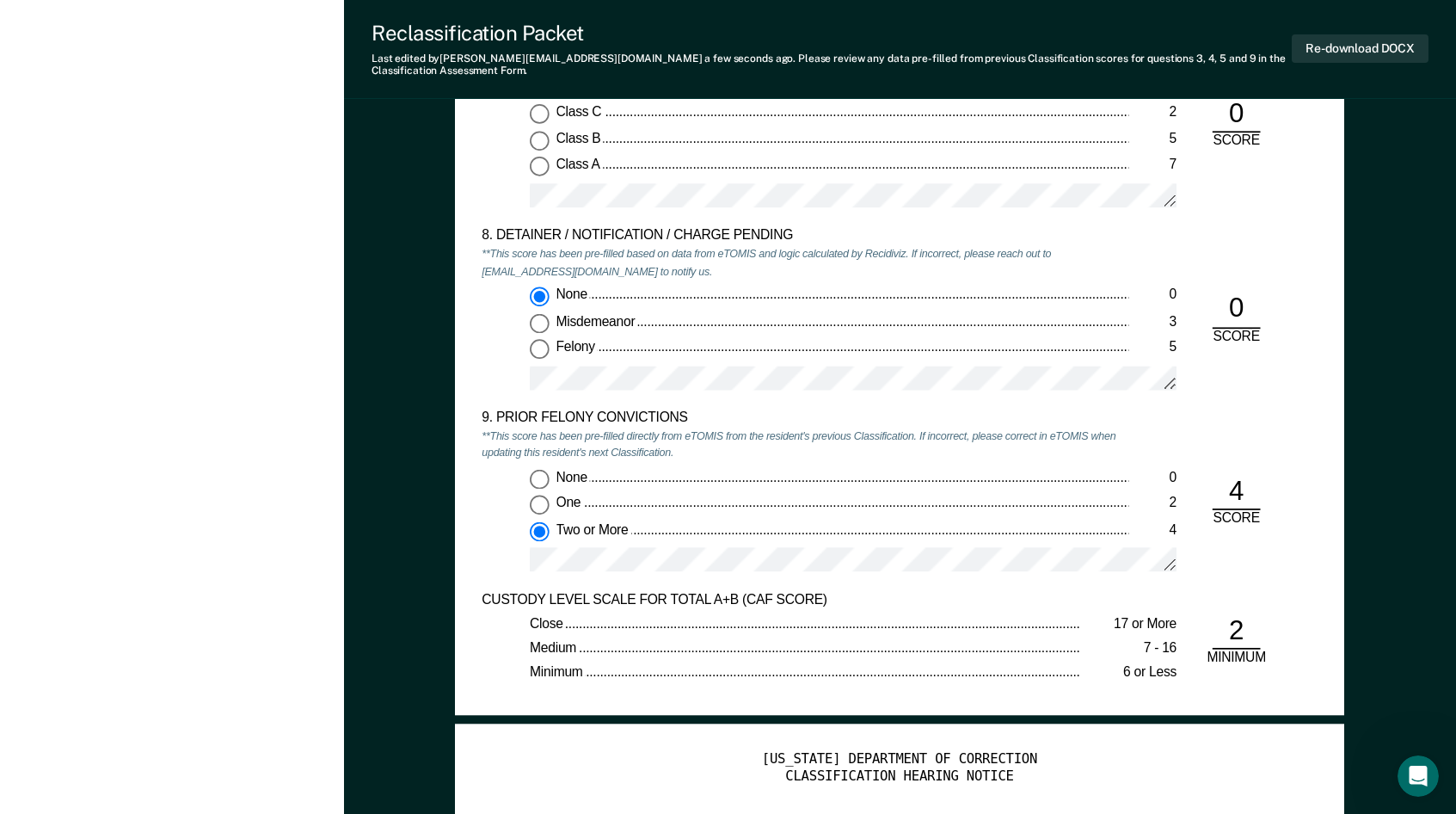
scroll to position [3096, 0]
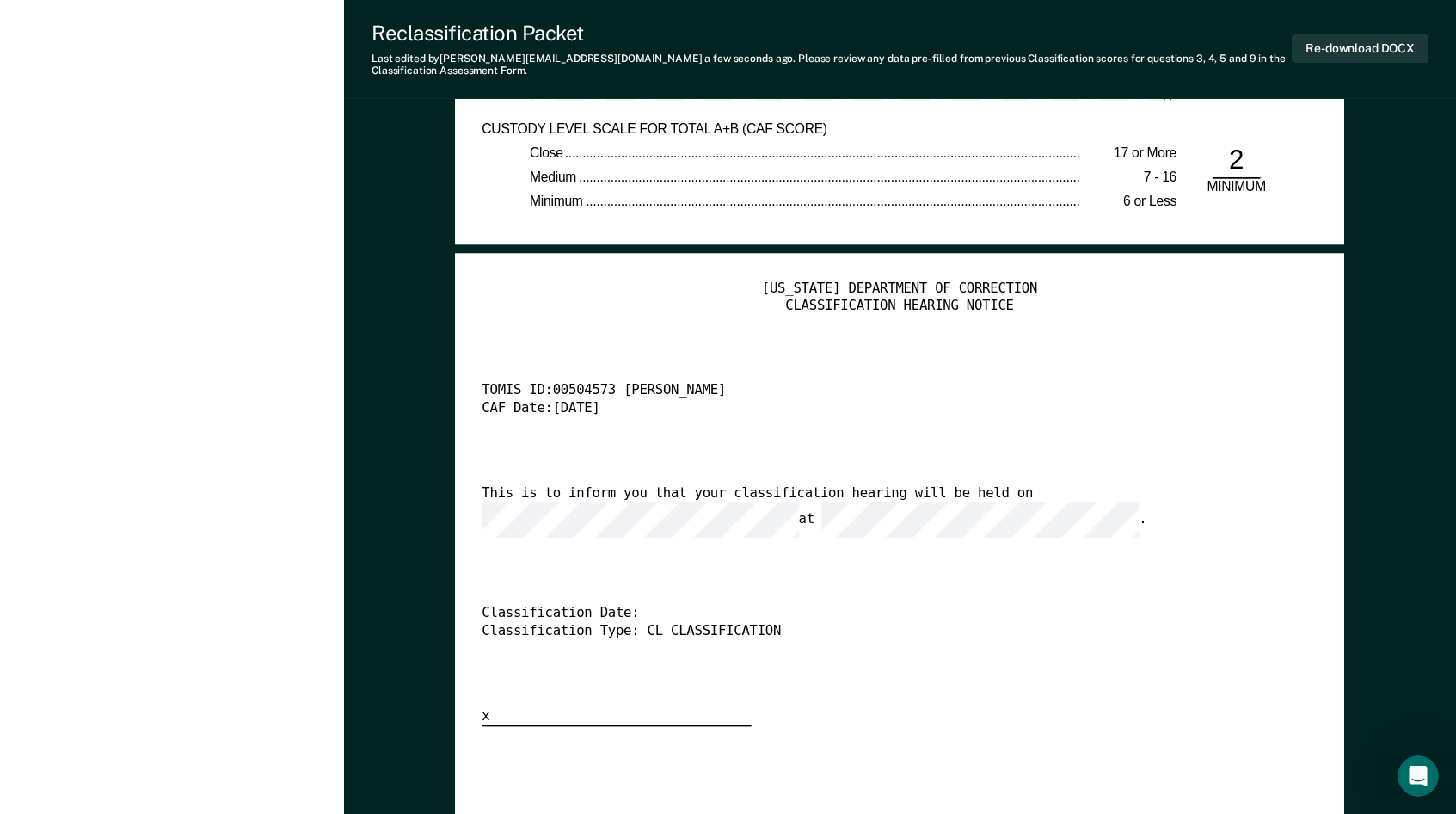
scroll to position [3526, 0]
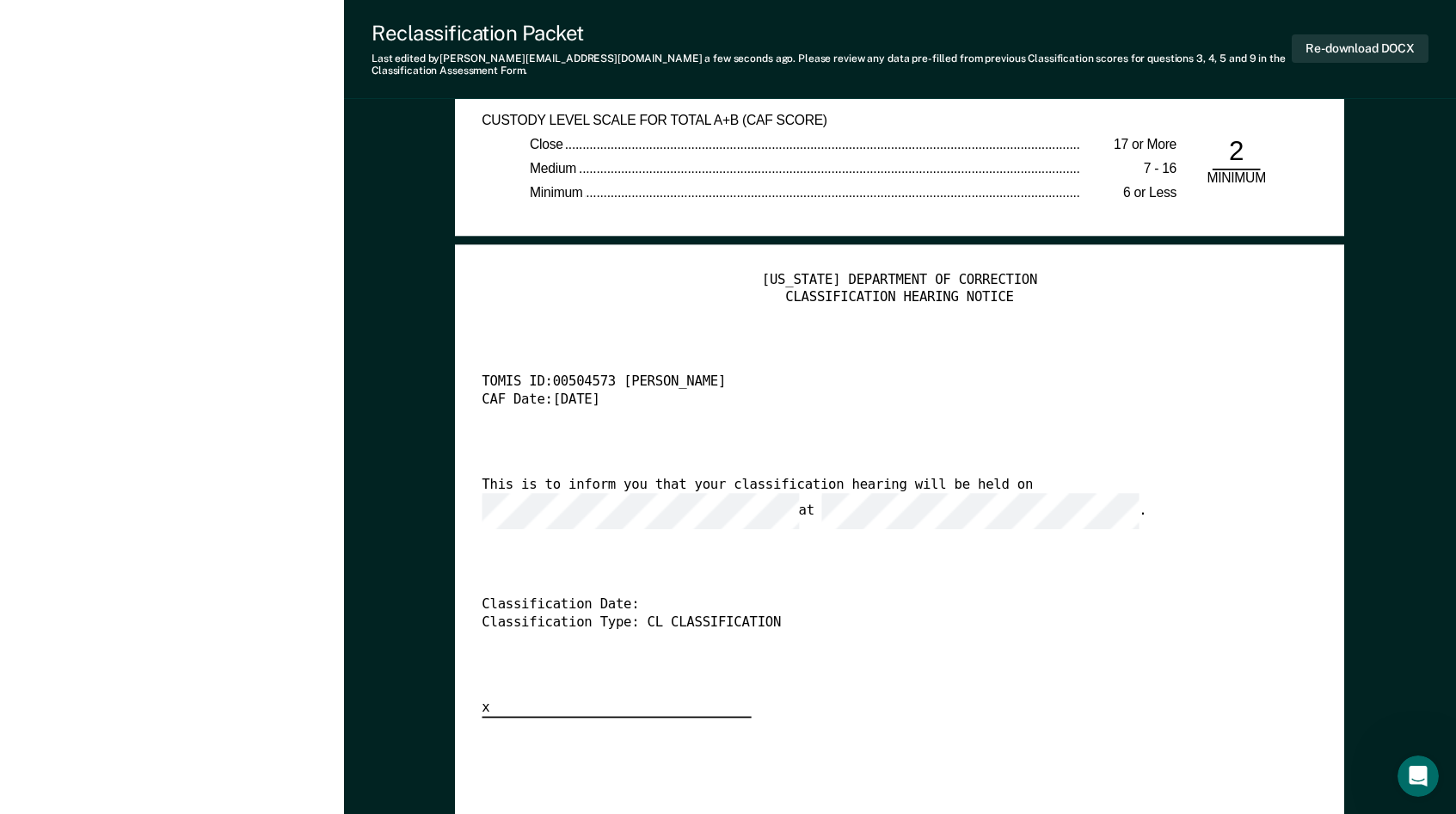
click at [520, 548] on div "TENNESSEE DEPARTMENT OF CORRECTION CLASSIFICATION HEARING NOTICE TOMIS ID: 0050…" at bounding box center [900, 495] width 835 height 447
click at [504, 489] on div "This is to inform you that your classification hearing will be held on at ." at bounding box center [879, 503] width 794 height 54
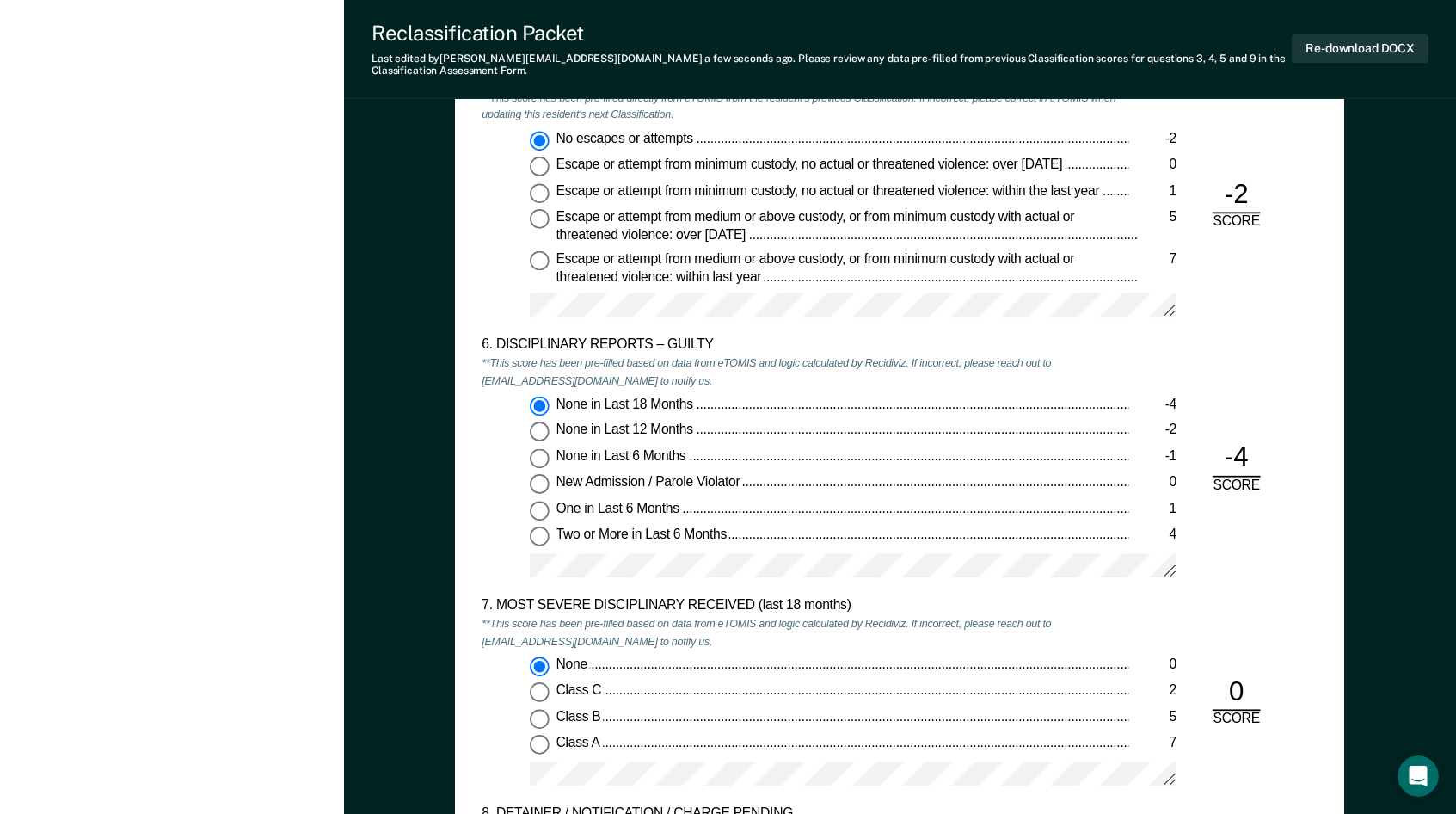
scroll to position [2458, 0]
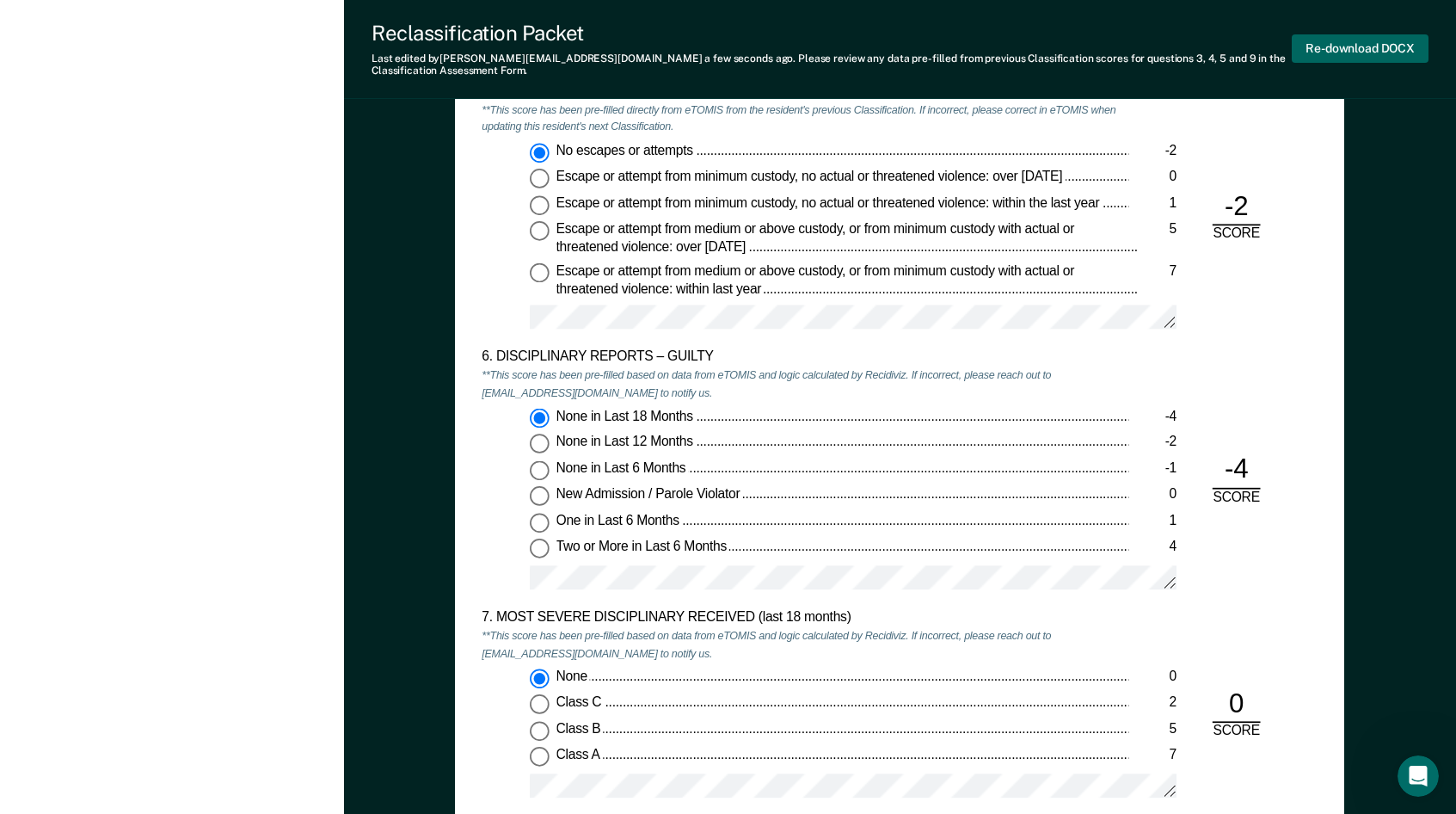
click at [1351, 47] on button "Re-download DOCX" at bounding box center [1360, 48] width 137 height 29
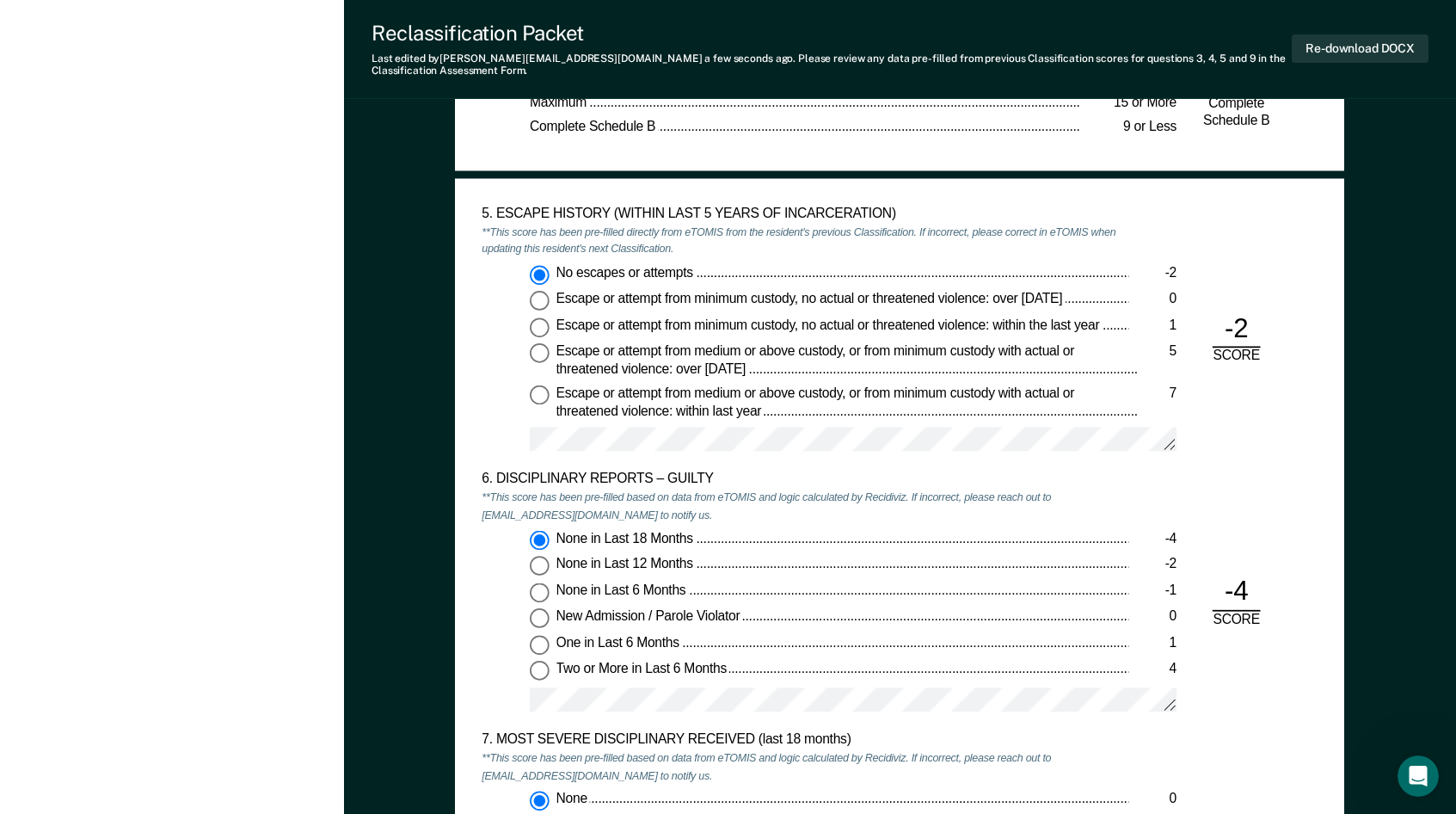
scroll to position [2286, 0]
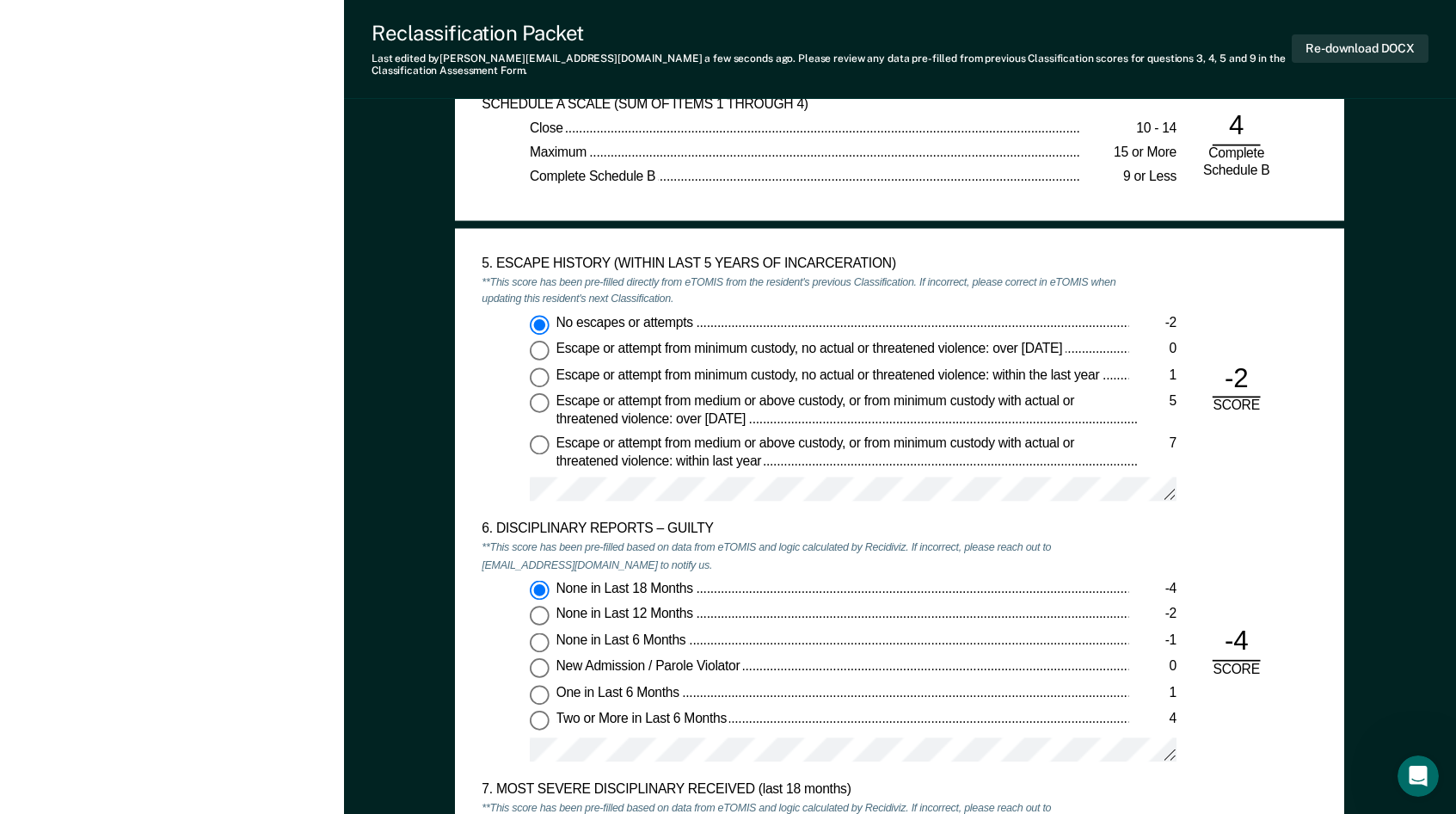
click at [215, 741] on div "Abdullah N. Hassaan A H Profile How it works Log Out Back MD Annual Reclassific…" at bounding box center [172, 207] width 344 height 4985
click at [1369, 48] on button "Re-download DOCX" at bounding box center [1360, 48] width 137 height 29
click at [1254, 498] on div "5. ESCAPE HISTORY (WITHIN LAST 5 YEARS OF INCARCERATION) **This score has been …" at bounding box center [900, 389] width 835 height 266
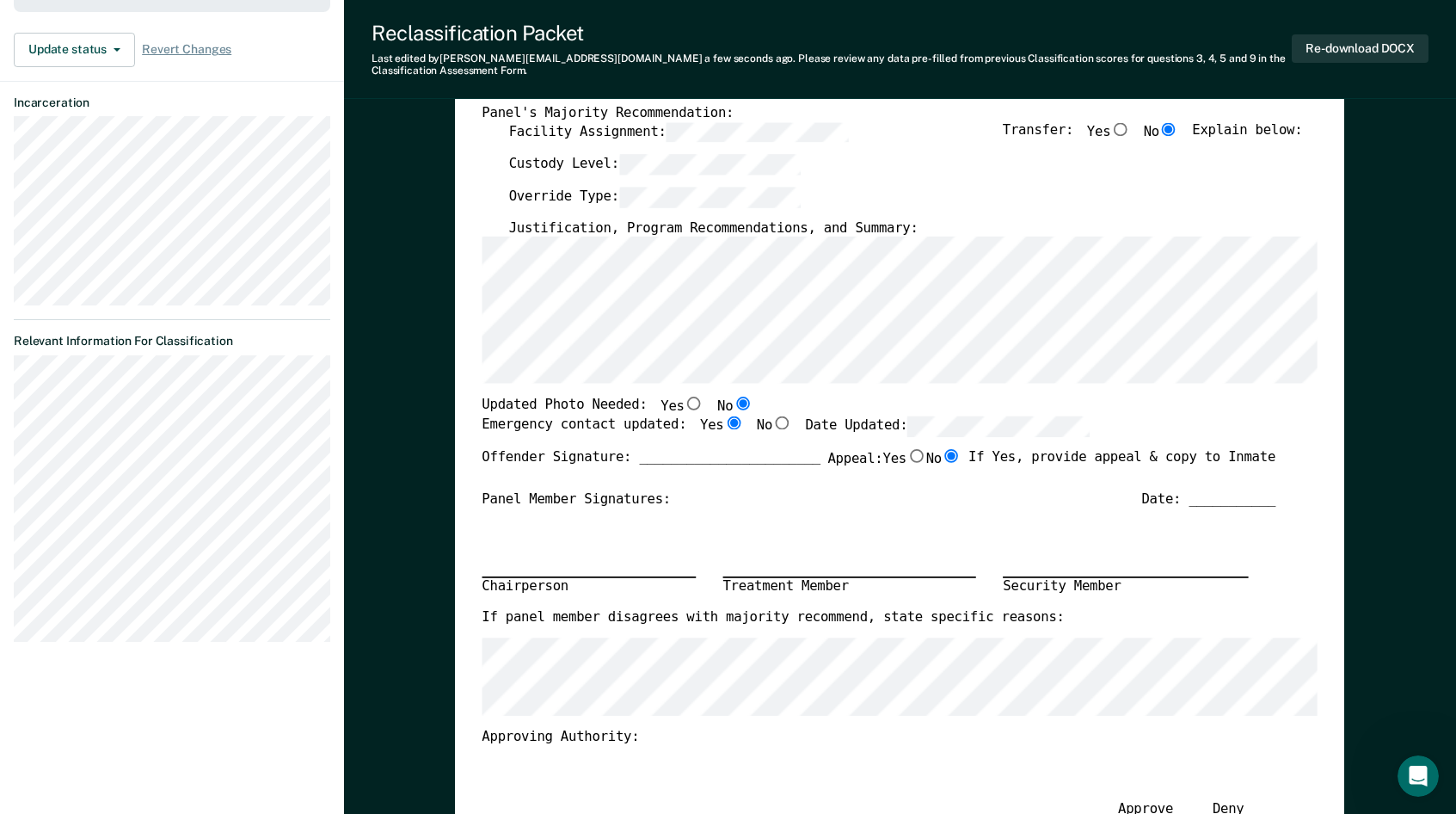
scroll to position [307, 0]
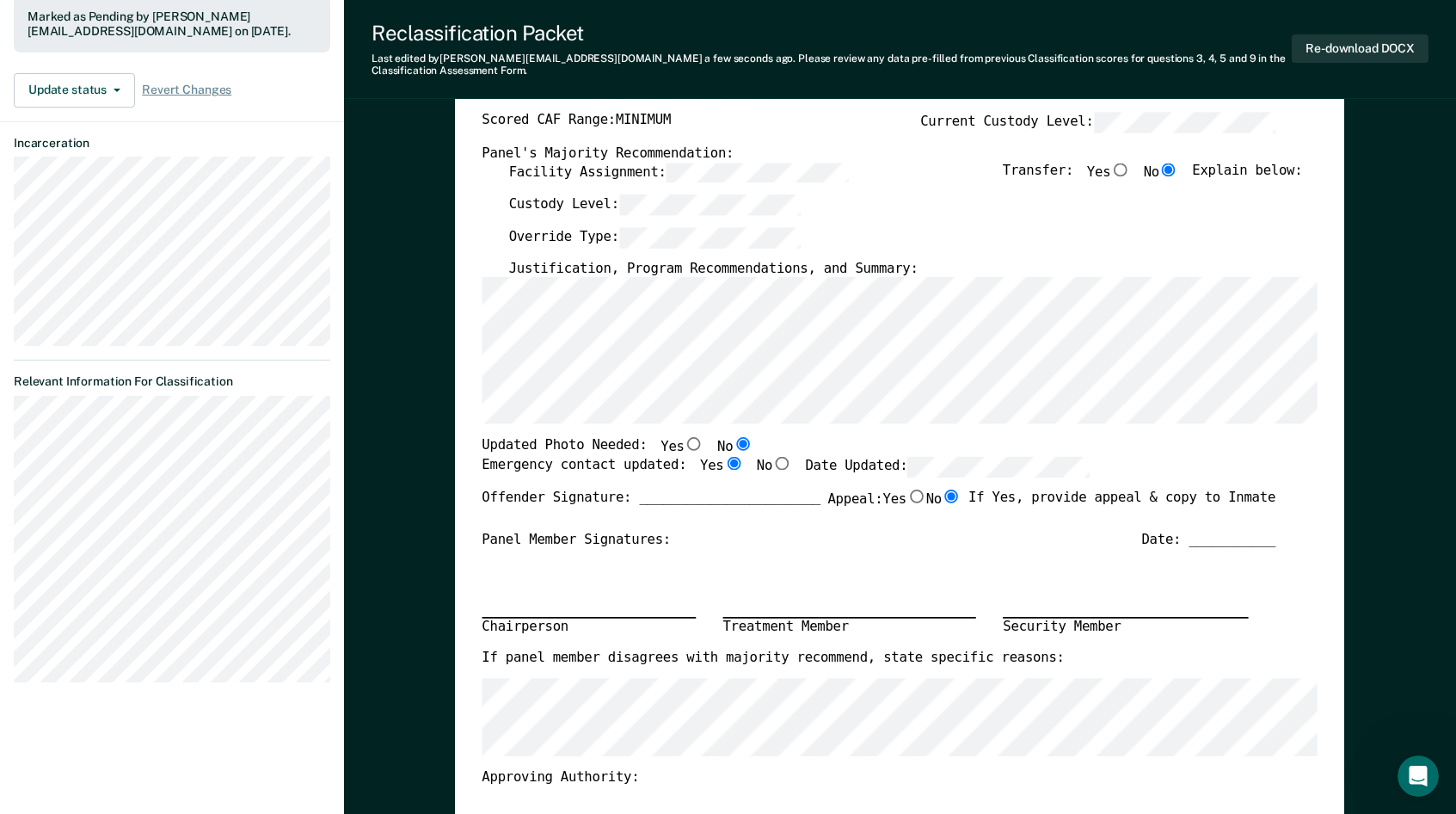
type textarea "x"
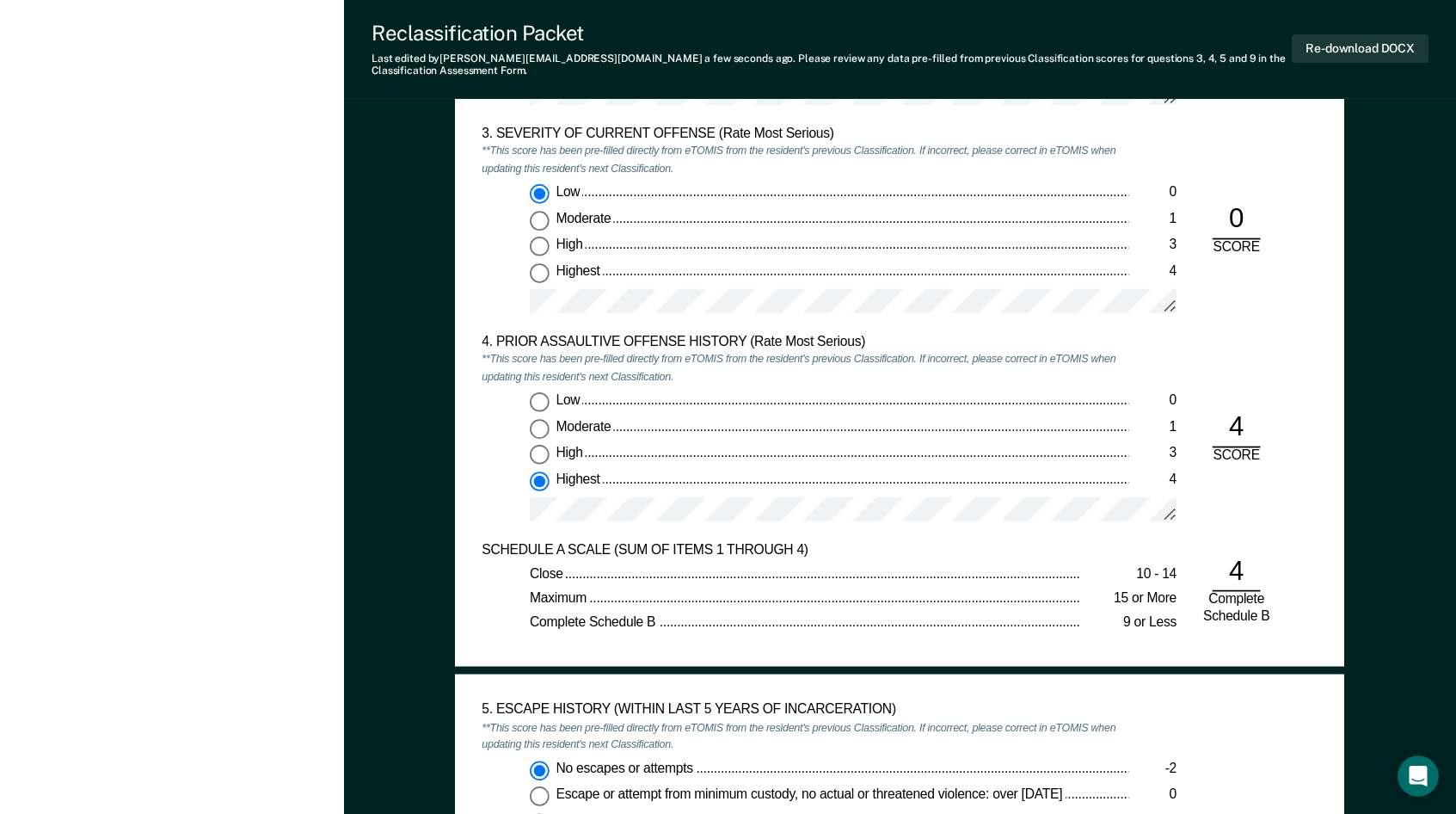
scroll to position [1806, 0]
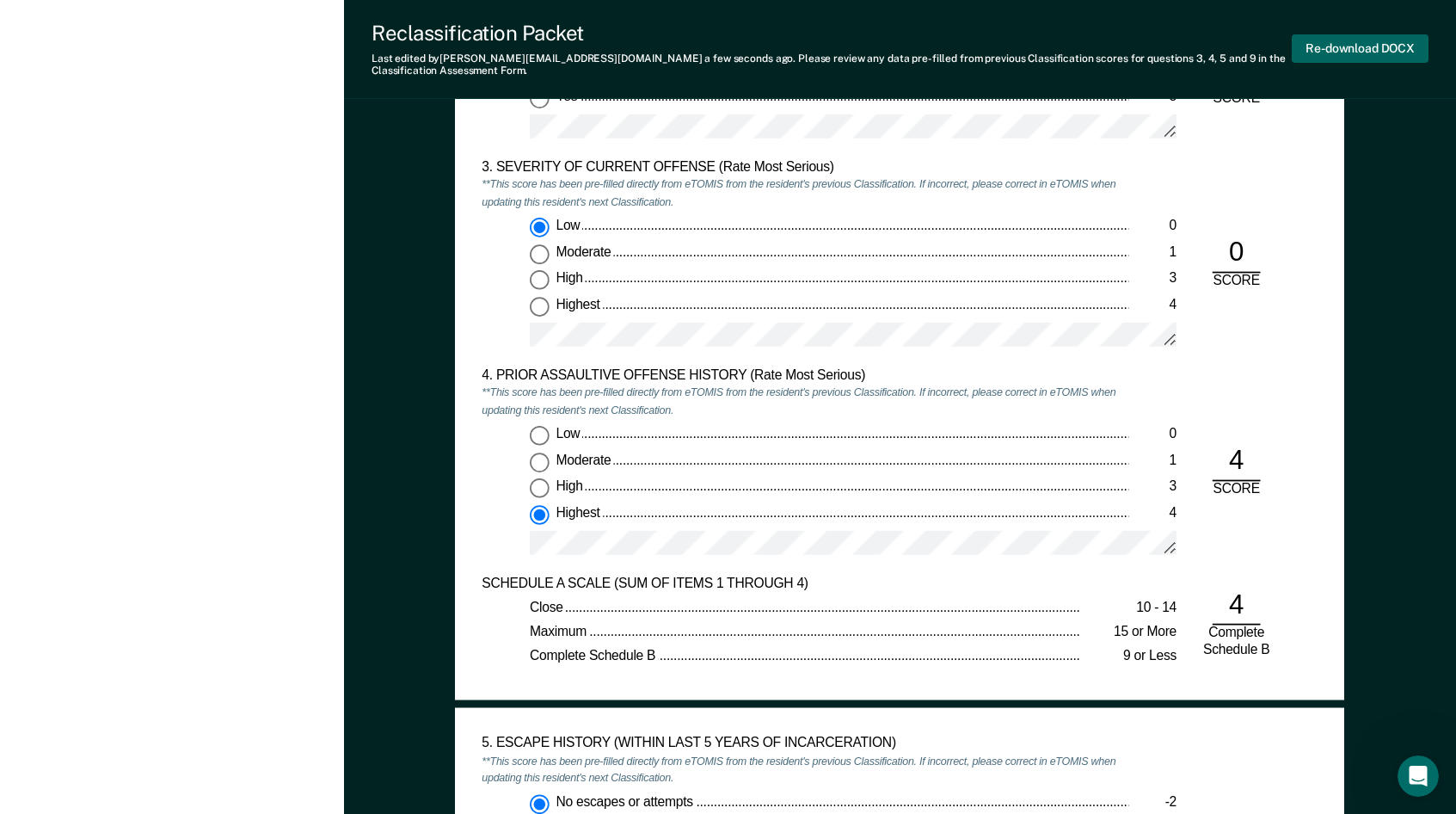
click at [1352, 46] on button "Re-download DOCX" at bounding box center [1360, 48] width 137 height 29
